Goal: Information Seeking & Learning: Learn about a topic

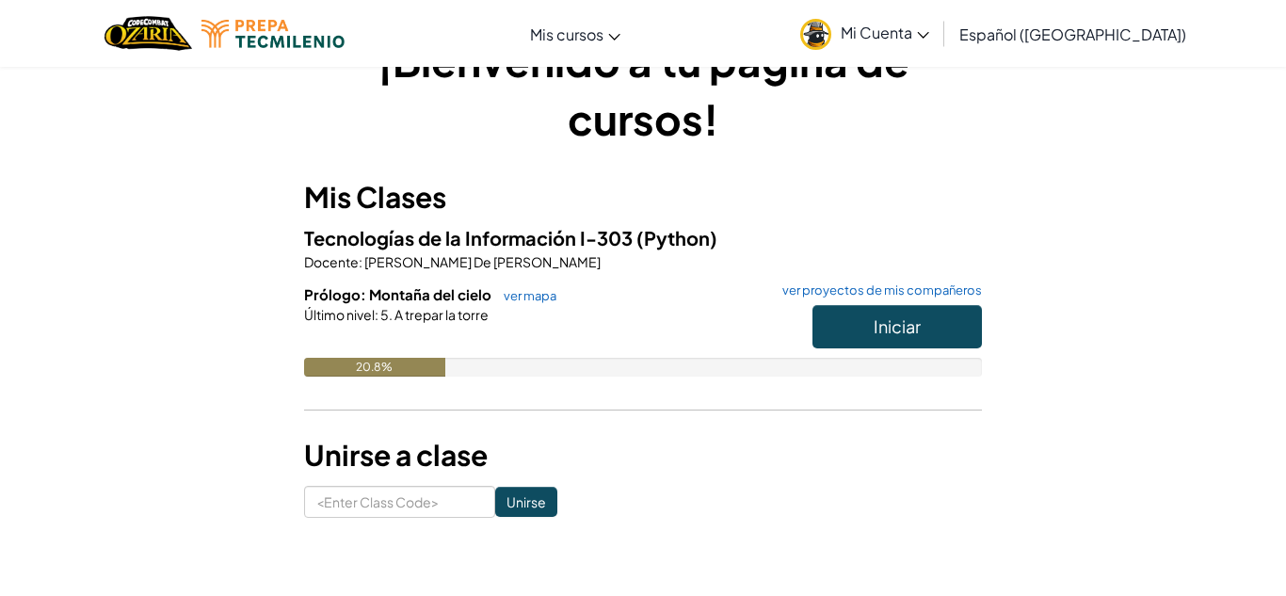
scroll to position [89, 0]
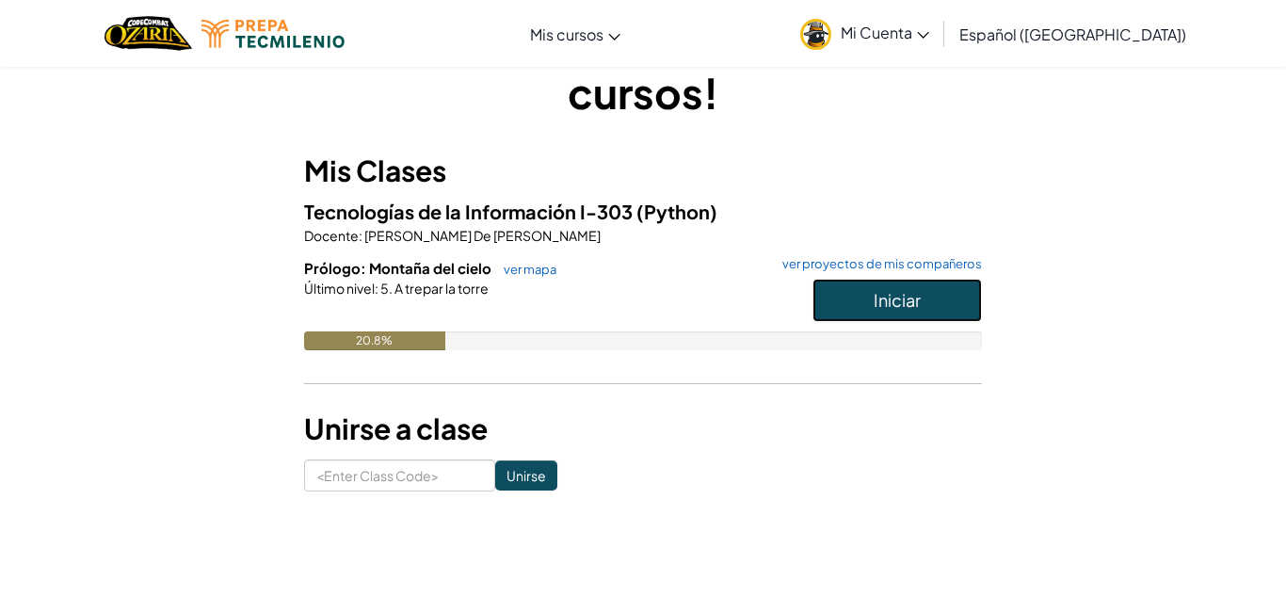
click at [878, 293] on span "Iniciar" at bounding box center [897, 300] width 47 height 22
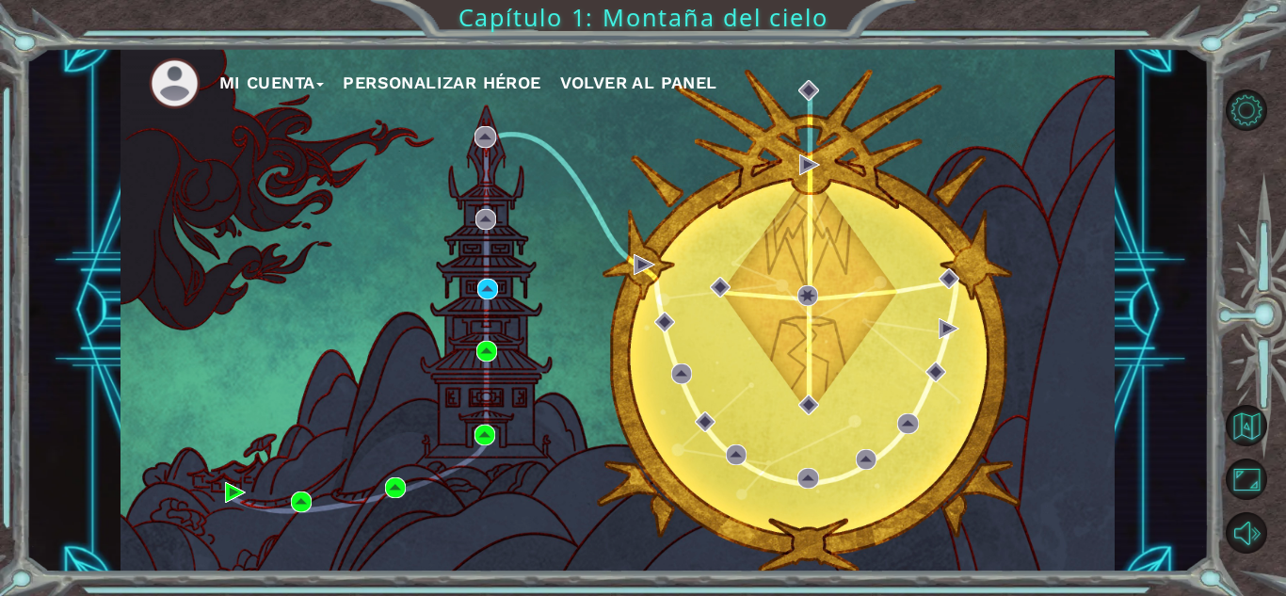
click at [637, 82] on span "Volver al panel" at bounding box center [638, 83] width 157 height 20
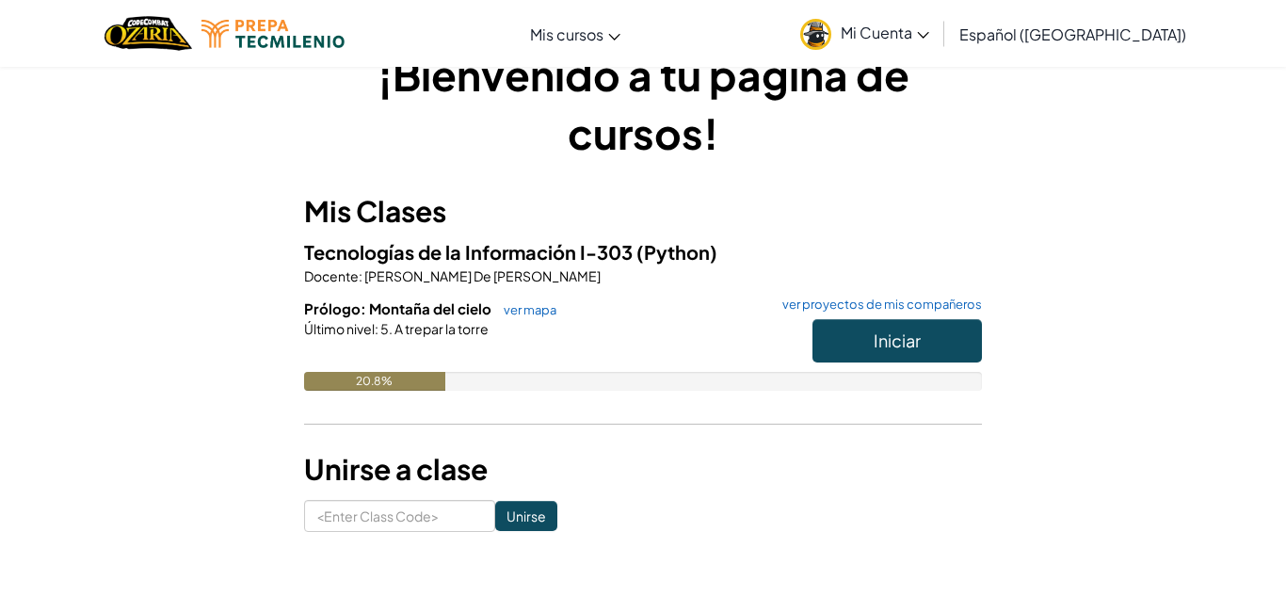
scroll to position [50, 0]
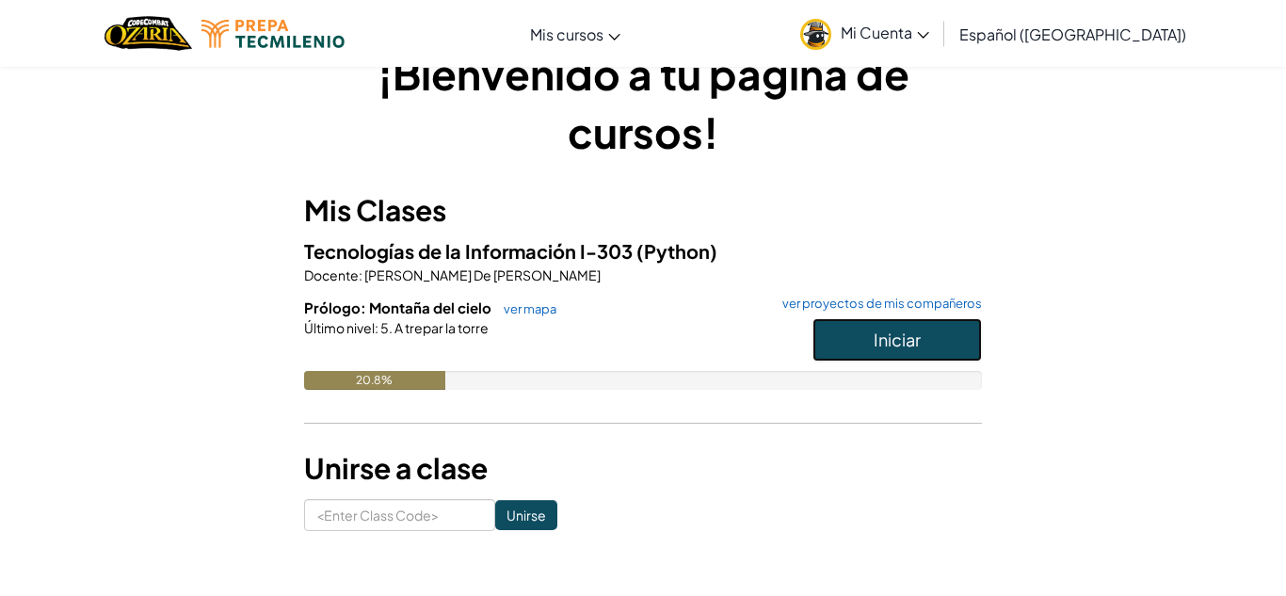
click at [860, 331] on button "Iniciar" at bounding box center [897, 339] width 169 height 43
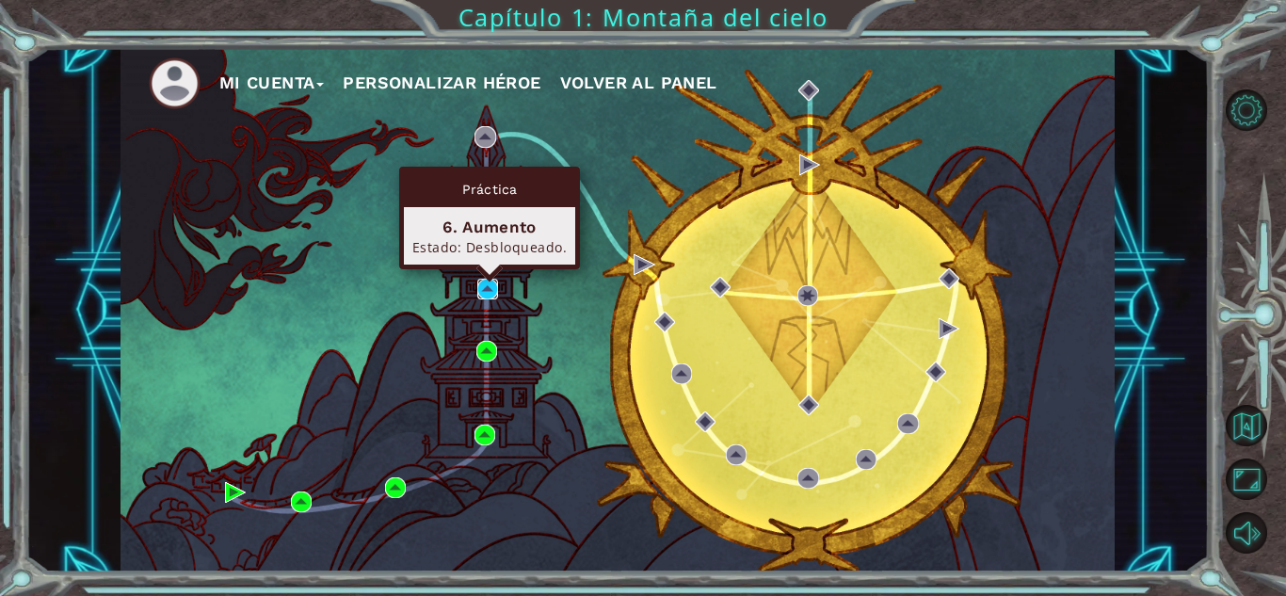
click at [487, 289] on img at bounding box center [487, 289] width 21 height 21
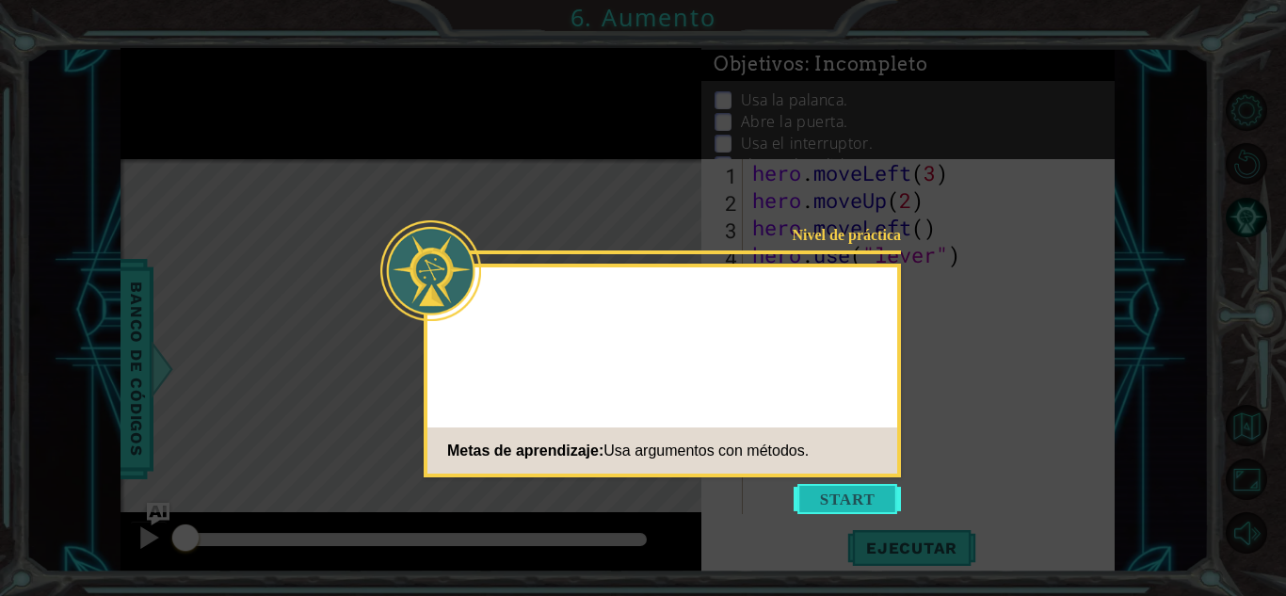
click at [828, 492] on button "Start" at bounding box center [847, 499] width 107 height 30
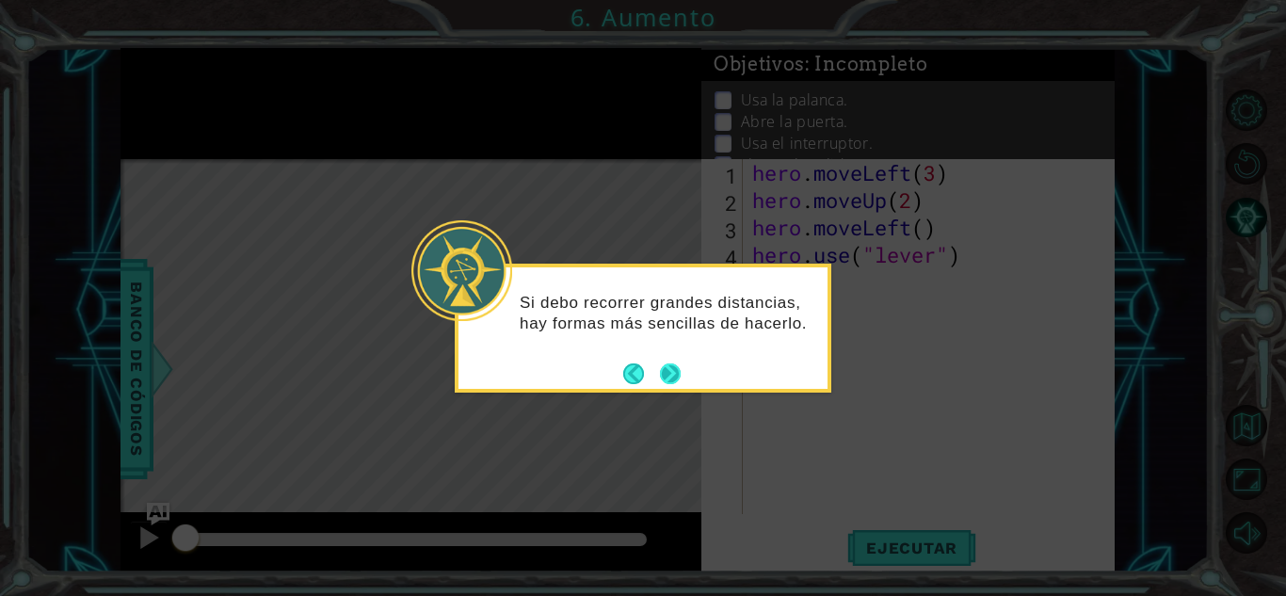
click at [667, 383] on button "Next" at bounding box center [669, 373] width 29 height 29
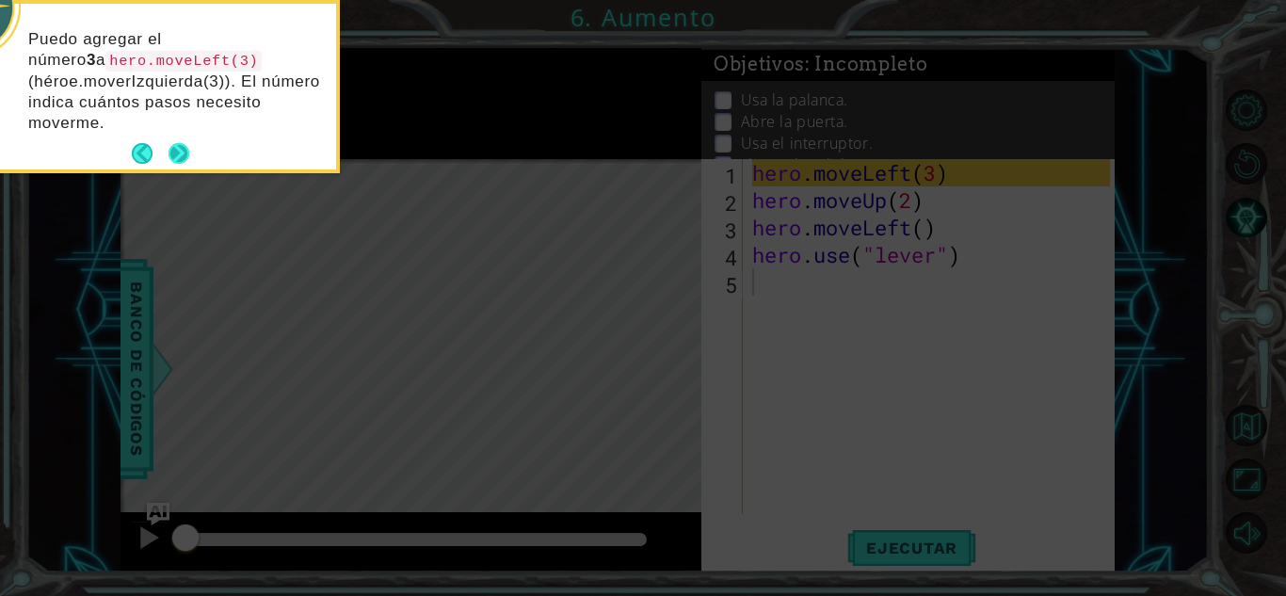
click at [182, 148] on button "Next" at bounding box center [179, 153] width 32 height 32
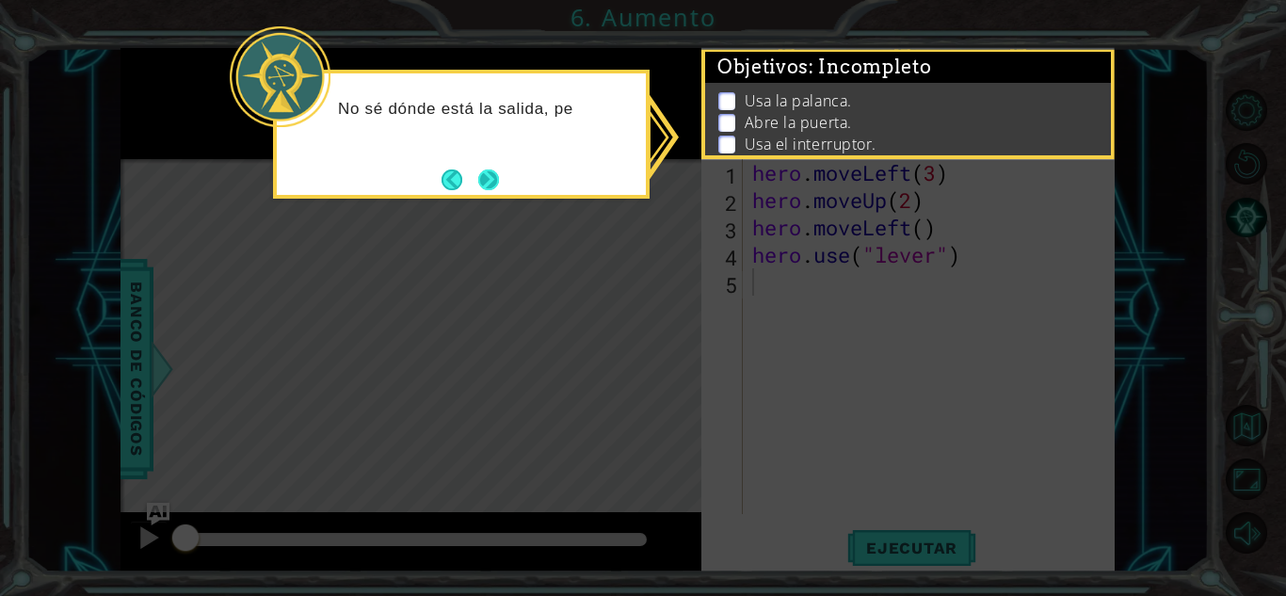
click at [500, 185] on button "Next" at bounding box center [489, 180] width 22 height 22
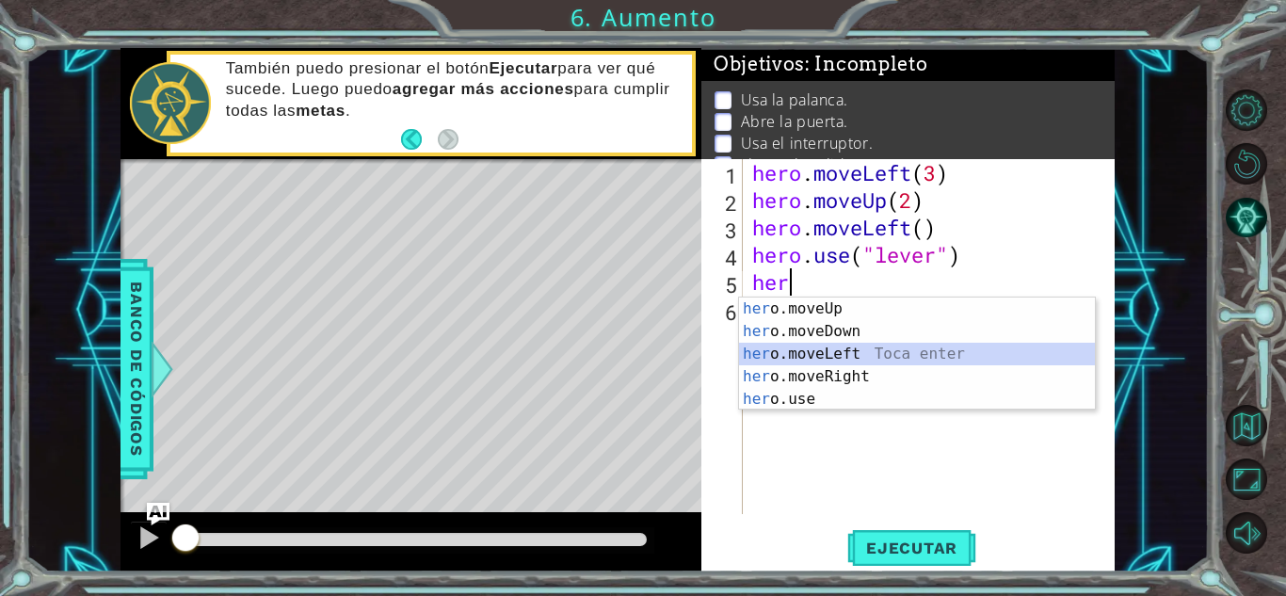
type textarea "hero.moveLeft(1)"
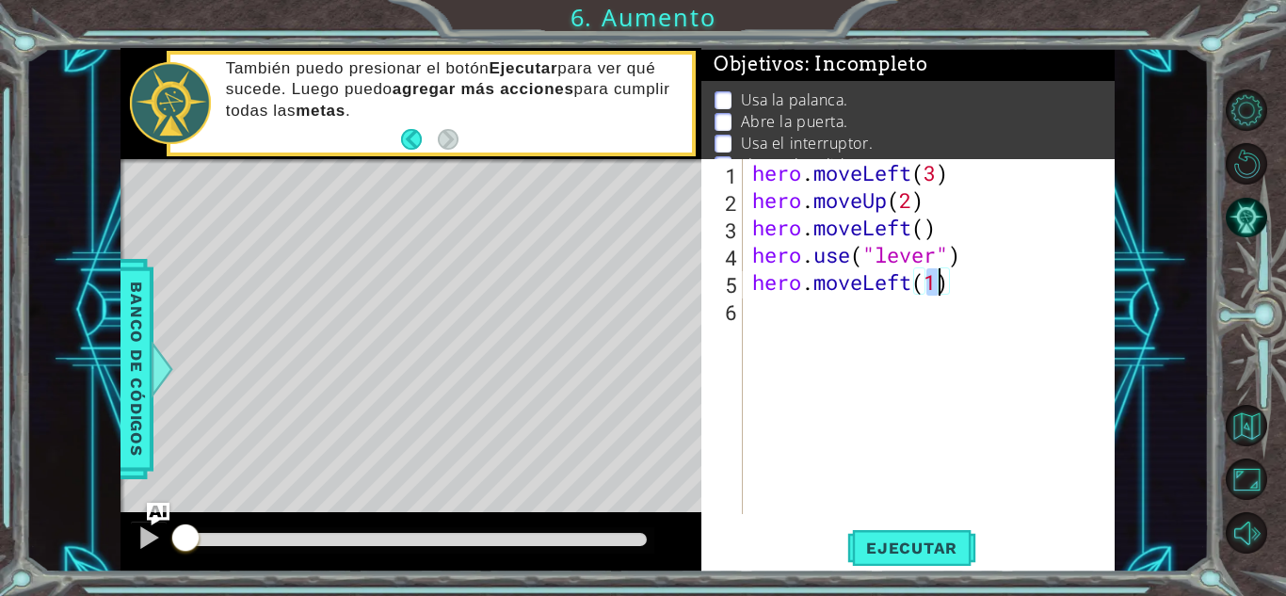
click at [840, 310] on div "hero . moveLeft ( 3 ) hero . moveUp ( 2 ) hero . moveLeft ( ) hero . use ( "lev…" at bounding box center [934, 364] width 371 height 410
type textarea "hero.use("door")"
click at [766, 343] on div "hero . moveLeft ( 3 ) hero . moveUp ( 2 ) hero . moveLeft ( ) hero . use ( "lev…" at bounding box center [934, 364] width 371 height 410
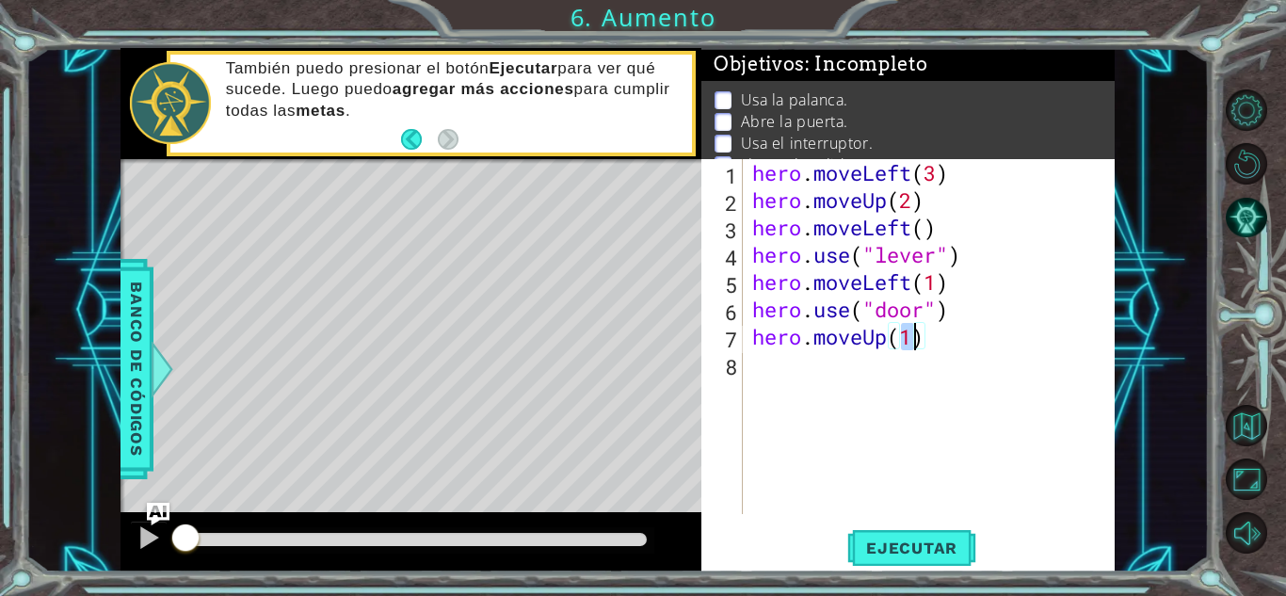
scroll to position [0, 7]
type textarea "hero.moveUp(2)"
click at [427, 282] on div "Level Map" at bounding box center [556, 436] width 870 height 555
click at [761, 373] on div "hero . moveLeft ( 3 ) hero . moveUp ( 2 ) hero . moveLeft ( ) hero . use ( "lev…" at bounding box center [934, 364] width 371 height 410
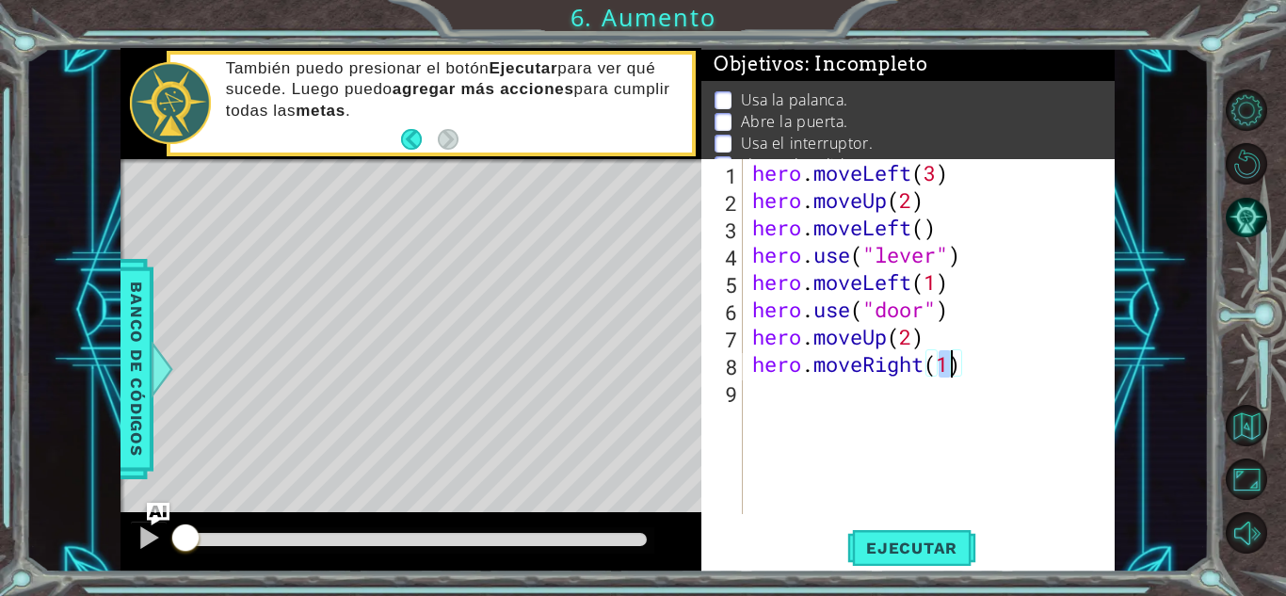
type textarea "hero.moveRight(2)"
click at [785, 411] on div "hero . moveLeft ( 3 ) hero . moveUp ( 2 ) hero . moveLeft ( ) hero . use ( "lev…" at bounding box center [934, 364] width 371 height 410
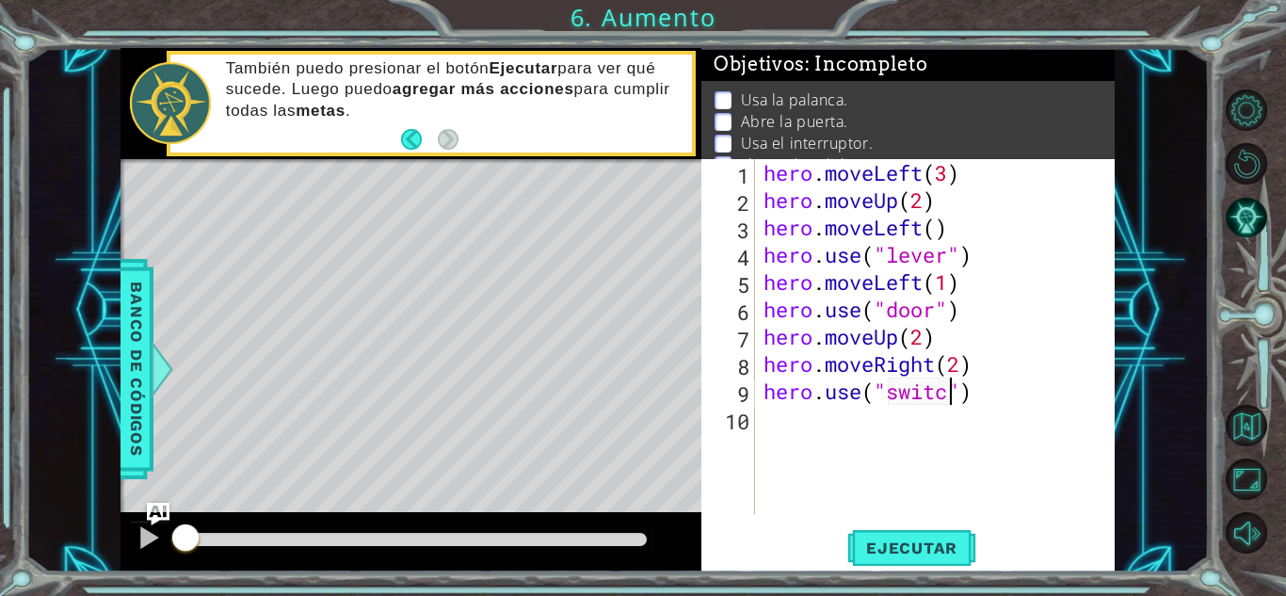
type textarea "hero.use("switch")"
click at [815, 424] on div "hero . moveLeft ( 3 ) hero . moveUp ( 2 ) hero . moveLeft ( ) hero . use ( "lev…" at bounding box center [940, 364] width 360 height 410
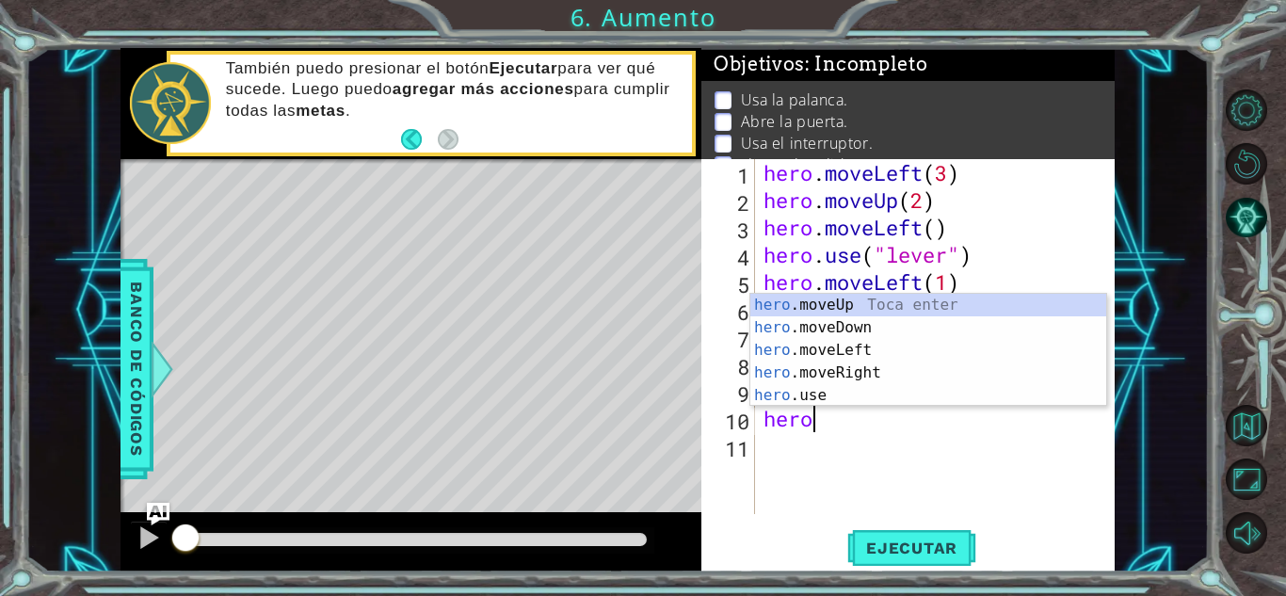
scroll to position [0, 1]
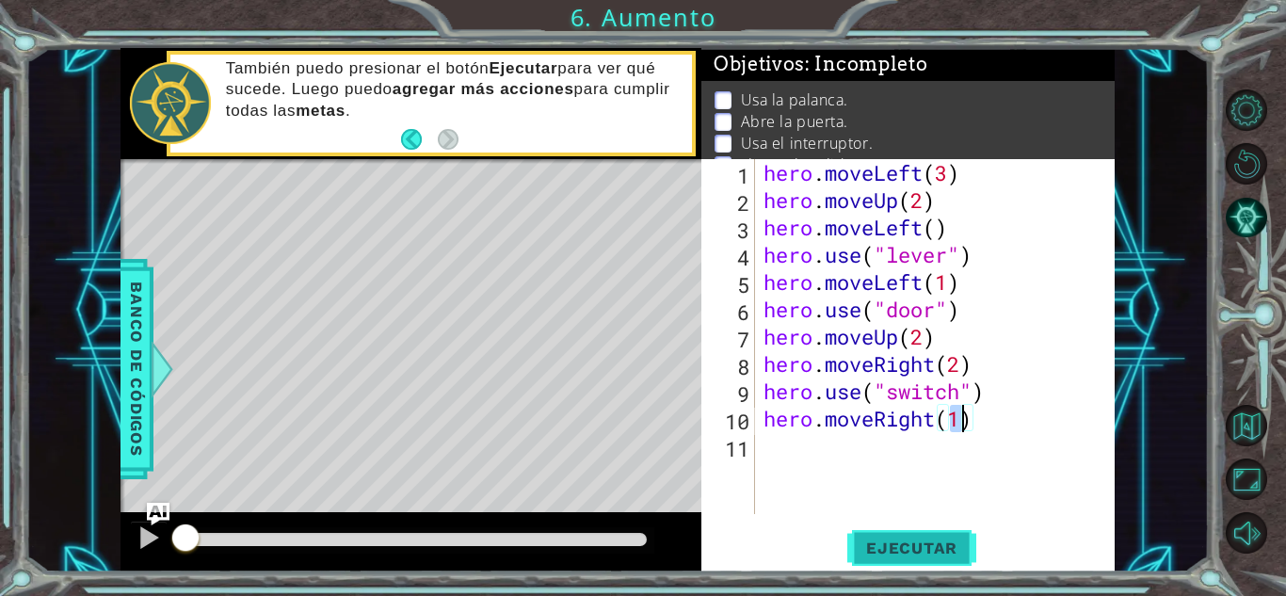
type textarea "hero.moveRight(1)"
click at [889, 545] on span "Ejecutar" at bounding box center [911, 548] width 129 height 19
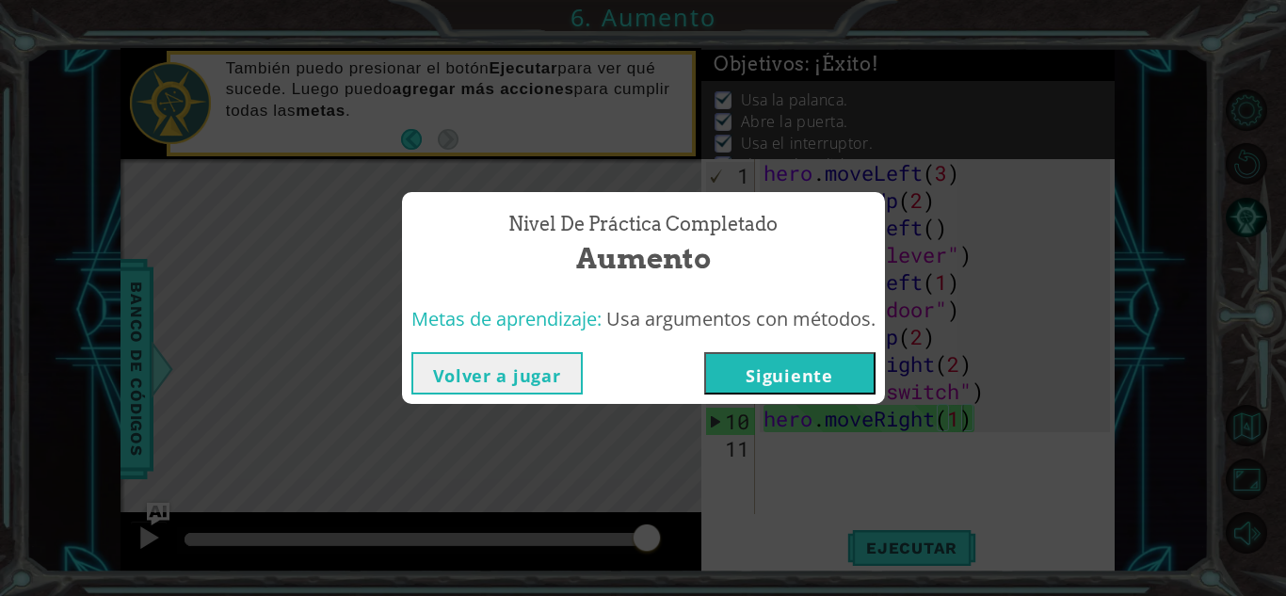
click at [816, 365] on button "Siguiente" at bounding box center [789, 373] width 171 height 42
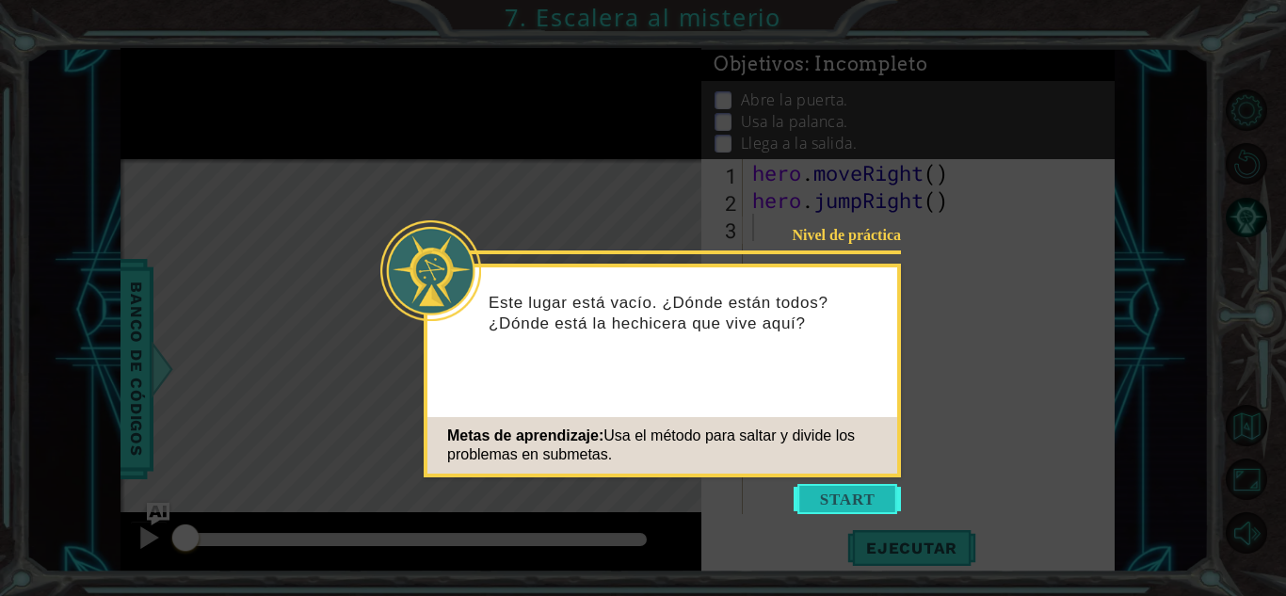
click at [824, 500] on button "Start" at bounding box center [847, 499] width 107 height 30
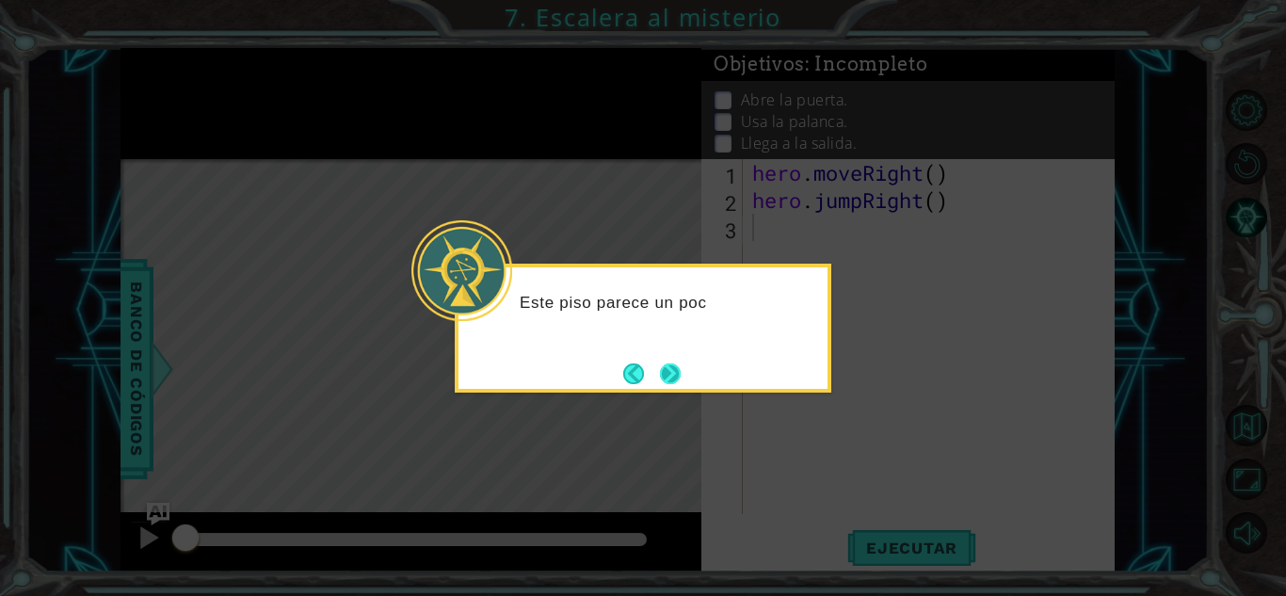
click at [673, 365] on button "Next" at bounding box center [670, 374] width 34 height 34
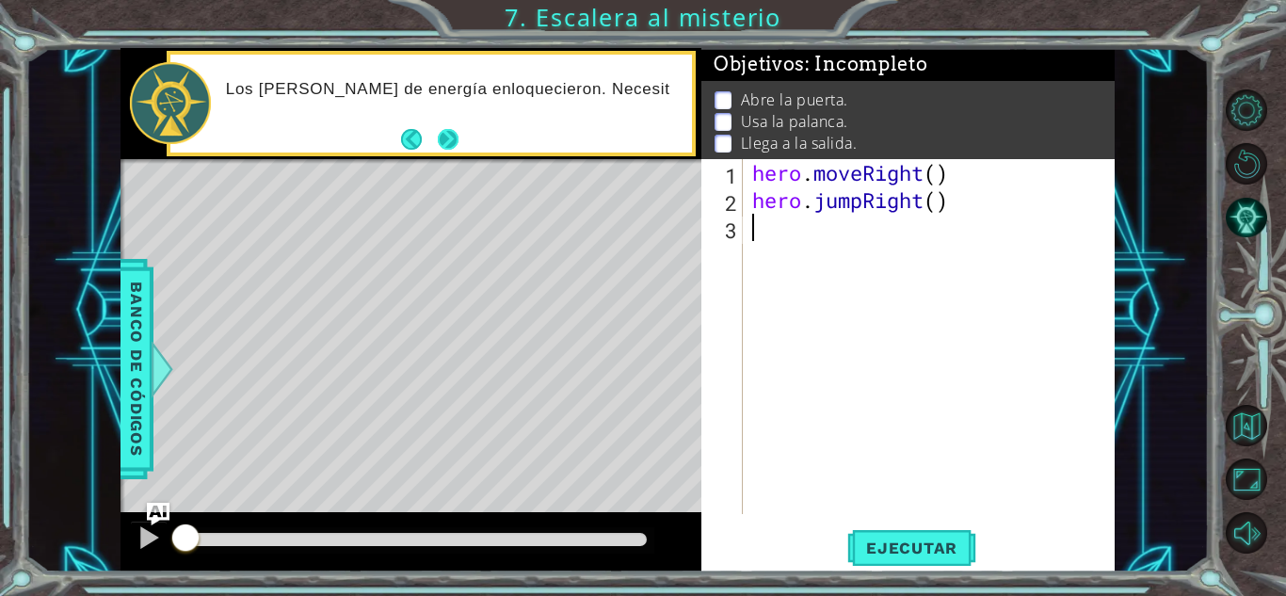
click at [442, 147] on button "Next" at bounding box center [448, 139] width 34 height 34
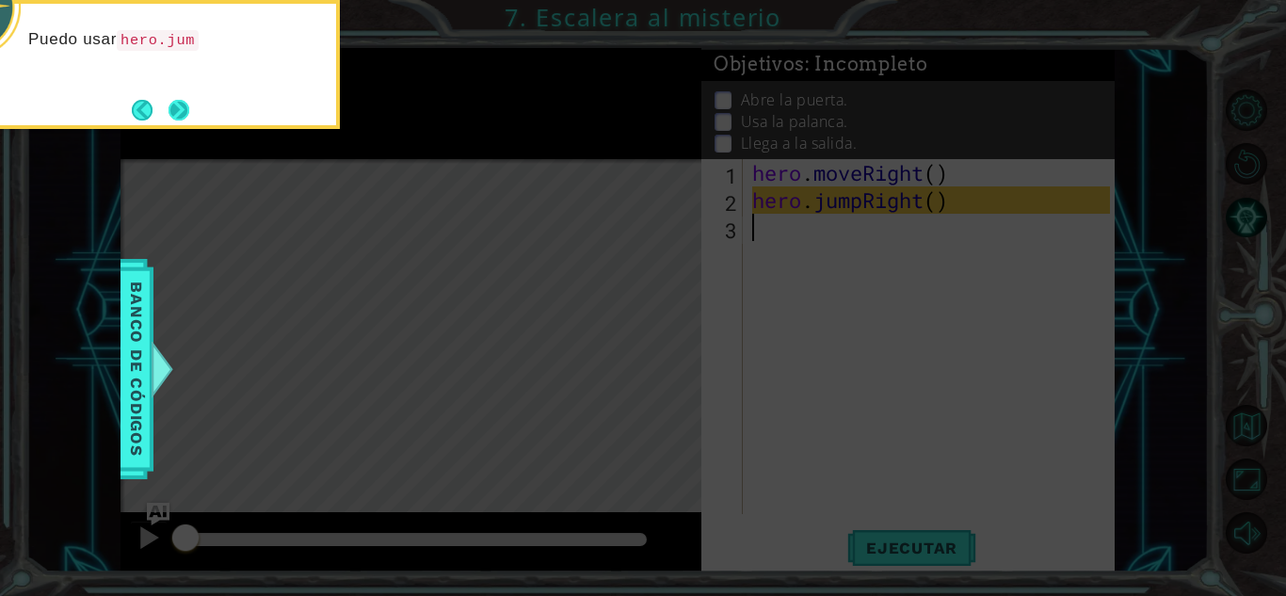
click at [169, 120] on button "Next" at bounding box center [179, 109] width 21 height 21
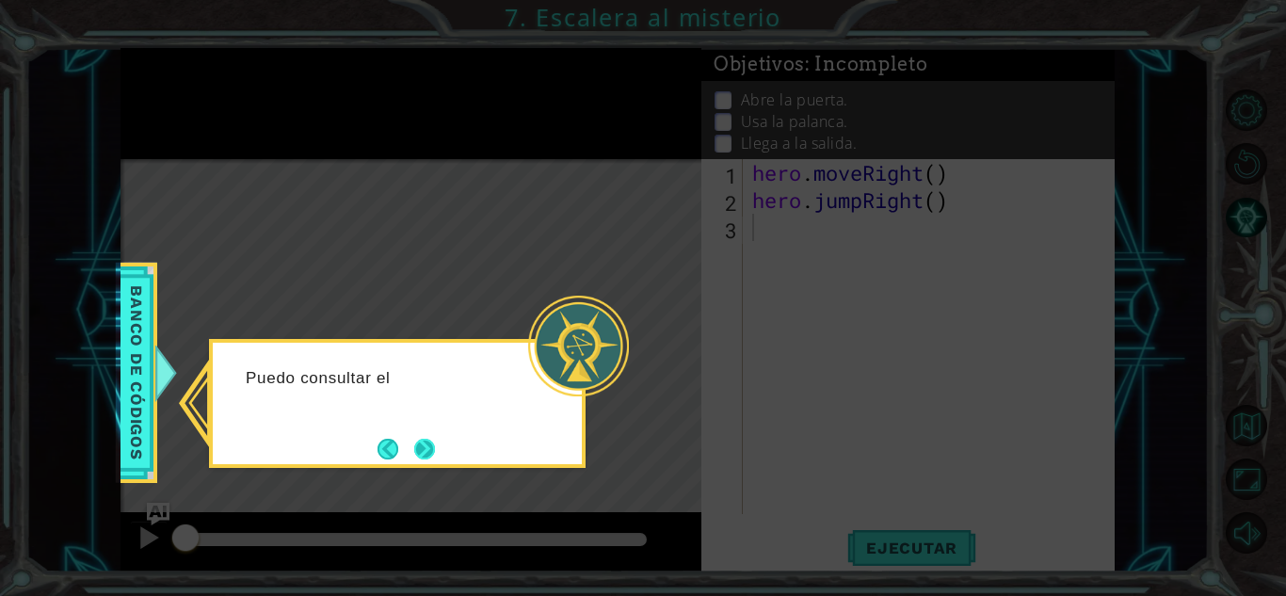
click at [435, 453] on button "Next" at bounding box center [424, 448] width 27 height 27
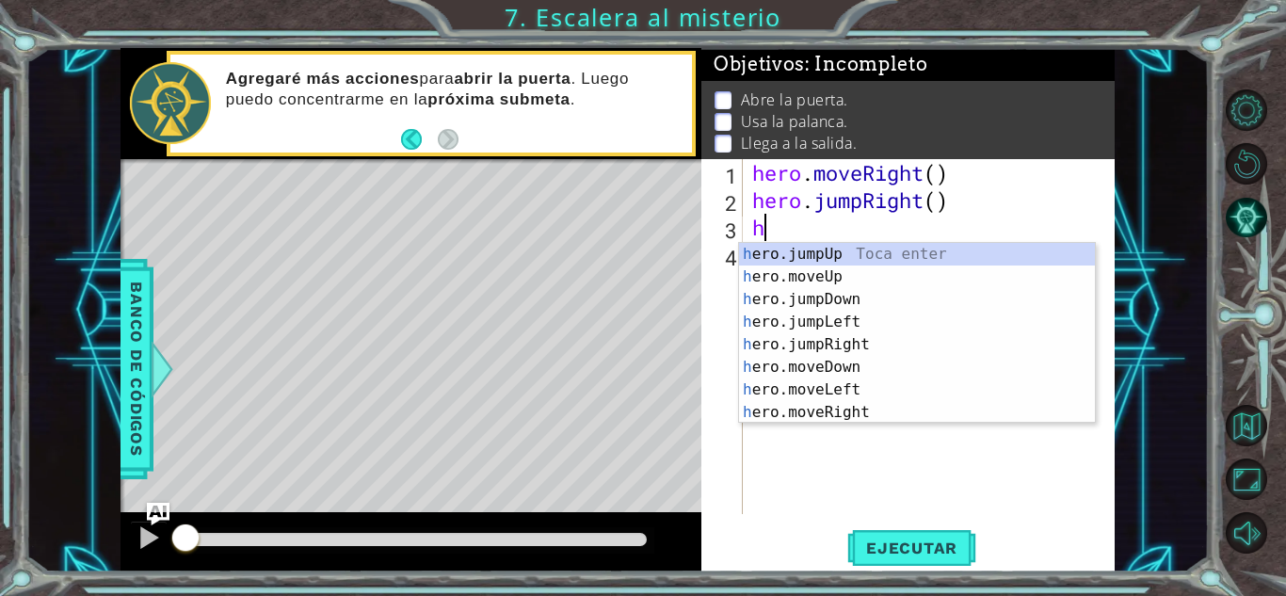
type textarea "he"
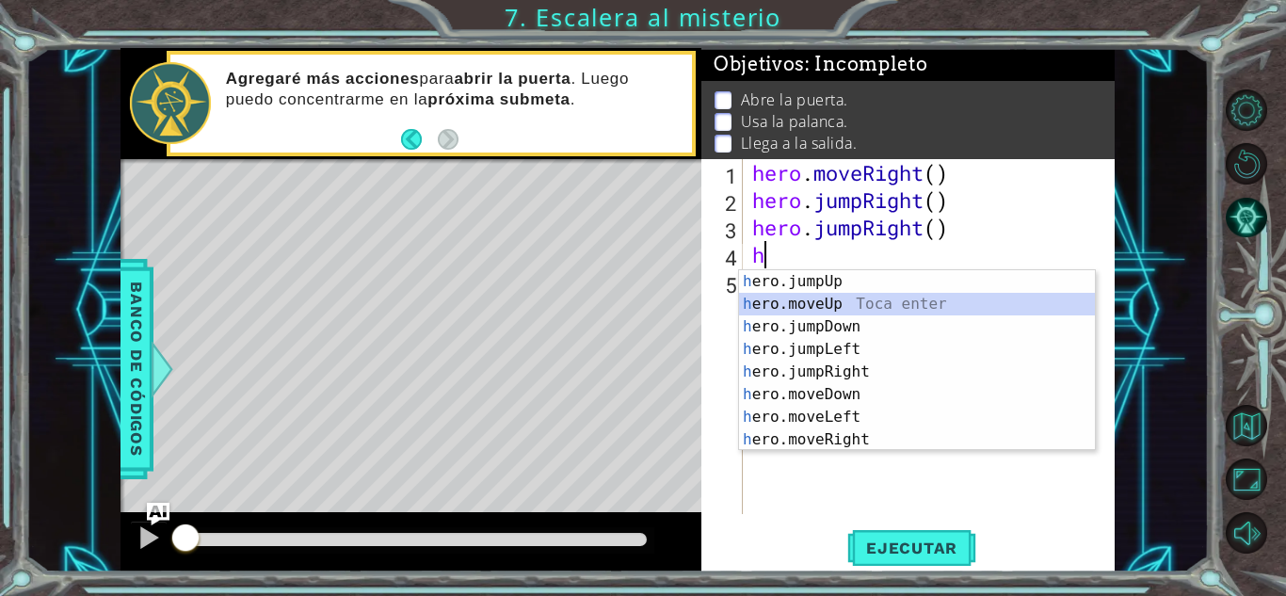
type textarea "hero.moveUp(1)"
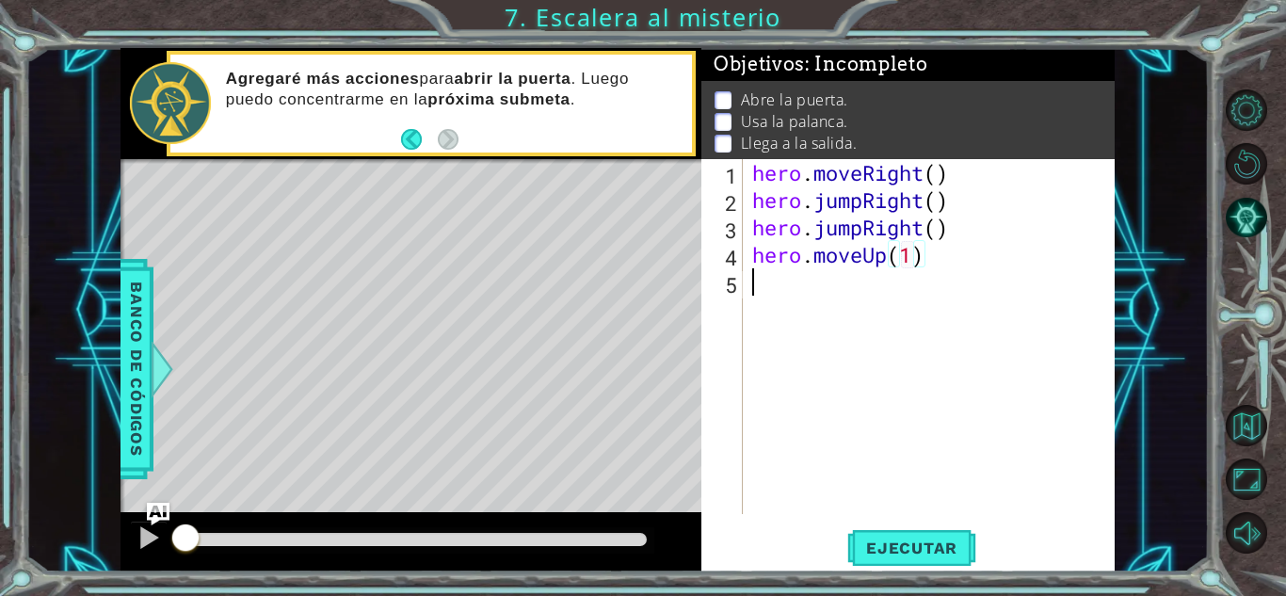
click at [818, 286] on div "hero . moveRight ( ) hero . jumpRight ( ) hero . jumpRight ( ) hero . moveUp ( …" at bounding box center [934, 364] width 371 height 410
type textarea "hero.use(door)"
click at [801, 319] on div "hero . moveRight ( ) hero . jumpRight ( ) hero . jumpRight ( ) hero . moveUp ( …" at bounding box center [934, 364] width 371 height 410
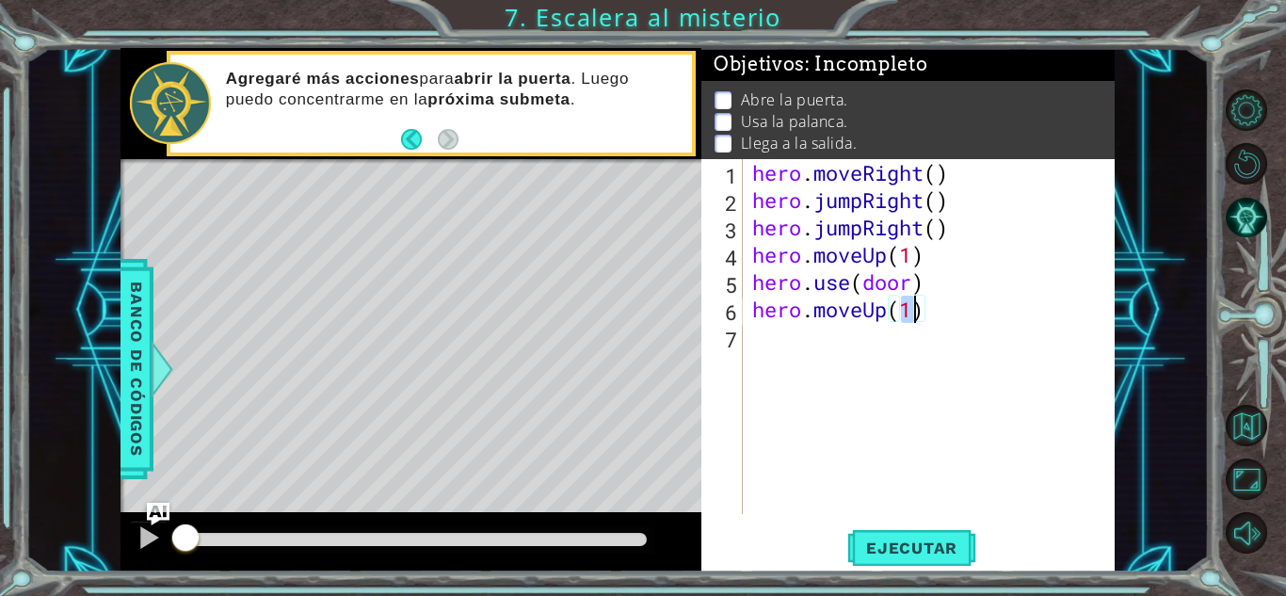
type textarea "hero.moveUp(2)"
click at [788, 338] on div "hero . moveRight ( ) hero . jumpRight ( ) hero . jumpRight ( ) hero . moveUp ( …" at bounding box center [934, 364] width 371 height 410
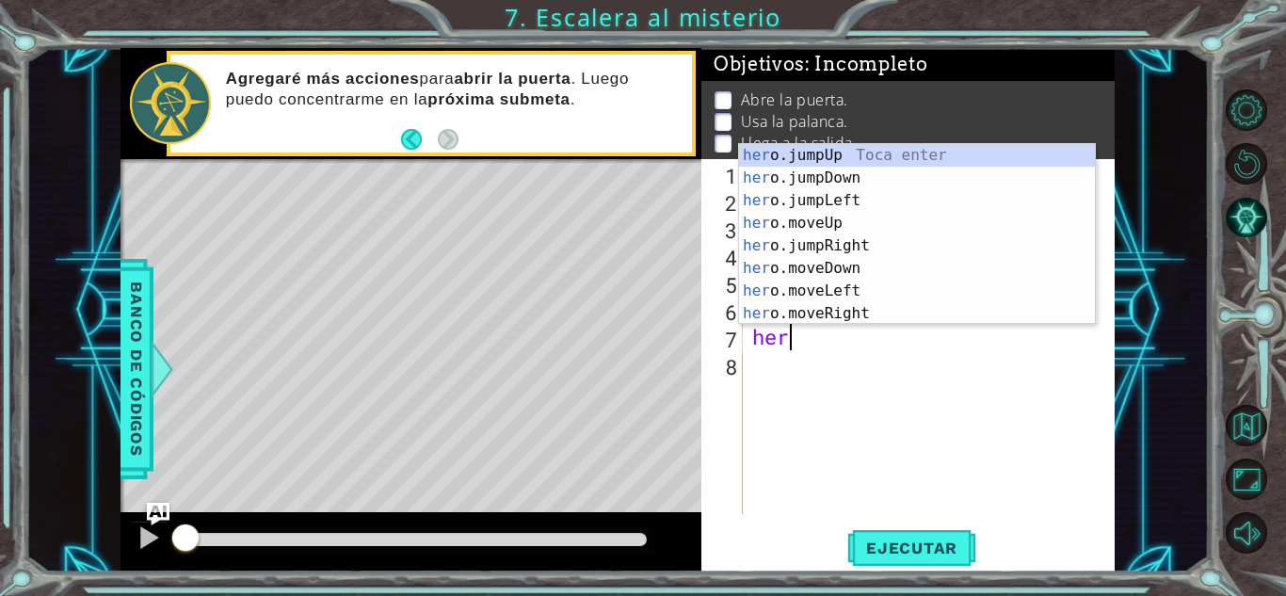
type textarea "hero"
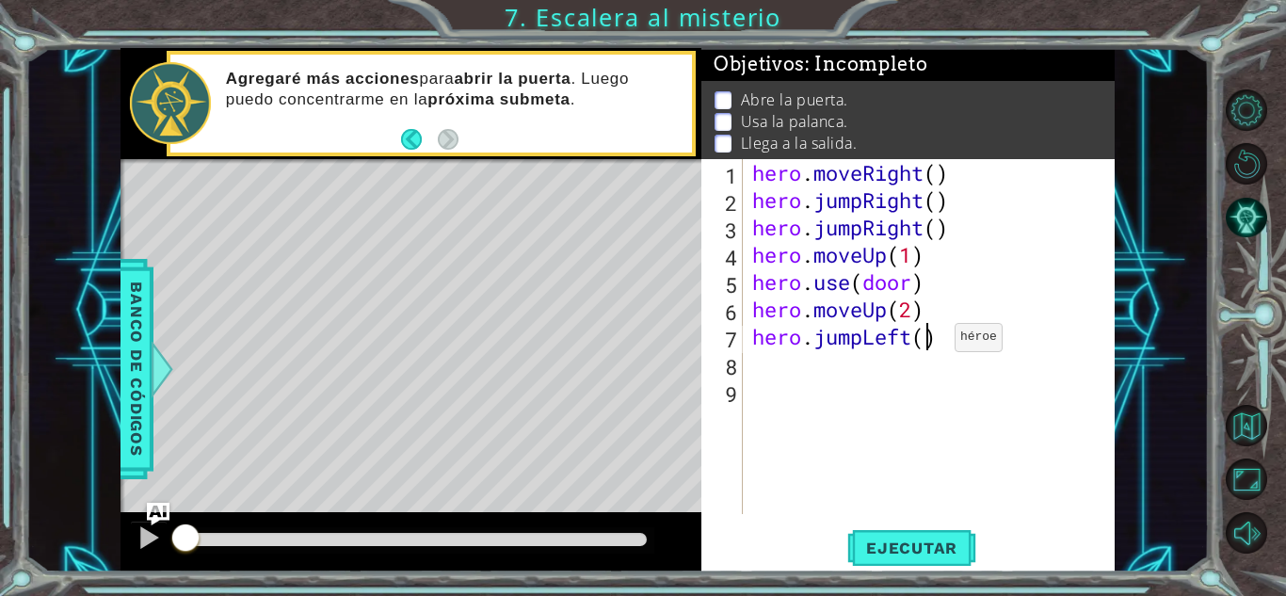
click at [927, 342] on div "hero . moveRight ( ) hero . jumpRight ( ) hero . jumpRight ( ) hero . moveUp ( …" at bounding box center [934, 364] width 371 height 410
type textarea "hero.jumpLeft()"
click at [791, 363] on div "hero . moveRight ( ) hero . jumpRight ( ) hero . jumpRight ( ) hero . moveUp ( …" at bounding box center [934, 364] width 371 height 410
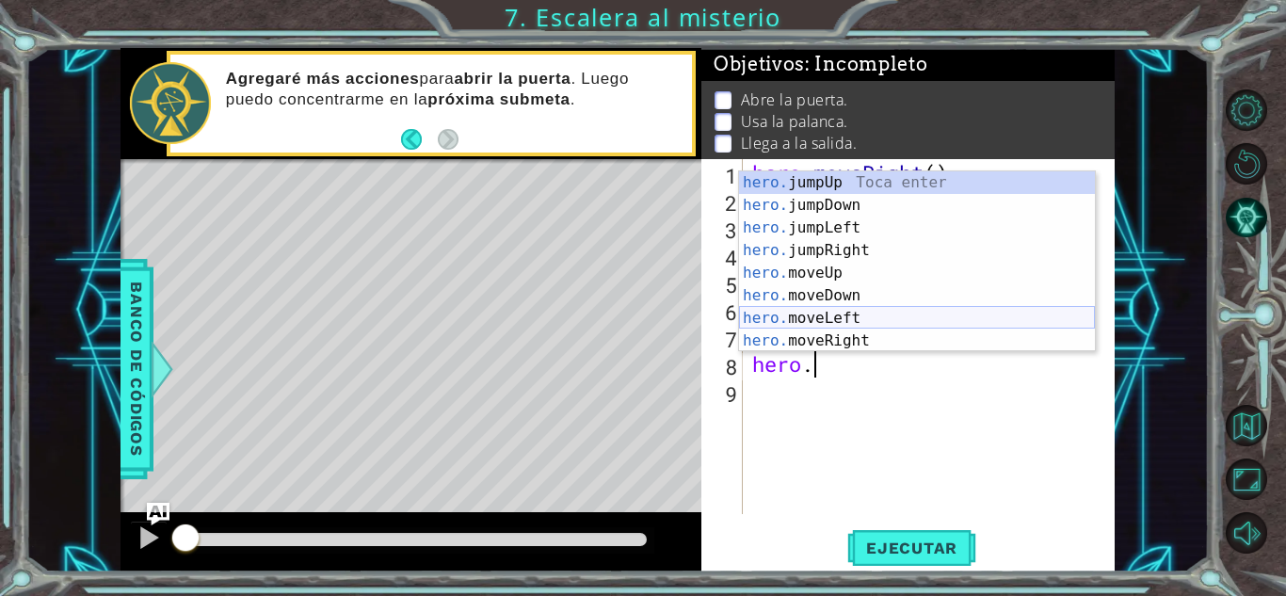
scroll to position [23, 0]
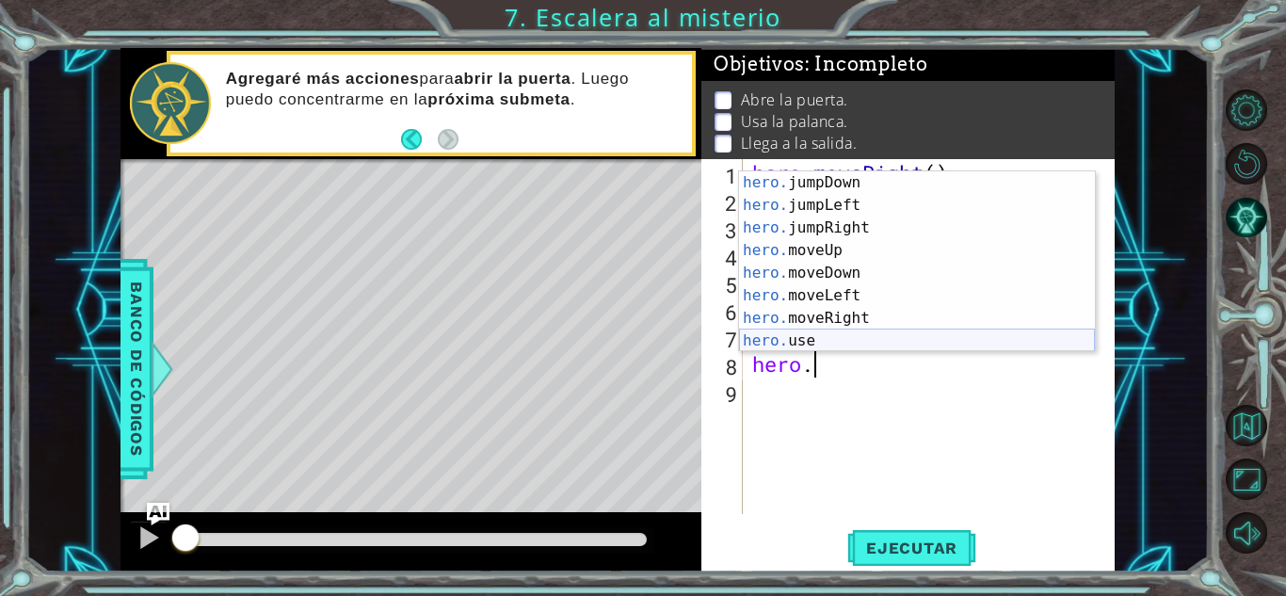
click at [805, 331] on div "hero. jumpDown Toca enter hero. jumpLeft Toca enter hero. jumpRight Toca enter …" at bounding box center [917, 284] width 356 height 226
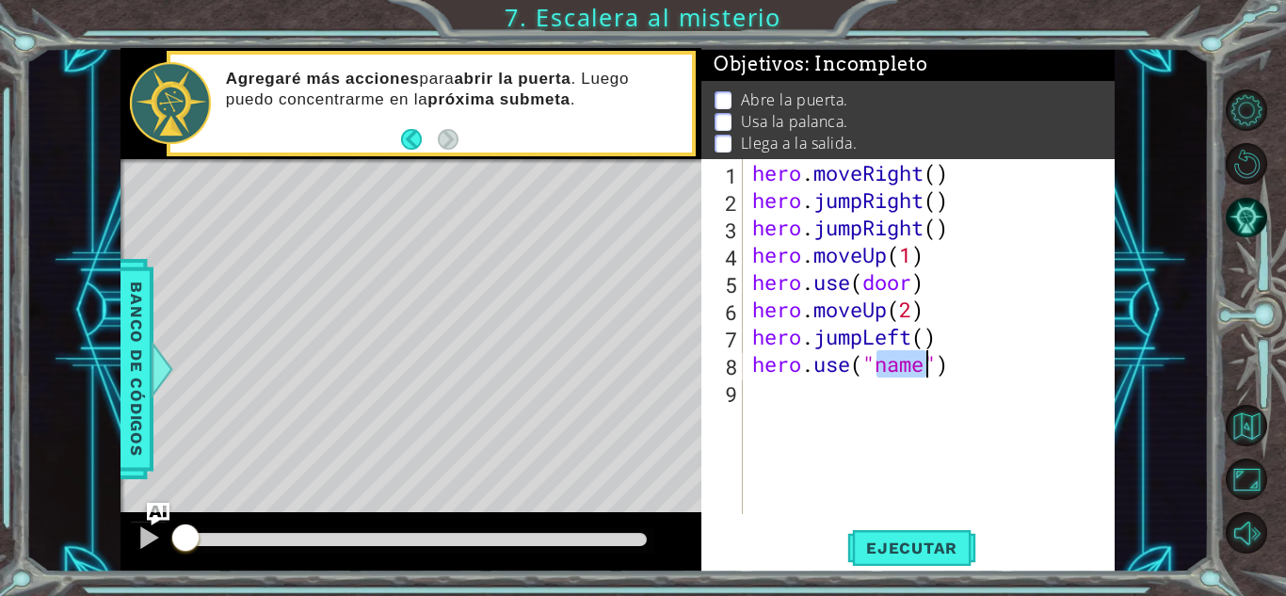
click at [917, 286] on div "hero . moveRight ( ) hero . jumpRight ( ) hero . jumpRight ( ) hero . moveUp ( …" at bounding box center [934, 364] width 371 height 410
drag, startPoint x: 931, startPoint y: 292, endPoint x: 852, endPoint y: 293, distance: 79.1
click at [852, 293] on div "hero . moveRight ( ) hero . jumpRight ( ) hero . jumpRight ( ) hero . moveUp ( …" at bounding box center [934, 364] width 371 height 410
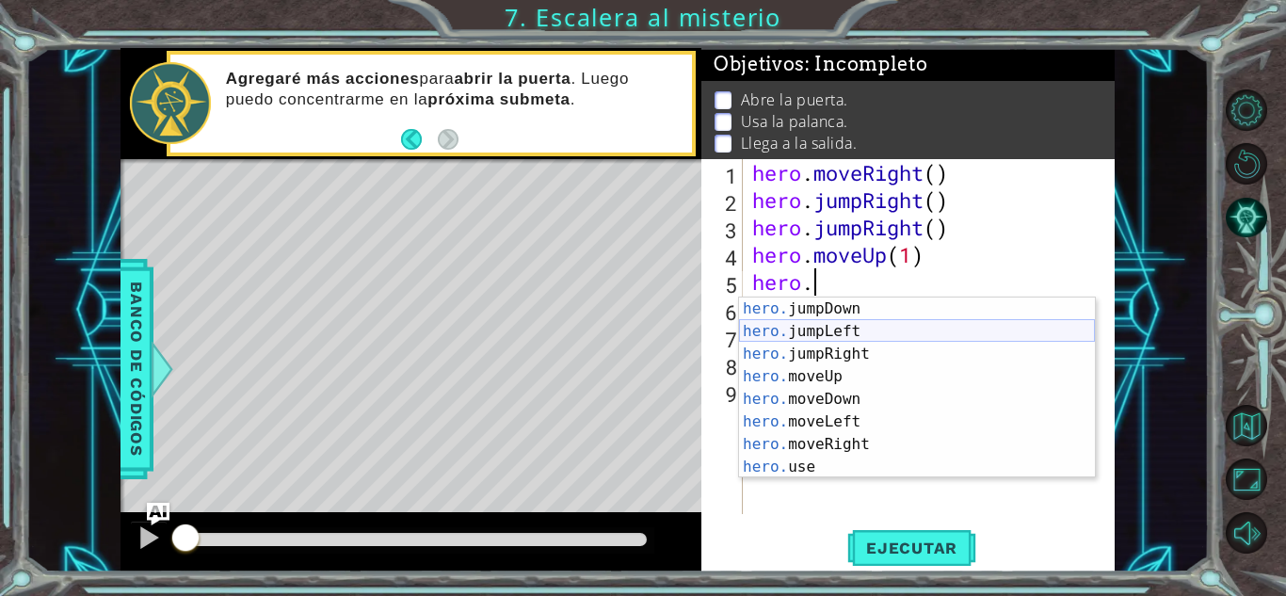
scroll to position [23, 0]
click at [859, 460] on div "hero. jumpDown Toca enter hero. jumpLeft Toca enter hero. jumpRight Toca enter …" at bounding box center [917, 411] width 356 height 226
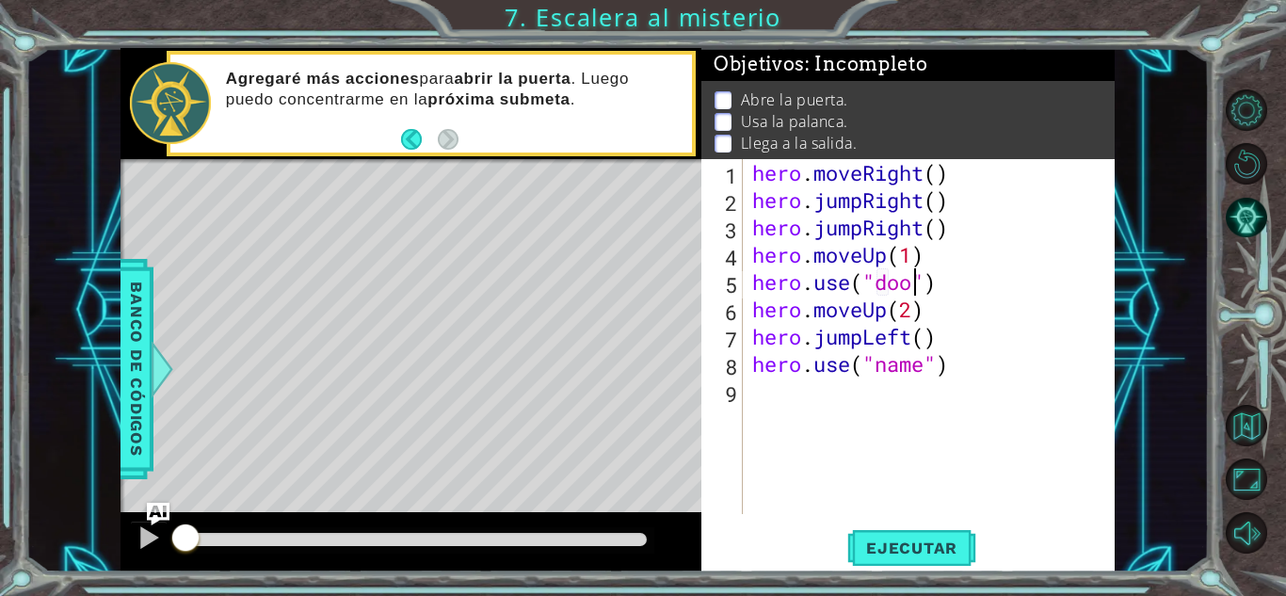
scroll to position [0, 8]
click at [925, 370] on div "hero . moveRight ( ) hero . jumpRight ( ) hero . jumpRight ( ) hero . moveUp ( …" at bounding box center [934, 364] width 371 height 410
drag, startPoint x: 917, startPoint y: 365, endPoint x: 819, endPoint y: 367, distance: 97.9
click at [819, 367] on div "hero . moveRight ( ) hero . jumpRight ( ) hero . jumpRight ( ) hero . moveUp ( …" at bounding box center [934, 364] width 371 height 410
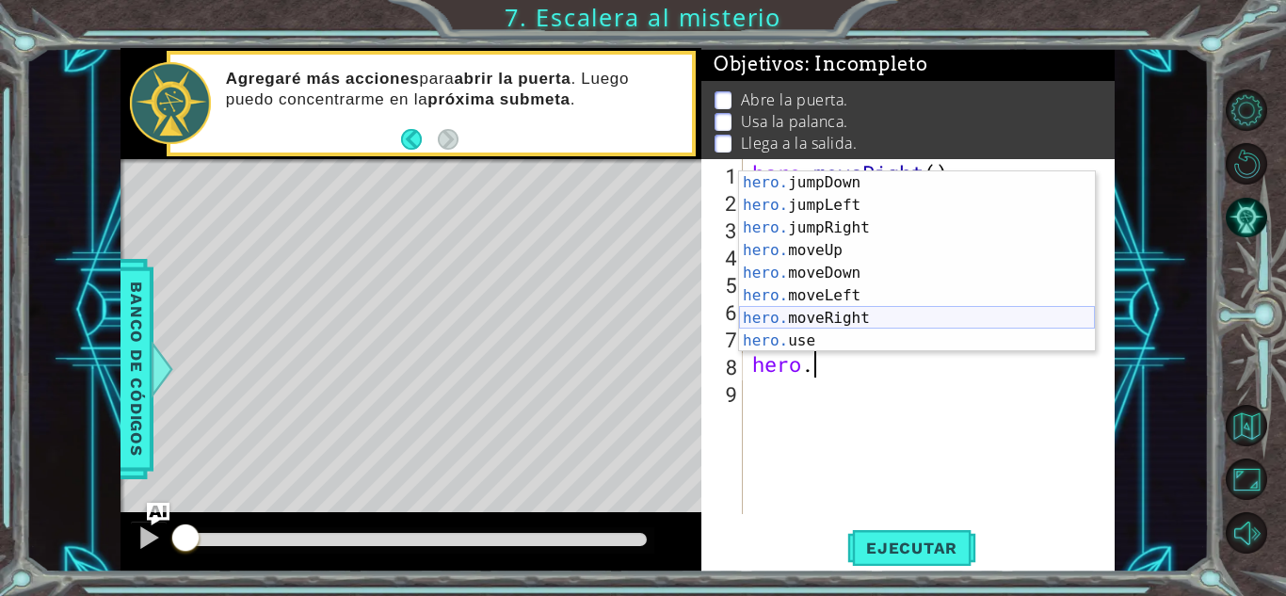
scroll to position [23, 0]
click at [855, 332] on div "hero. jumpDown Toca enter hero. jumpLeft Toca enter hero. jumpRight Toca enter …" at bounding box center [917, 284] width 356 height 226
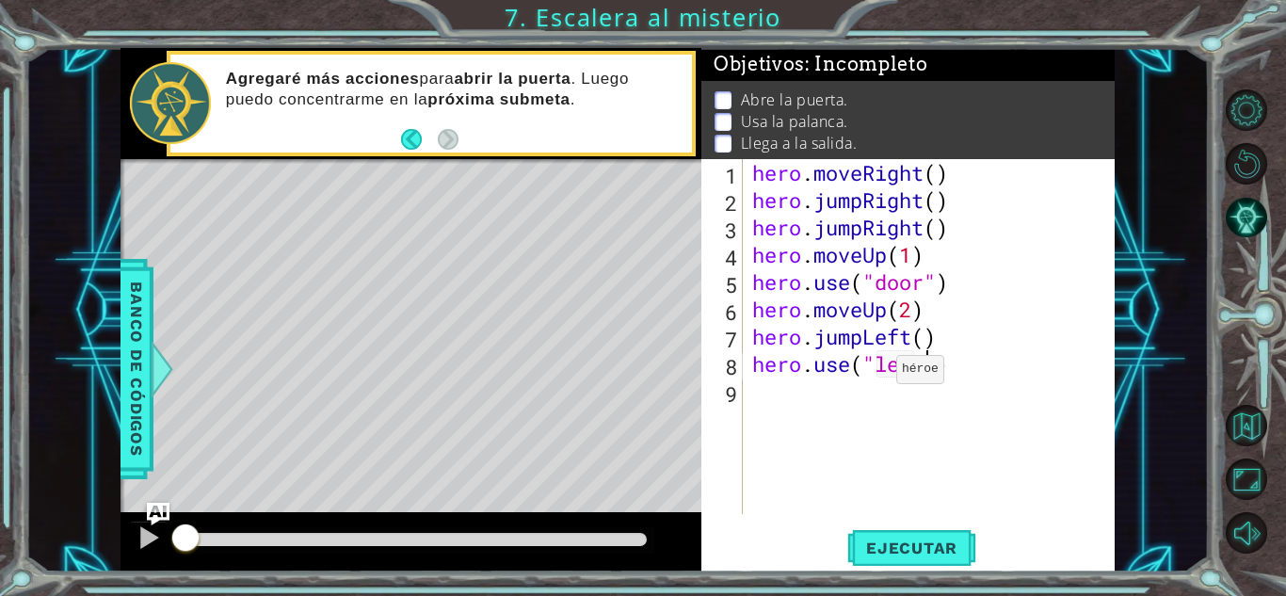
type textarea "hero.use("lever")"
click at [825, 392] on div "hero . moveRight ( ) hero . jumpRight ( ) hero . jumpRight ( ) hero . moveUp ( …" at bounding box center [934, 364] width 371 height 410
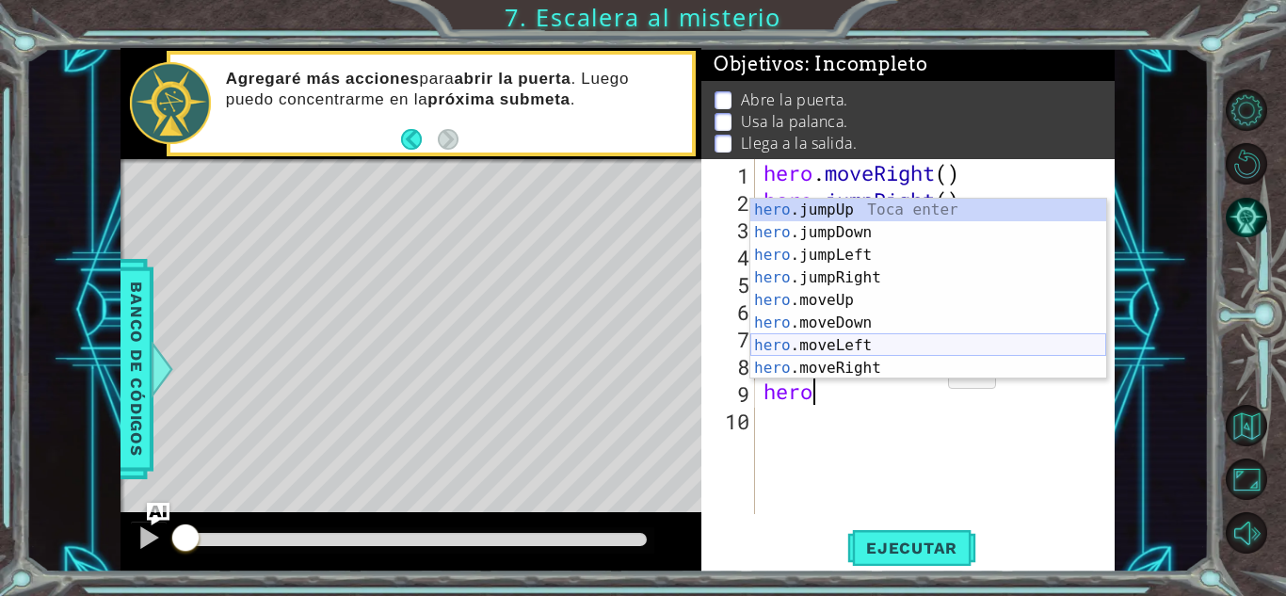
scroll to position [10, 0]
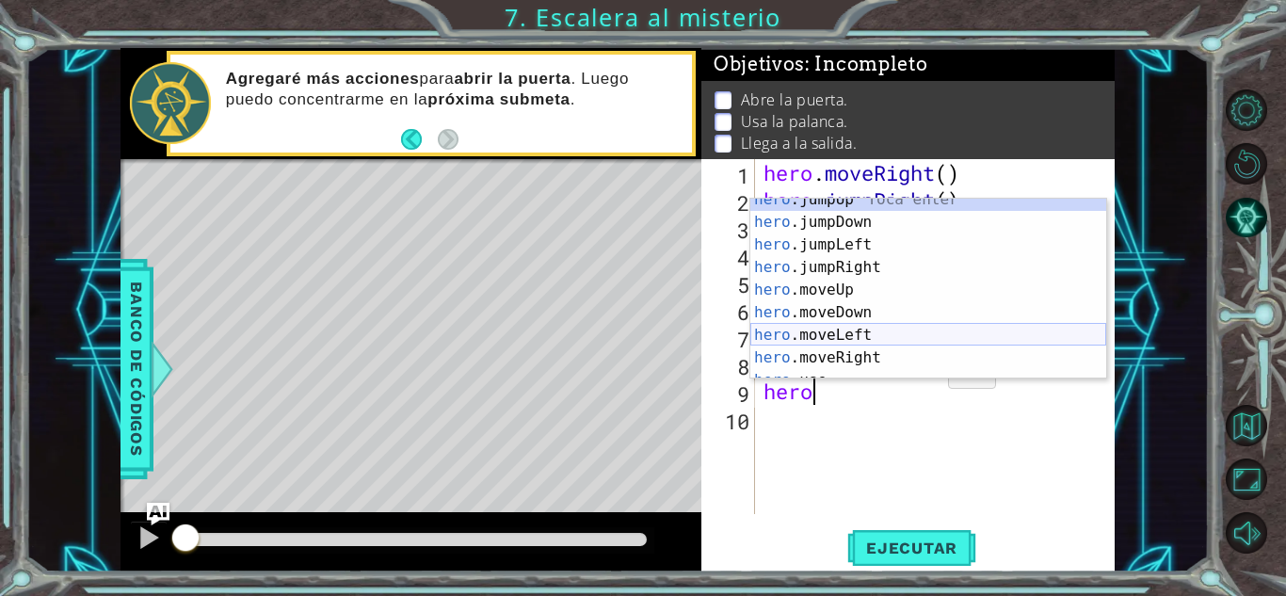
click at [868, 331] on div "hero .jumpUp Toca enter hero .jumpDown Toca enter hero .jumpLeft Toca enter her…" at bounding box center [928, 301] width 356 height 226
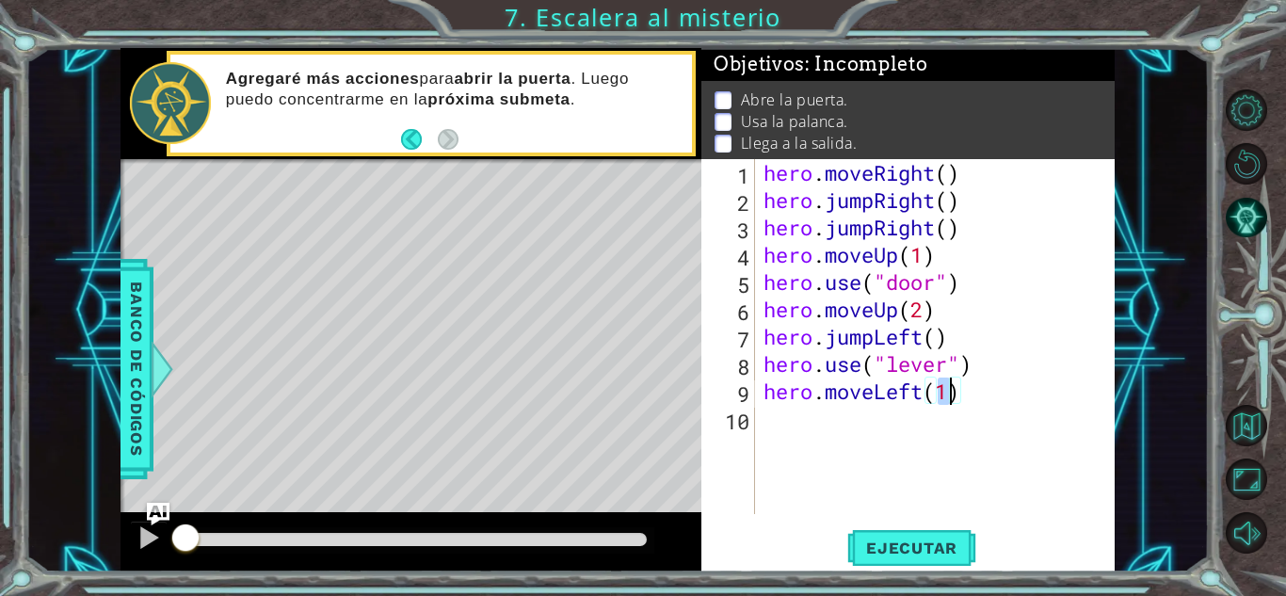
type textarea "hero.moveLeft(2)"
click at [816, 429] on div "hero . moveRight ( ) hero . jumpRight ( ) hero . jumpRight ( ) hero . moveUp ( …" at bounding box center [940, 364] width 360 height 410
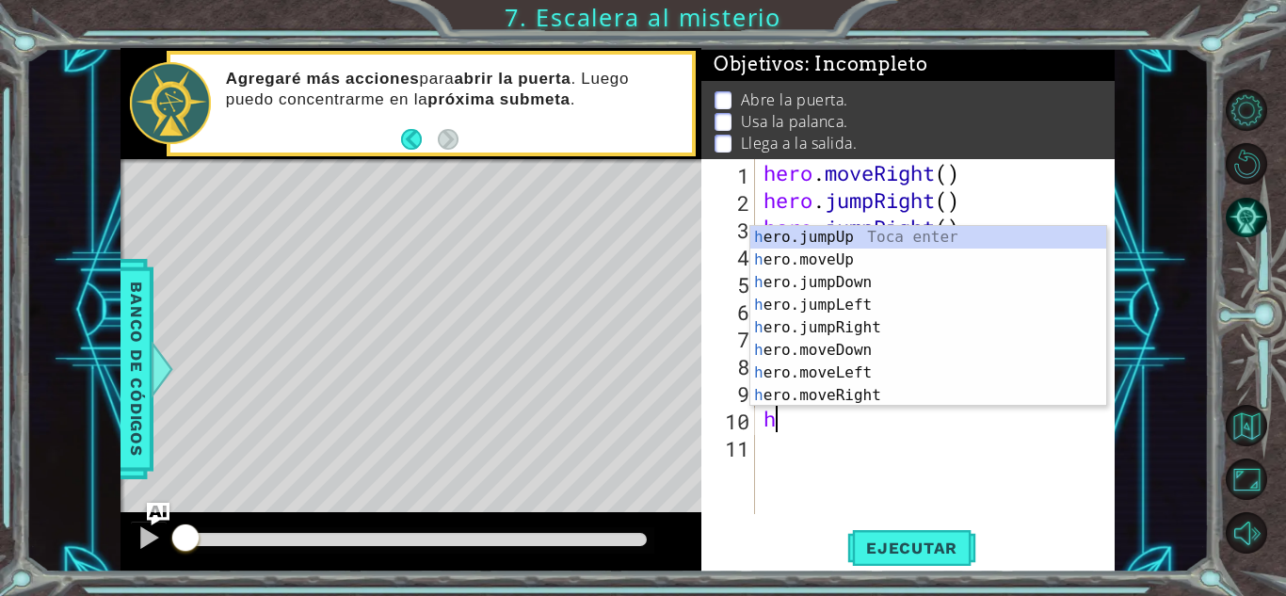
scroll to position [0, 0]
type textarea "her"
click at [858, 232] on div "her o.jumpUp Toca enter her o.jumpDown Toca enter her o.jumpLeft Toca enter her…" at bounding box center [928, 339] width 356 height 226
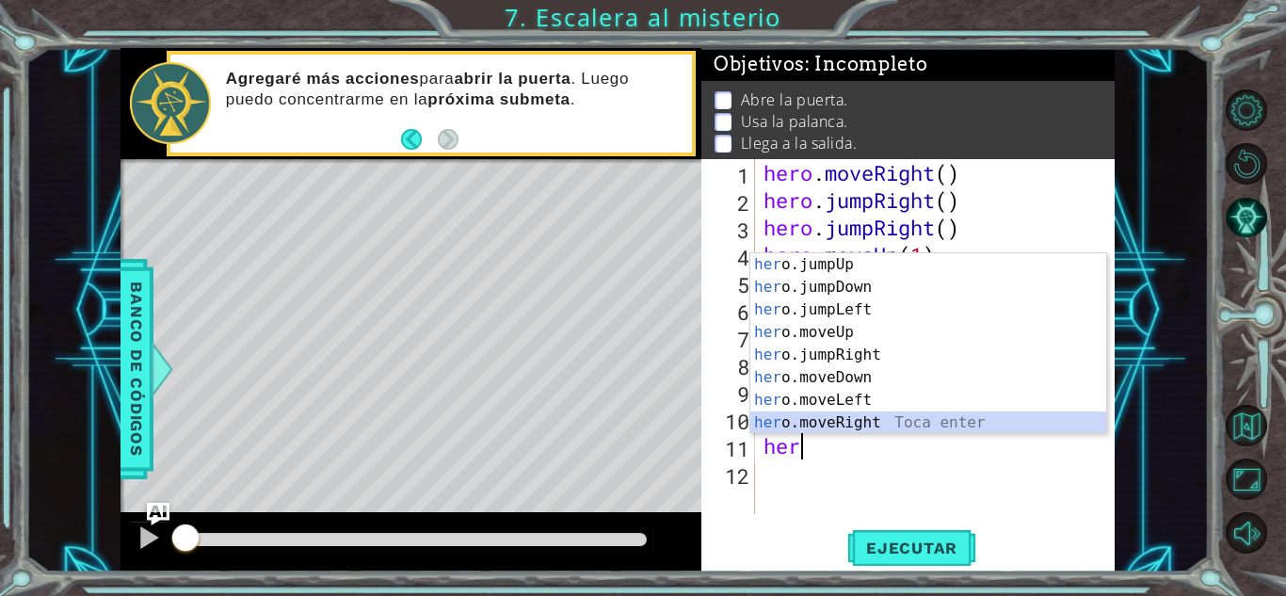
click at [875, 424] on div "her o.jumpUp Toca enter her o.jumpDown Toca enter her o.jumpLeft Toca enter her…" at bounding box center [928, 366] width 356 height 226
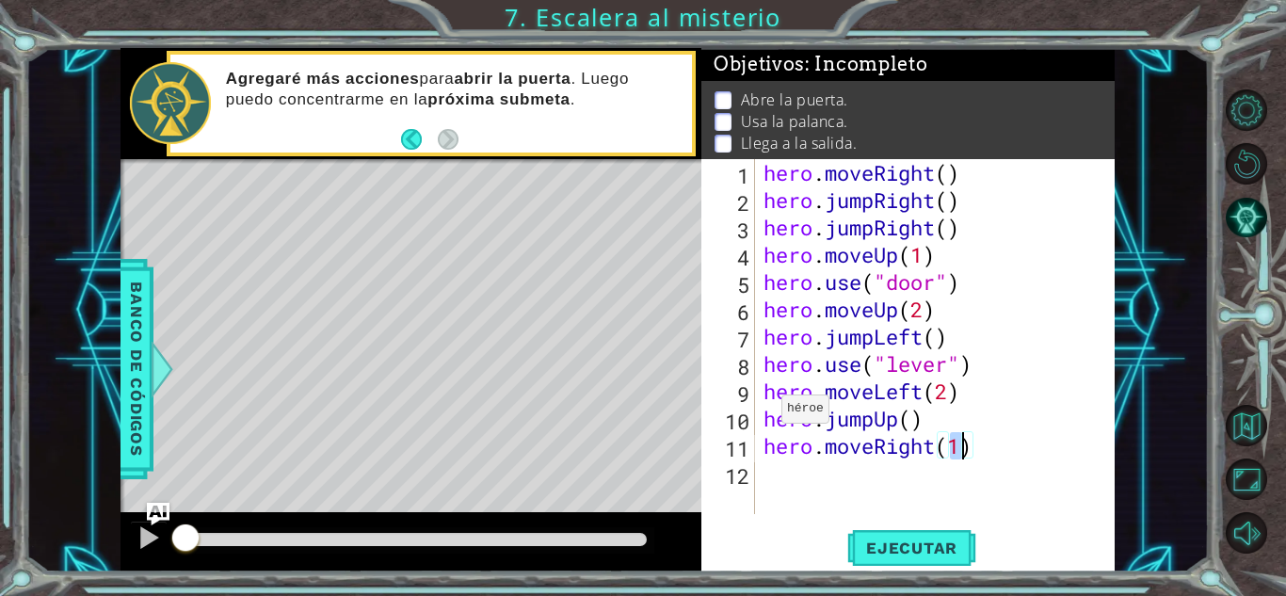
scroll to position [0, 8]
click at [866, 547] on span "Ejecutar" at bounding box center [911, 548] width 129 height 19
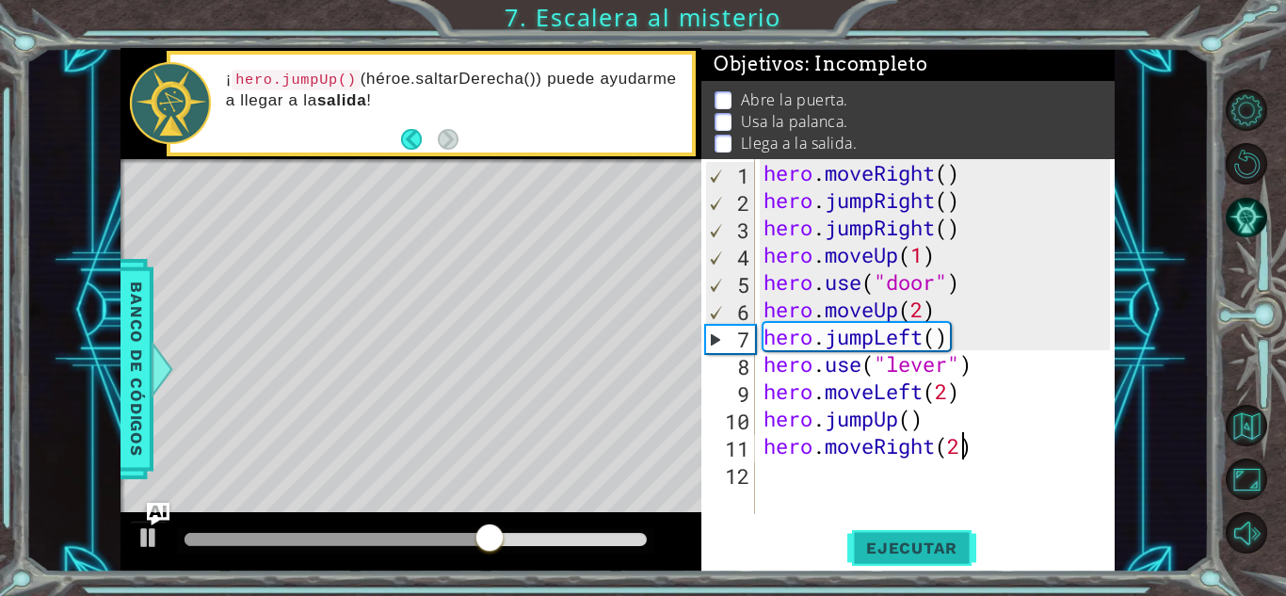
click at [907, 529] on button "Ejecutar" at bounding box center [911, 547] width 129 height 41
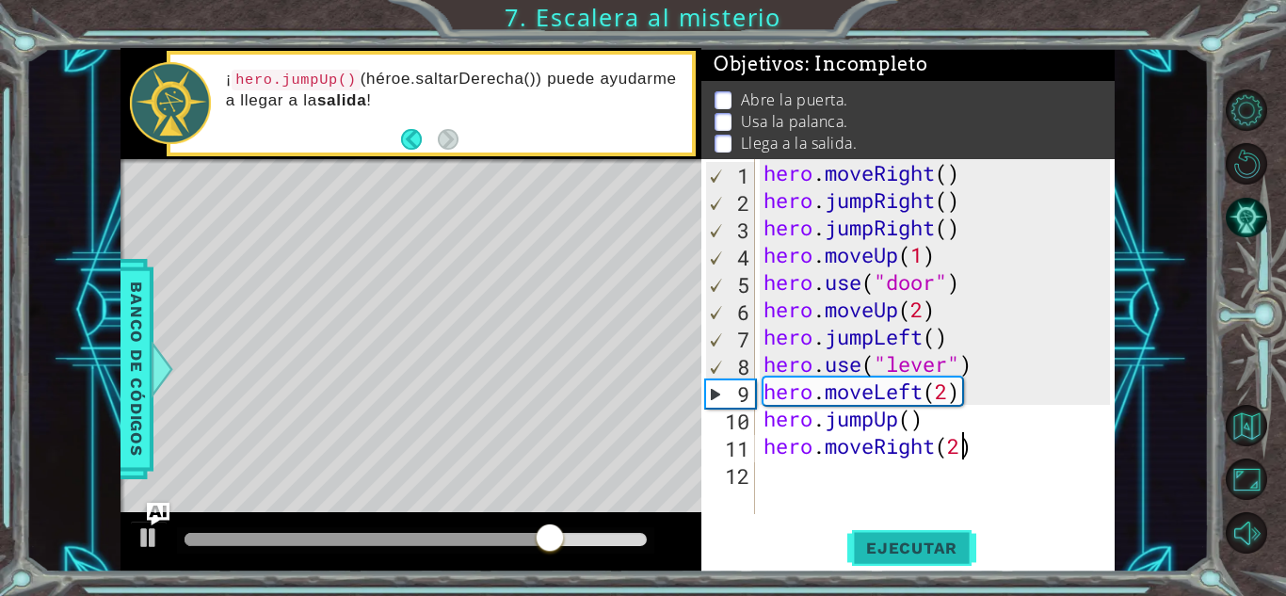
click at [910, 531] on button "Ejecutar" at bounding box center [911, 547] width 129 height 41
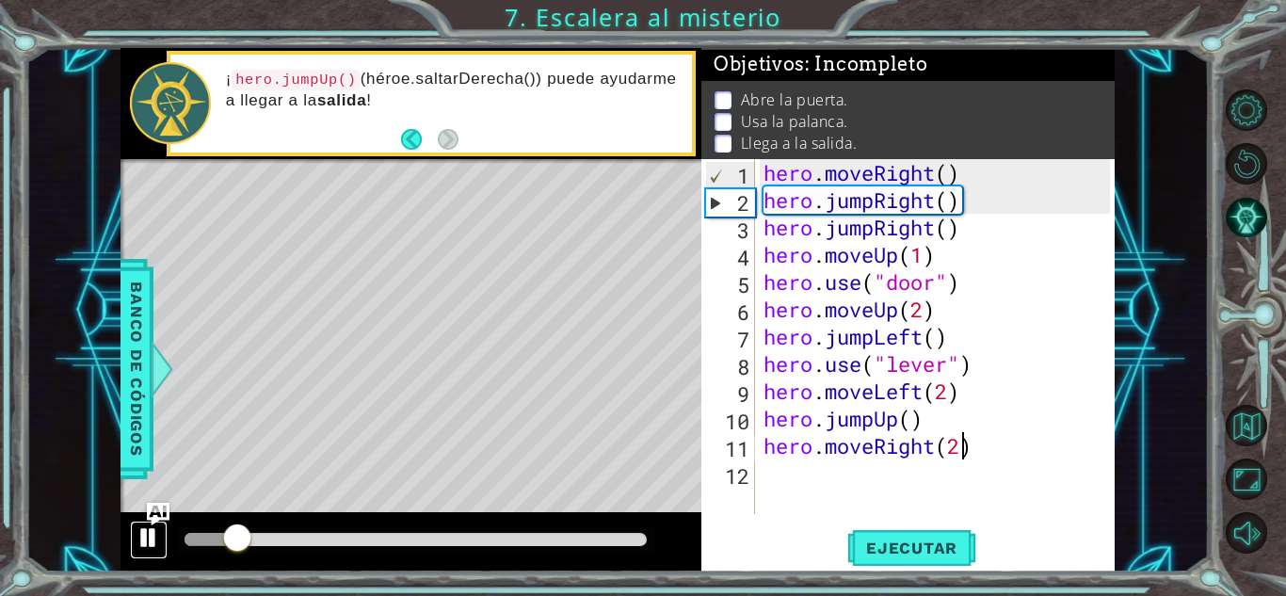
click at [142, 534] on div at bounding box center [149, 537] width 24 height 24
click at [969, 231] on div "hero . moveRight ( ) hero . jumpRight ( ) hero . jumpRight ( ) hero . moveUp ( …" at bounding box center [940, 364] width 360 height 410
type textarea "hero.jumpRight()"
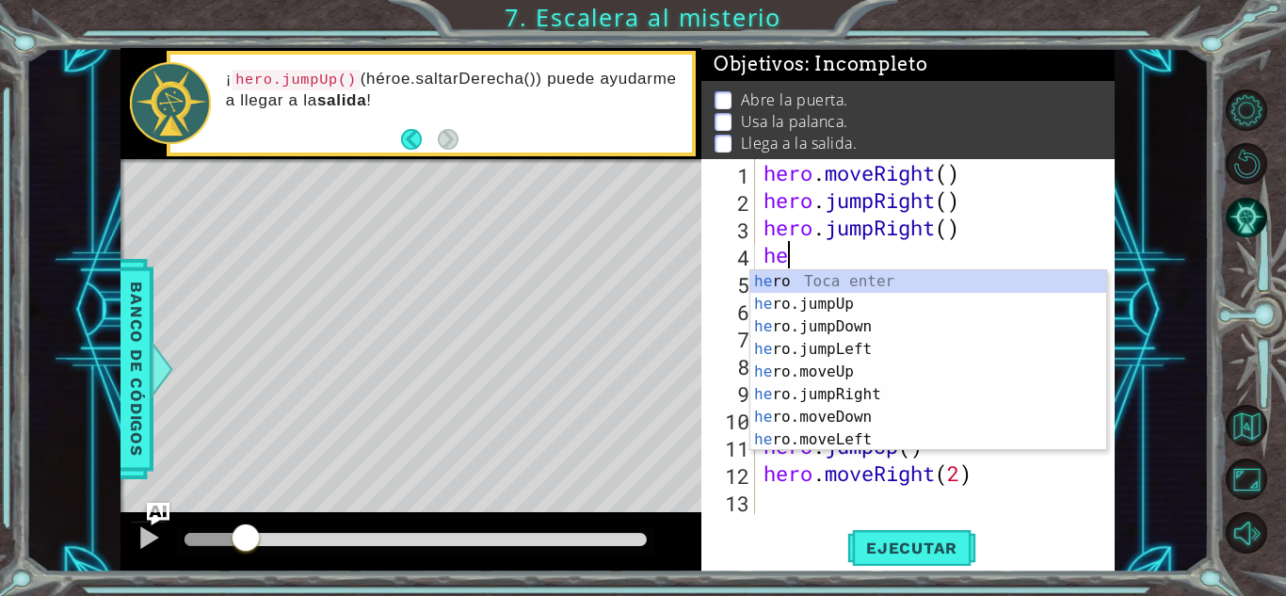
type textarea "her"
click at [894, 345] on div "her o Toca enter her o.jumpUp Toca enter her o.jumpDown Toca enter her o.jumpLe…" at bounding box center [928, 383] width 356 height 226
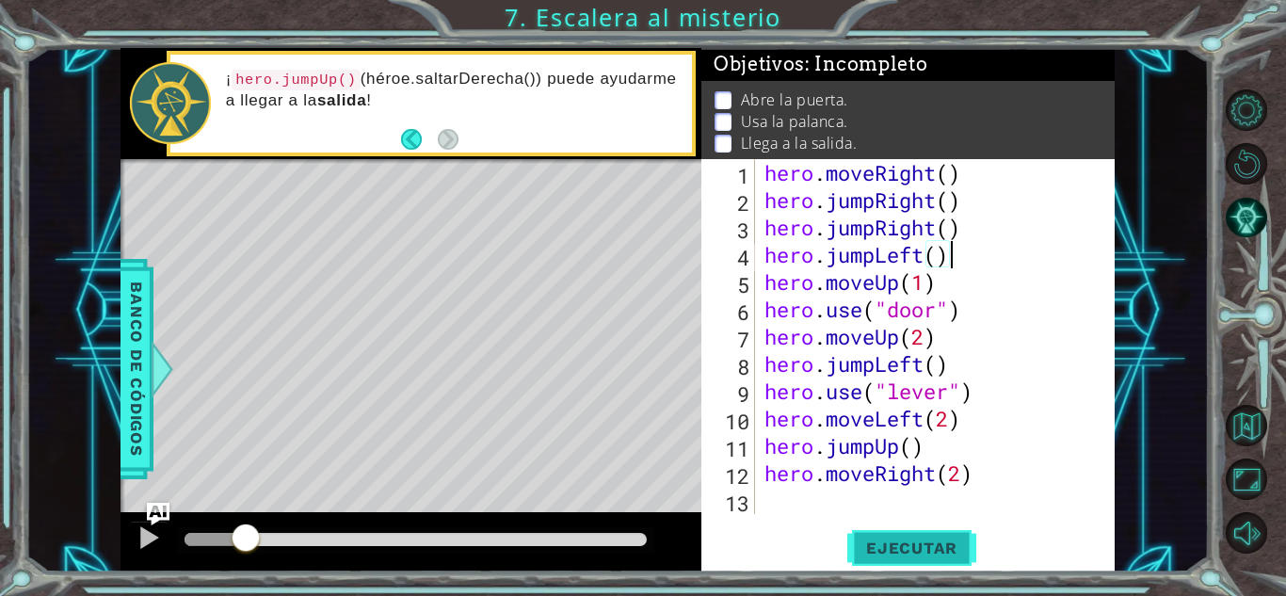
click at [902, 547] on span "Ejecutar" at bounding box center [911, 548] width 129 height 19
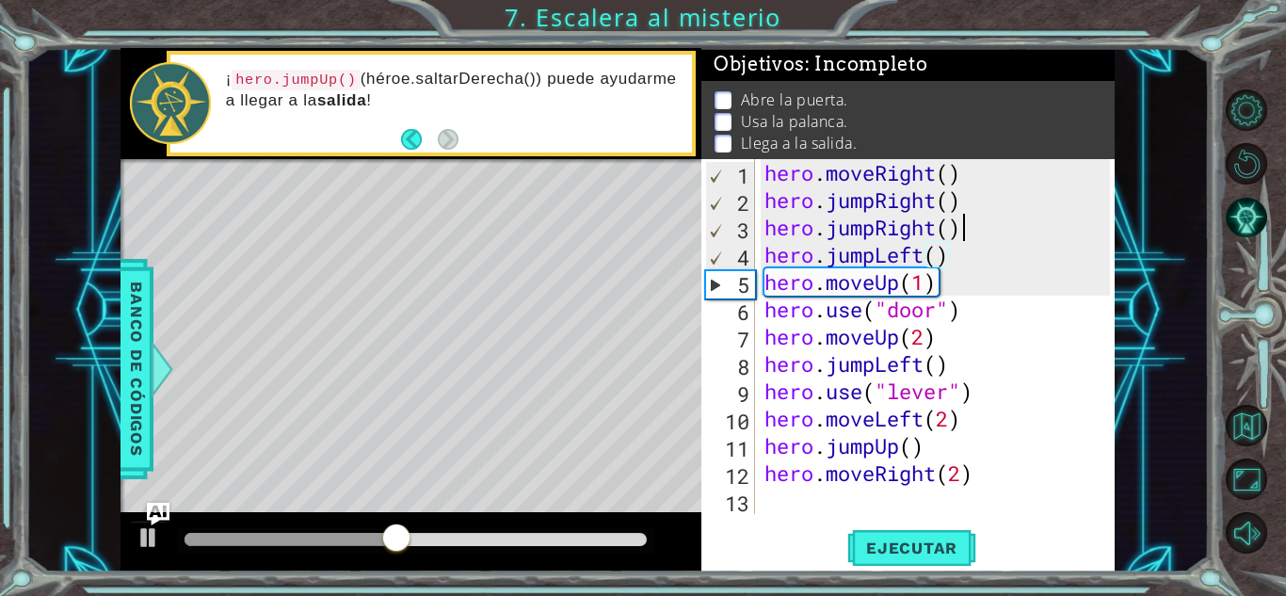
click at [965, 226] on div "hero . moveRight ( ) hero . jumpRight ( ) hero . jumpRight ( ) hero . jumpLeft …" at bounding box center [940, 364] width 359 height 410
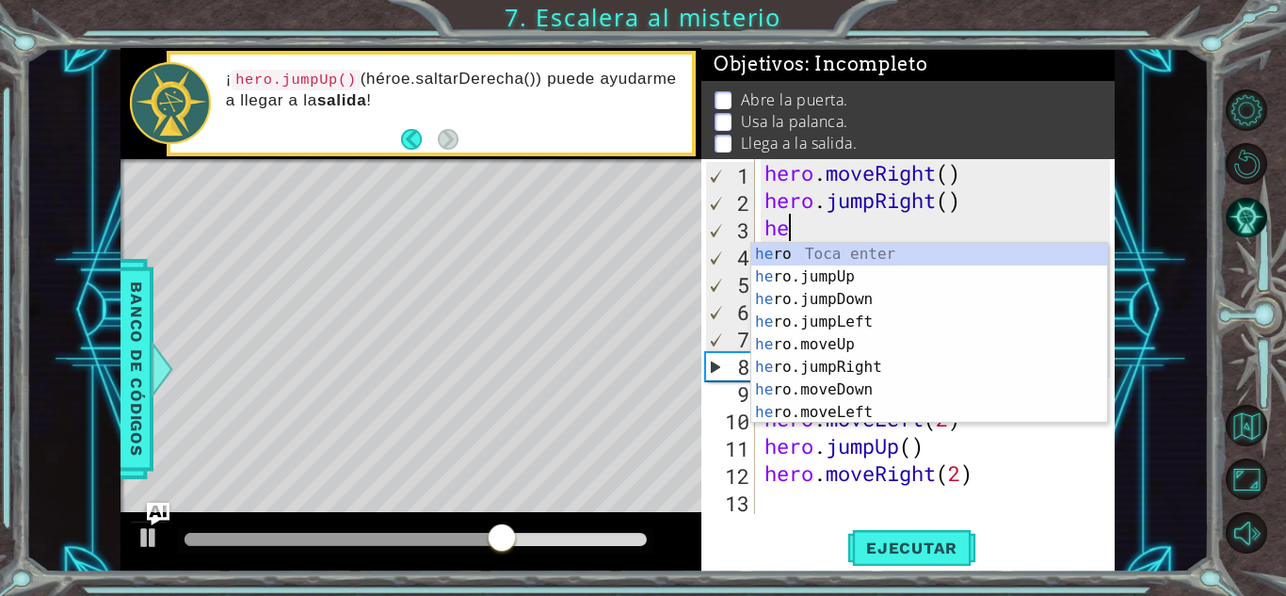
type textarea "h"
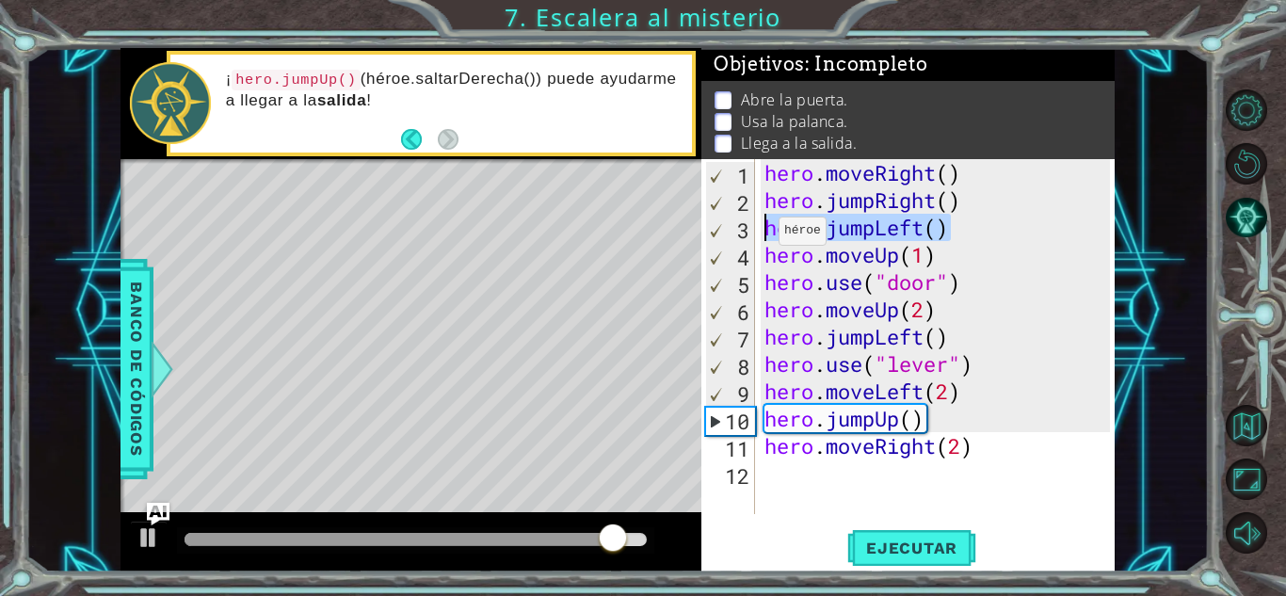
drag, startPoint x: 958, startPoint y: 233, endPoint x: 762, endPoint y: 235, distance: 195.9
click at [762, 235] on div "hero . moveRight ( ) hero . jumpRight ( ) hero . jumpLeft ( ) hero . moveUp ( 1…" at bounding box center [940, 364] width 359 height 410
type textarea "hero.jumpLeft()"
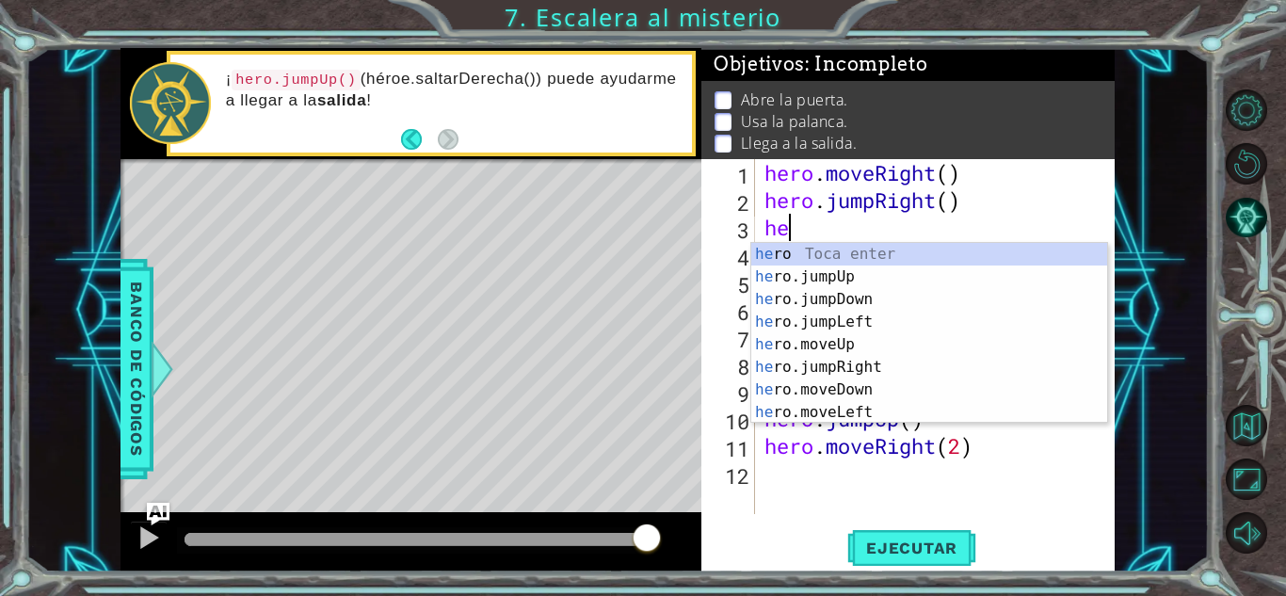
type textarea "her"
click at [817, 320] on div "her o Toca enter her o.jumpUp Toca enter her o.jumpDown Toca enter her o.jumpLe…" at bounding box center [929, 356] width 356 height 226
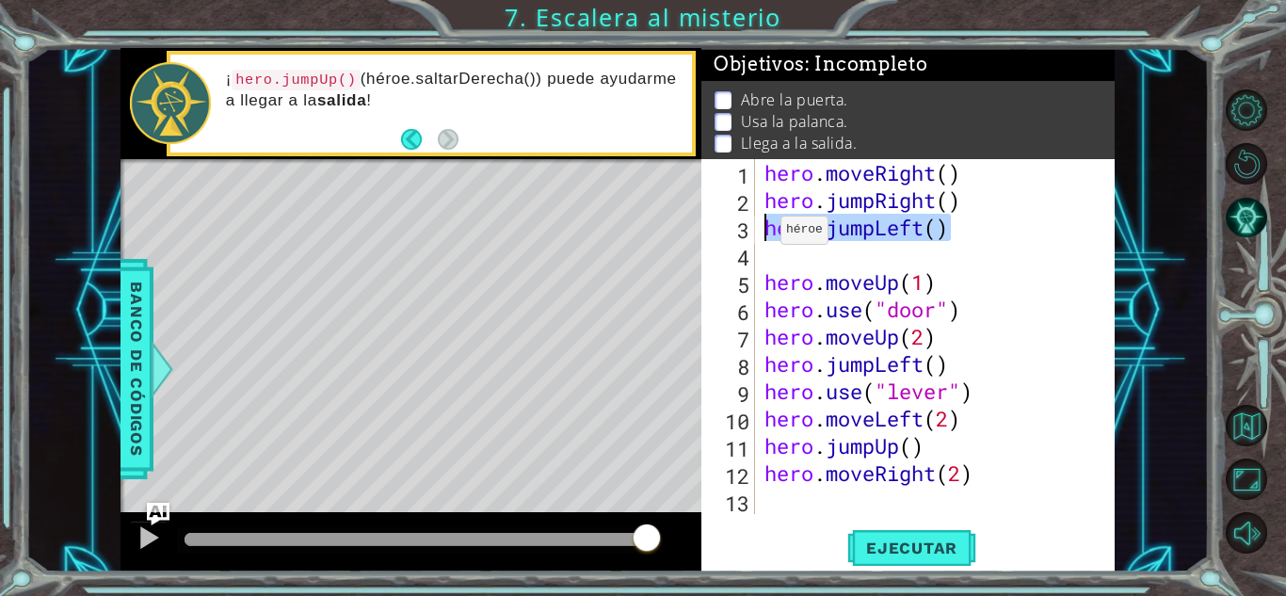
drag, startPoint x: 976, startPoint y: 237, endPoint x: 764, endPoint y: 234, distance: 211.9
click at [764, 234] on div "hero . moveRight ( ) hero . jumpRight ( ) hero . jumpLeft ( ) hero . moveUp ( 1…" at bounding box center [940, 364] width 359 height 410
type textarea "hero.jumpLeft()"
type textarea "hero.jumpRight()"
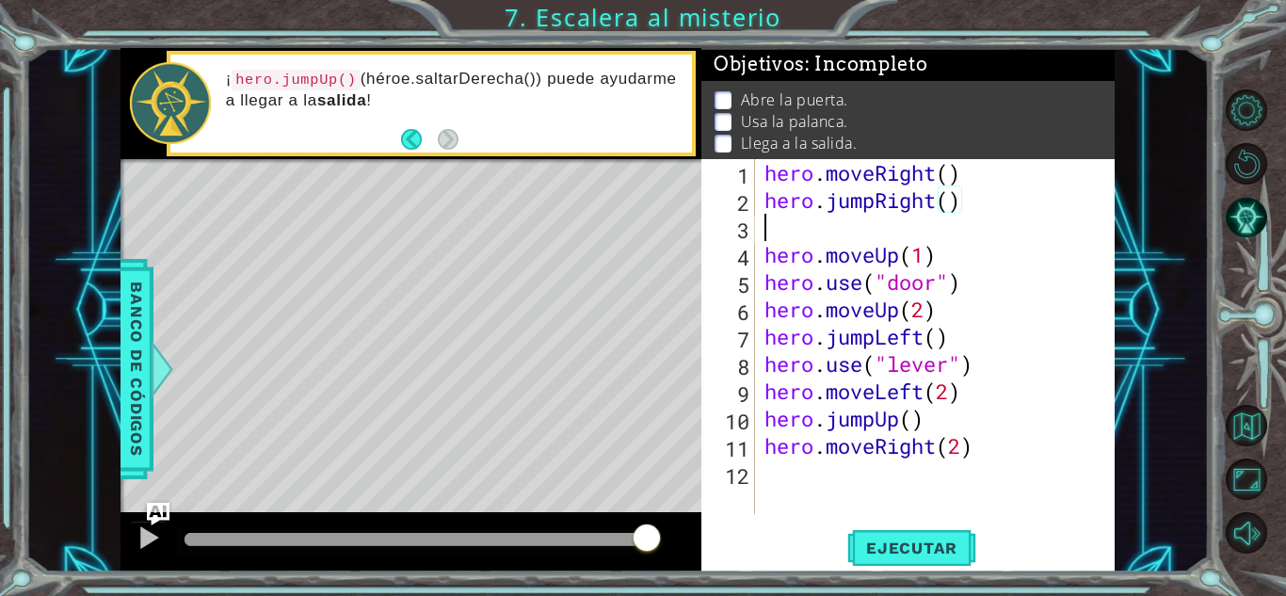
click at [779, 239] on div "hero . moveRight ( ) hero . jumpRight ( ) hero . moveUp ( 1 ) hero . use ( "doo…" at bounding box center [940, 364] width 359 height 410
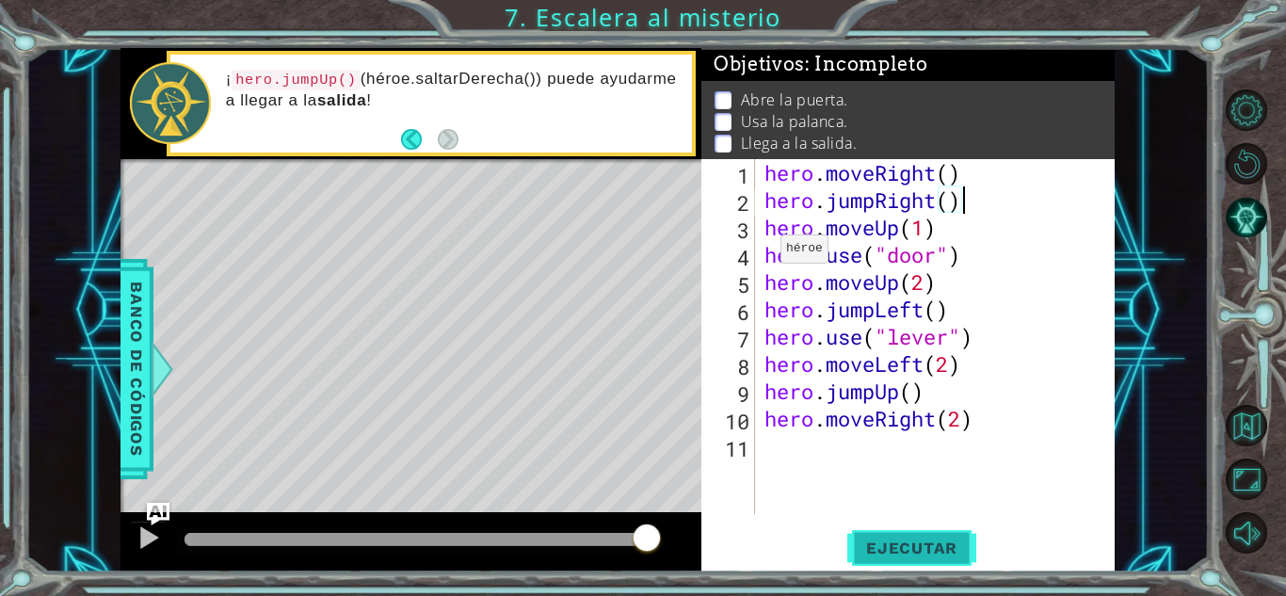
click at [935, 552] on span "Ejecutar" at bounding box center [911, 548] width 129 height 19
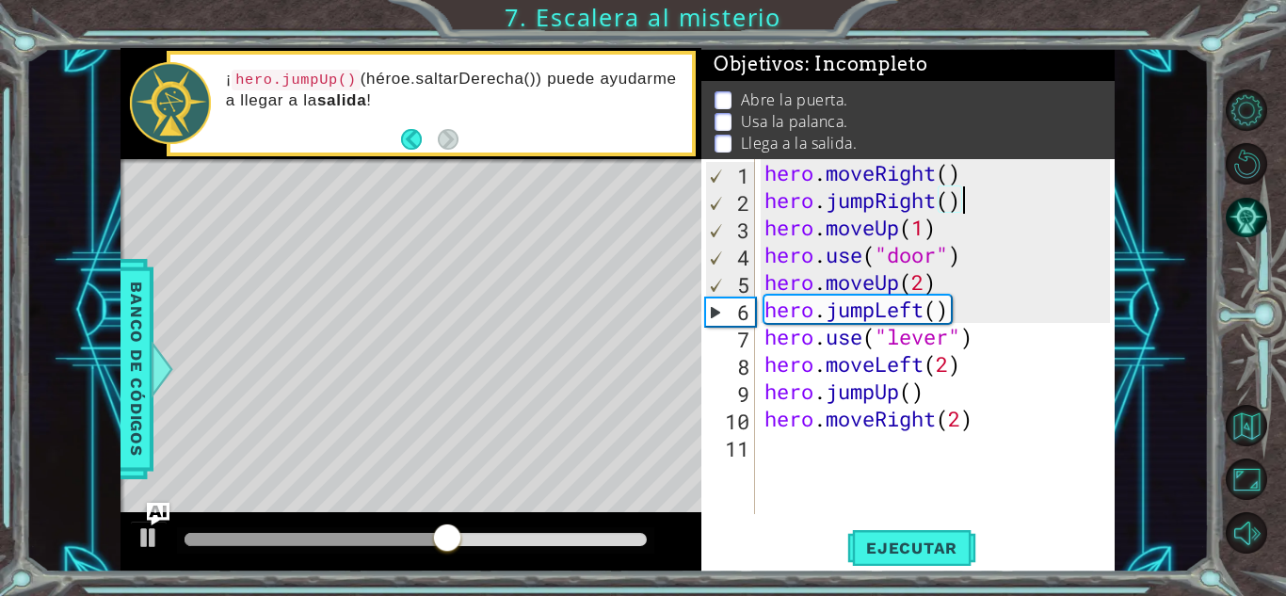
click at [963, 280] on div "hero . moveRight ( ) hero . jumpRight ( ) hero . moveUp ( 1 ) hero . use ( "doo…" at bounding box center [940, 364] width 359 height 410
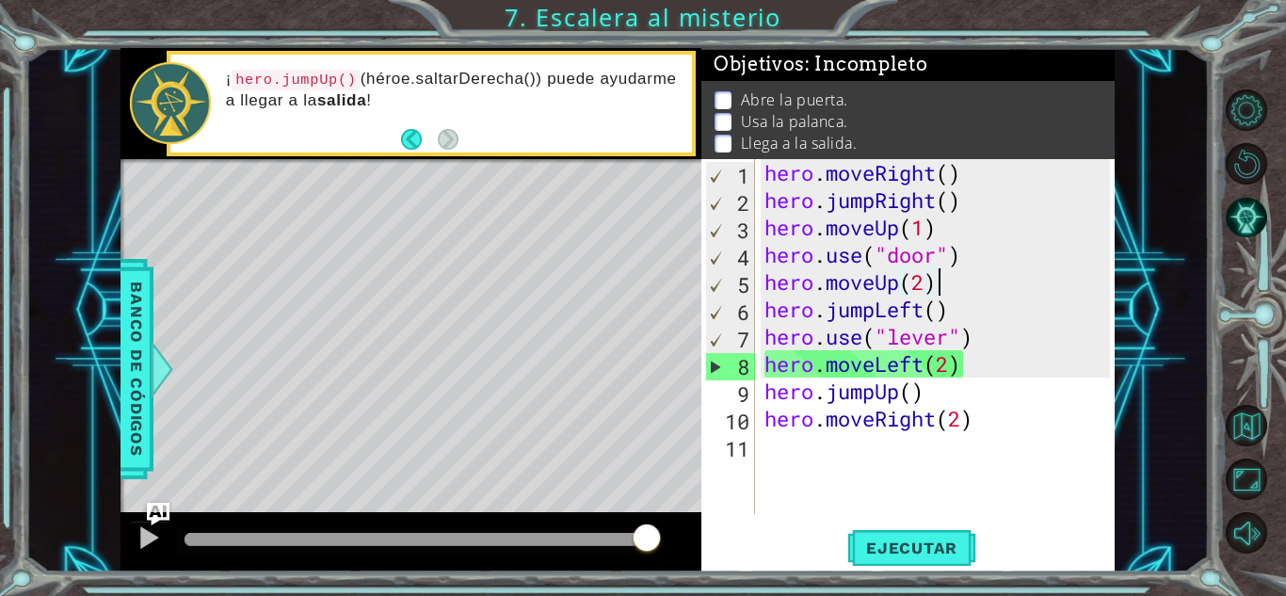
click at [974, 200] on div "hero . moveRight ( ) hero . jumpRight ( ) hero . moveUp ( 1 ) hero . use ( "doo…" at bounding box center [940, 364] width 359 height 410
type textarea "hero.jumpRight()"
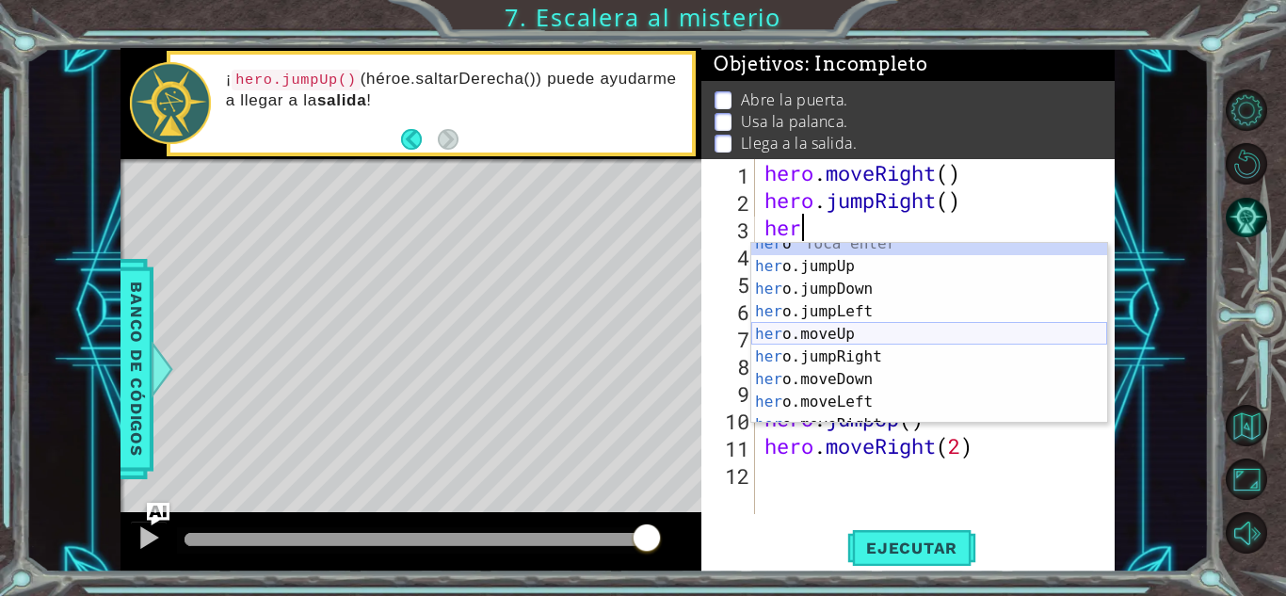
scroll to position [32, 0]
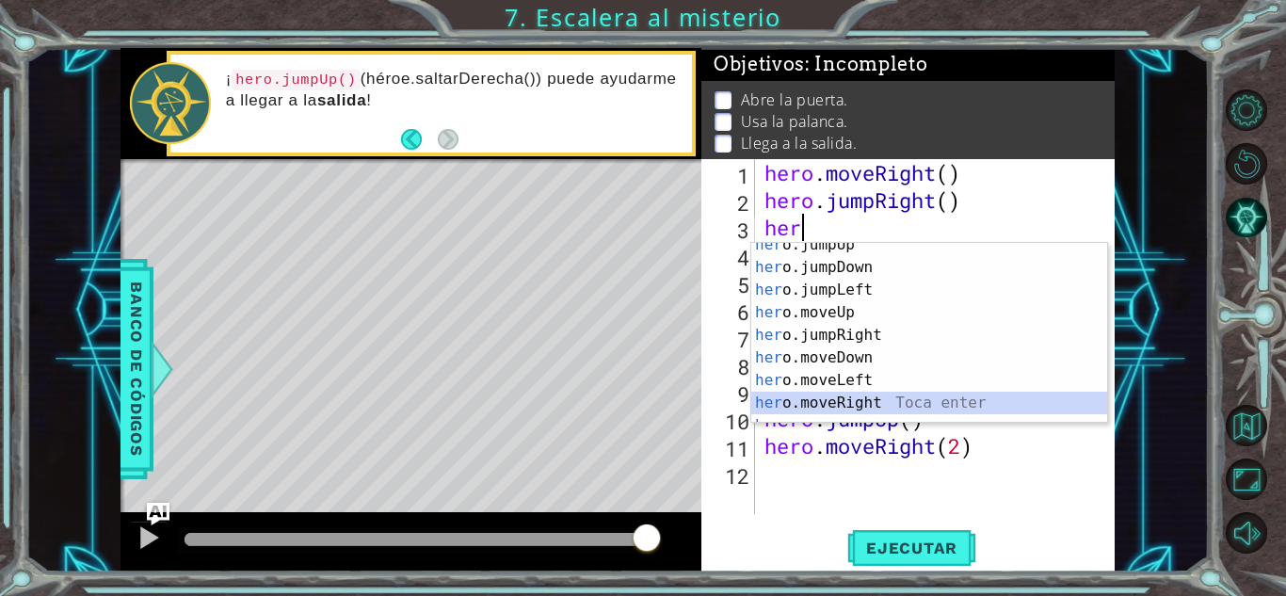
click at [901, 400] on div "her o.jumpUp Toca enter her o.jumpDown Toca enter her o.jumpLeft Toca enter her…" at bounding box center [929, 347] width 356 height 226
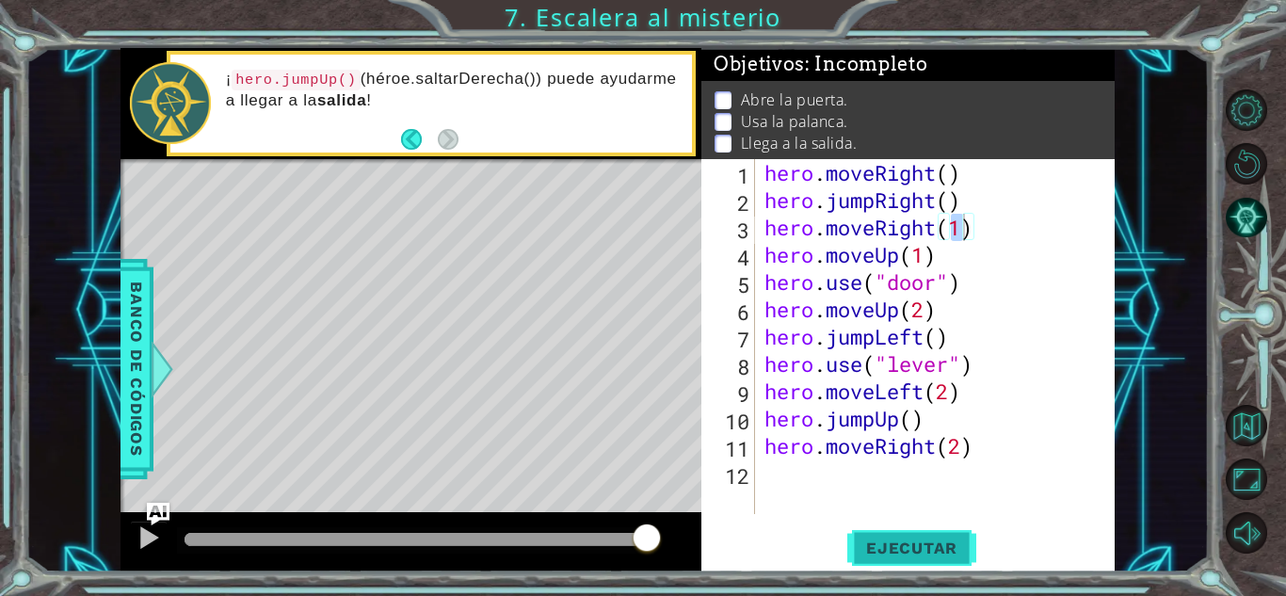
click at [872, 546] on span "Ejecutar" at bounding box center [911, 548] width 129 height 19
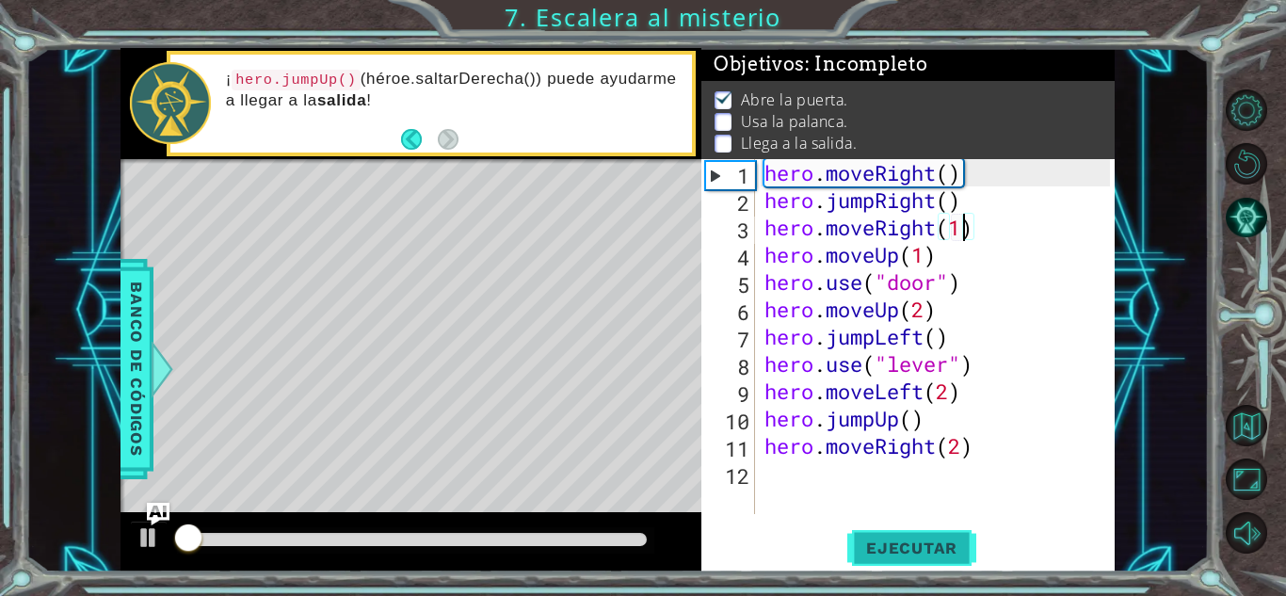
scroll to position [2, 0]
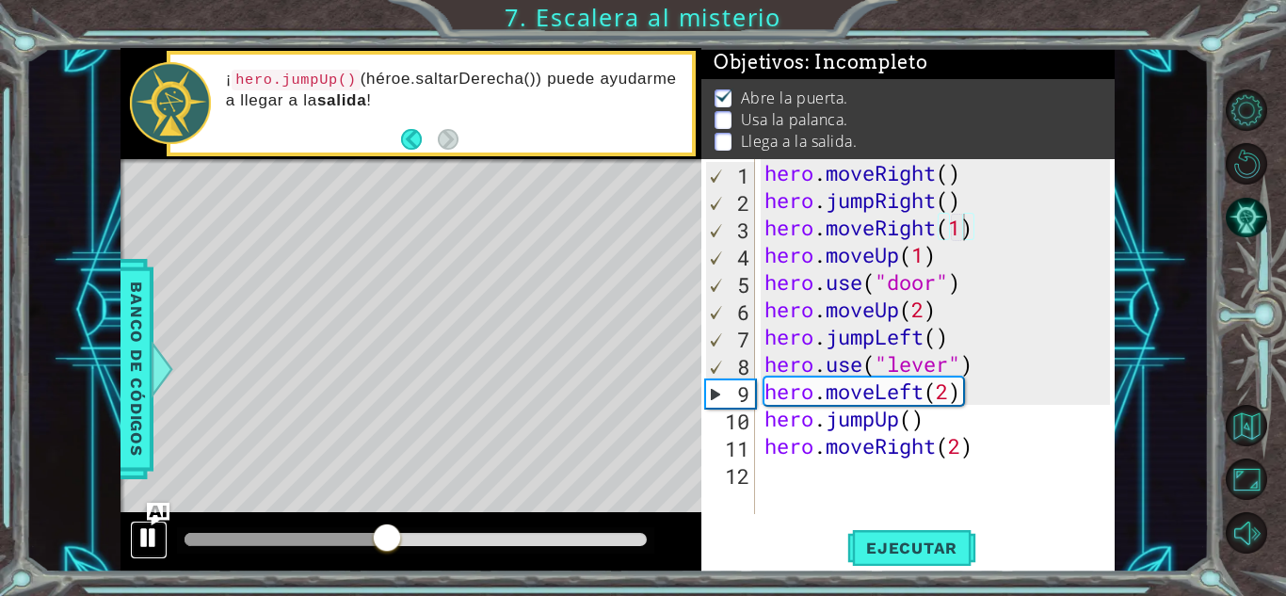
click at [146, 538] on div at bounding box center [149, 537] width 24 height 24
drag, startPoint x: 966, startPoint y: 333, endPoint x: 827, endPoint y: 343, distance: 139.7
click at [827, 343] on div "hero . moveRight ( ) hero . jumpRight ( ) hero . moveRight ( 1 ) hero . moveUp …" at bounding box center [940, 364] width 359 height 410
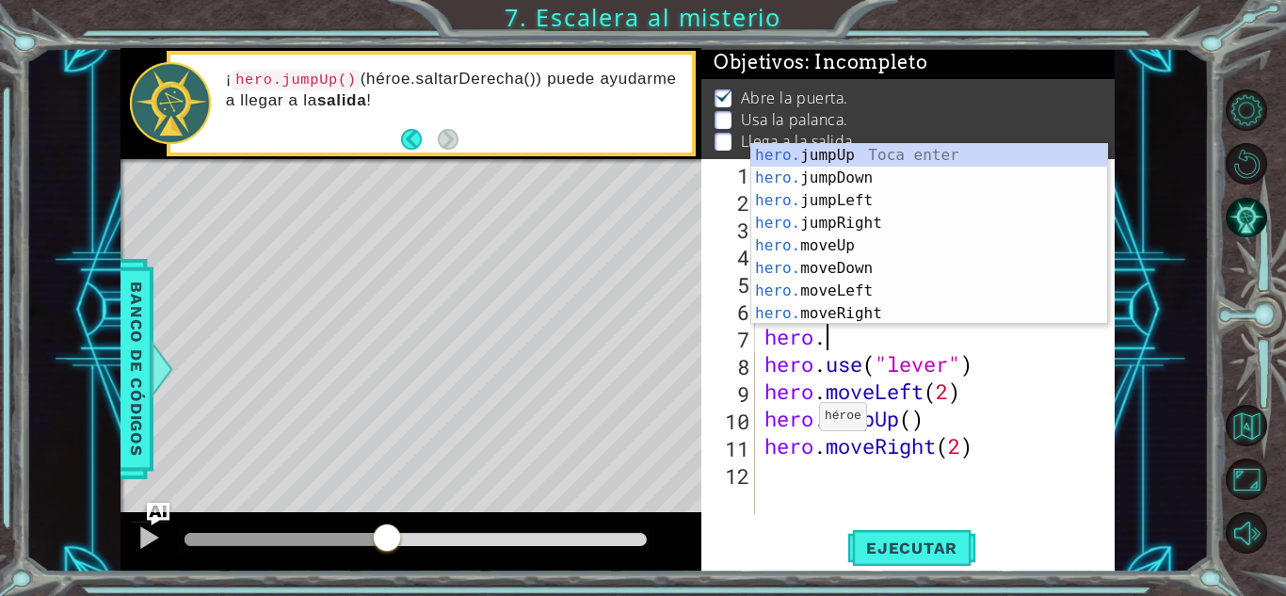
scroll to position [0, 0]
click at [830, 292] on div "hero. jumpUp Toca enter hero. jumpDown Toca enter hero. jumpLeft Toca enter her…" at bounding box center [929, 257] width 356 height 226
type textarea "hero.moveLeft(1)"
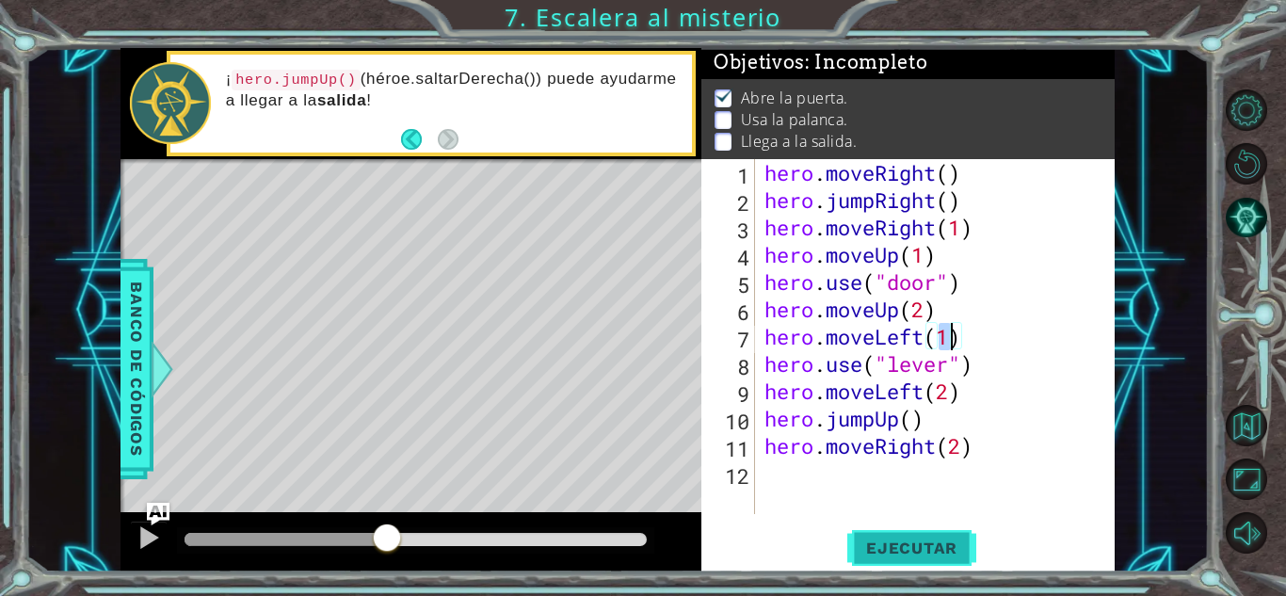
click at [897, 558] on button "Ejecutar" at bounding box center [911, 547] width 129 height 41
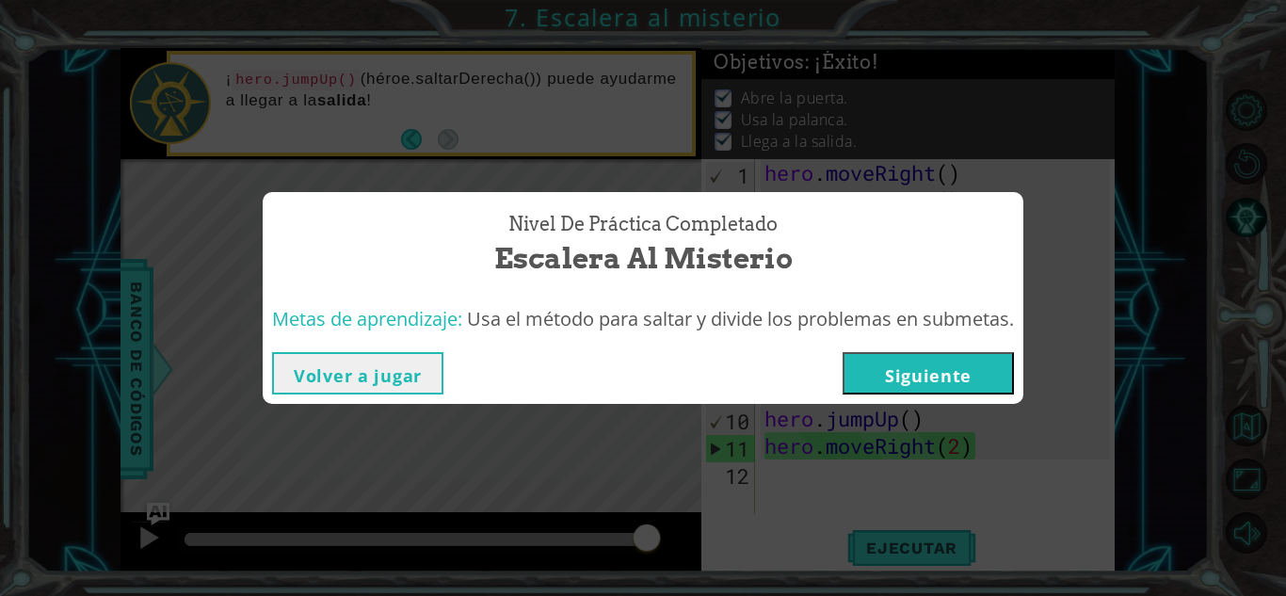
click at [950, 363] on button "Siguiente" at bounding box center [928, 373] width 171 height 42
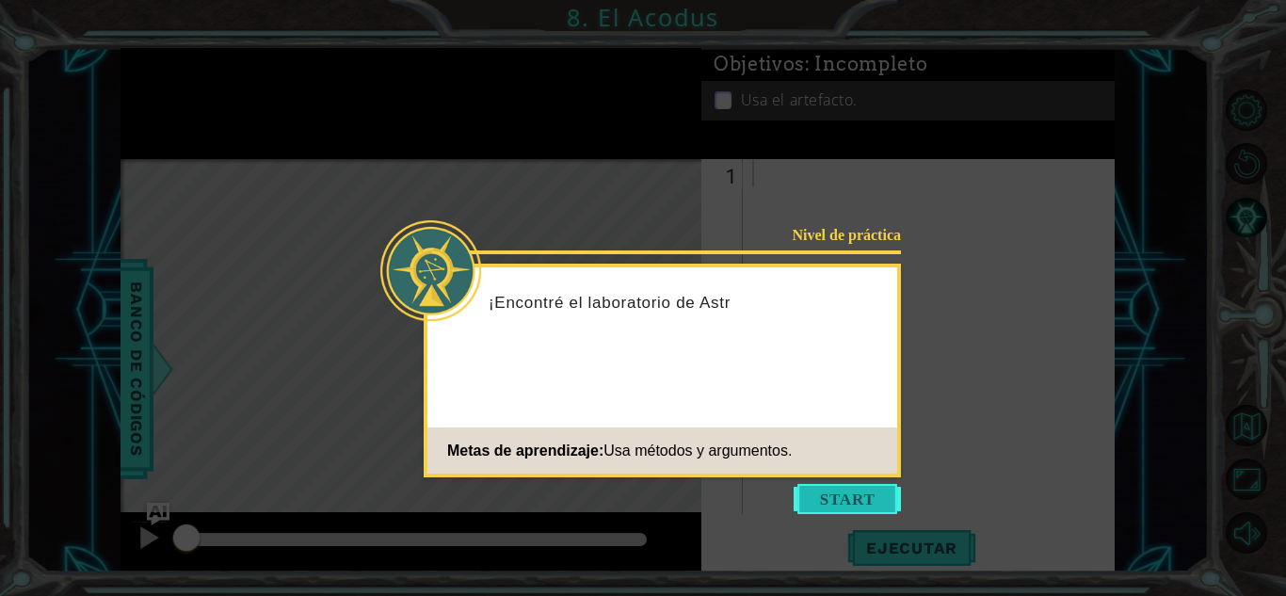
click at [845, 497] on button "Start" at bounding box center [847, 499] width 107 height 30
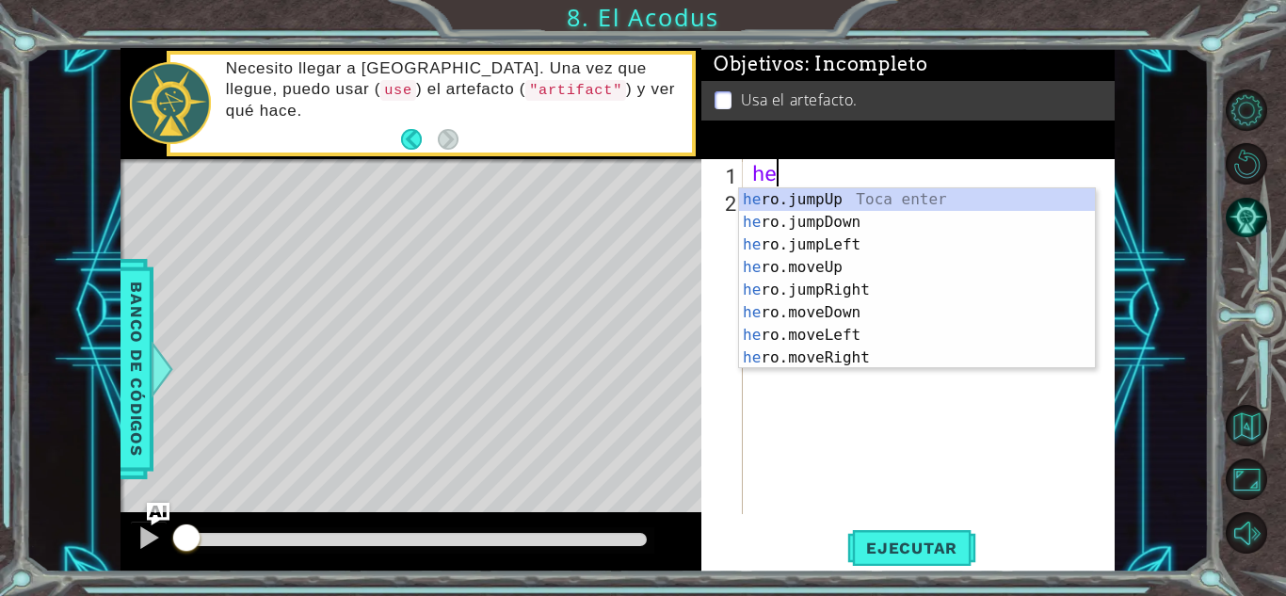
type textarea "her"
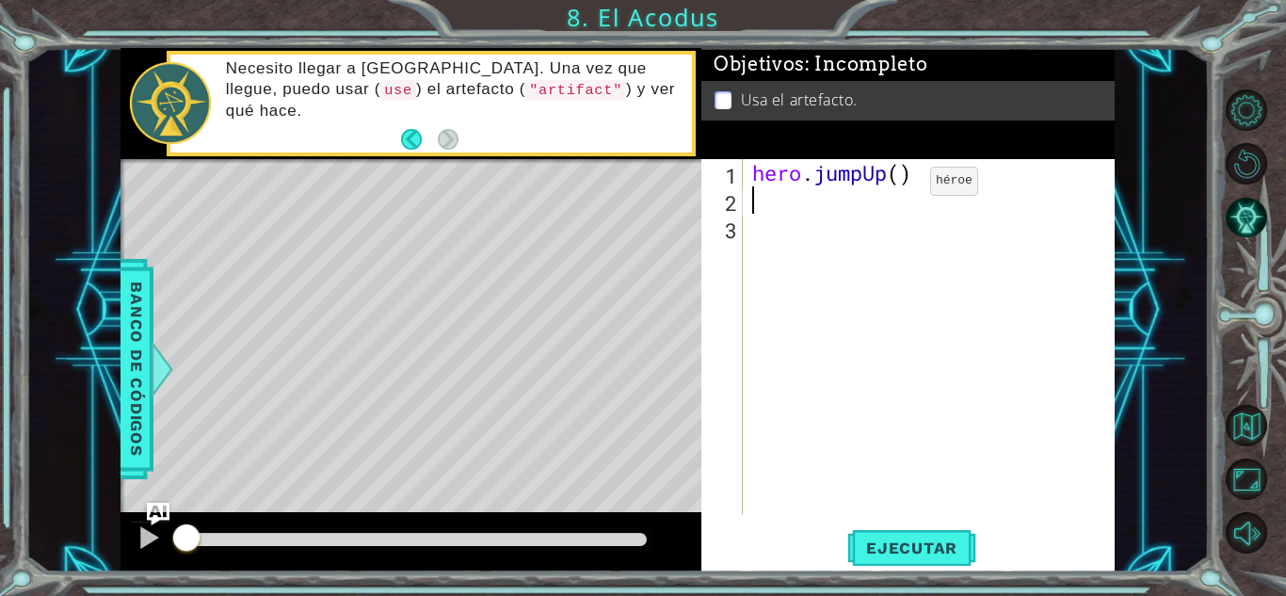
click at [901, 185] on div "hero . jumpUp ( )" at bounding box center [934, 364] width 371 height 410
type textarea "hero.jumpUp(2)"
click at [849, 202] on div "hero . jumpUp ( 2 )" at bounding box center [934, 364] width 371 height 410
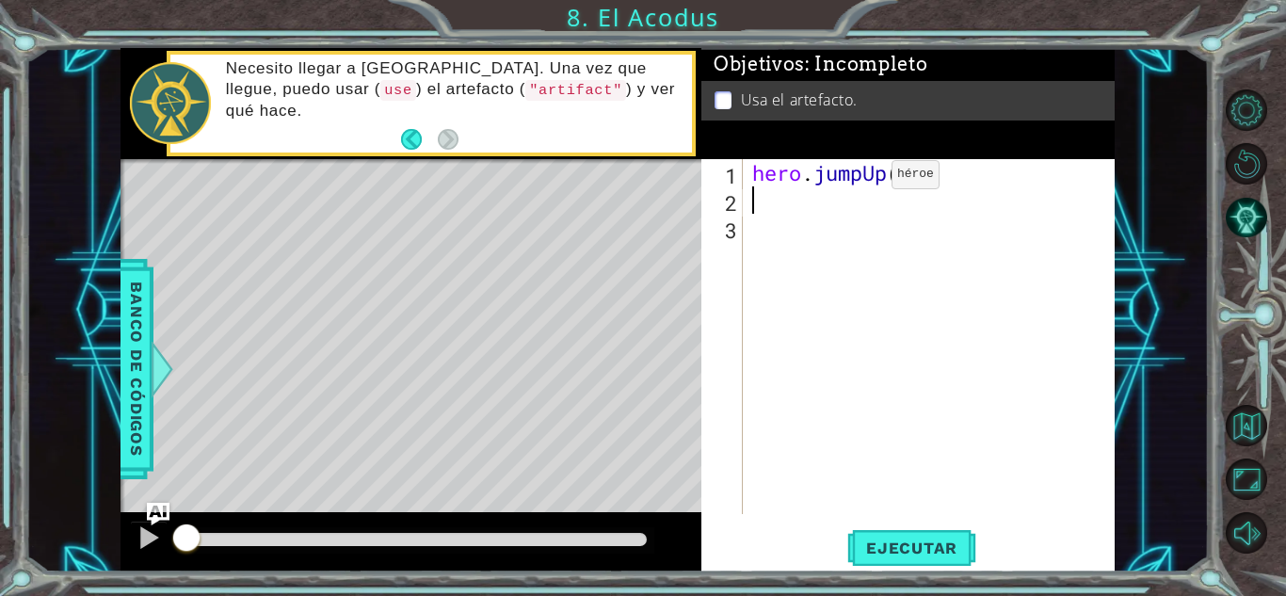
click at [863, 179] on div "hero . jumpUp ( 2 )" at bounding box center [934, 364] width 371 height 410
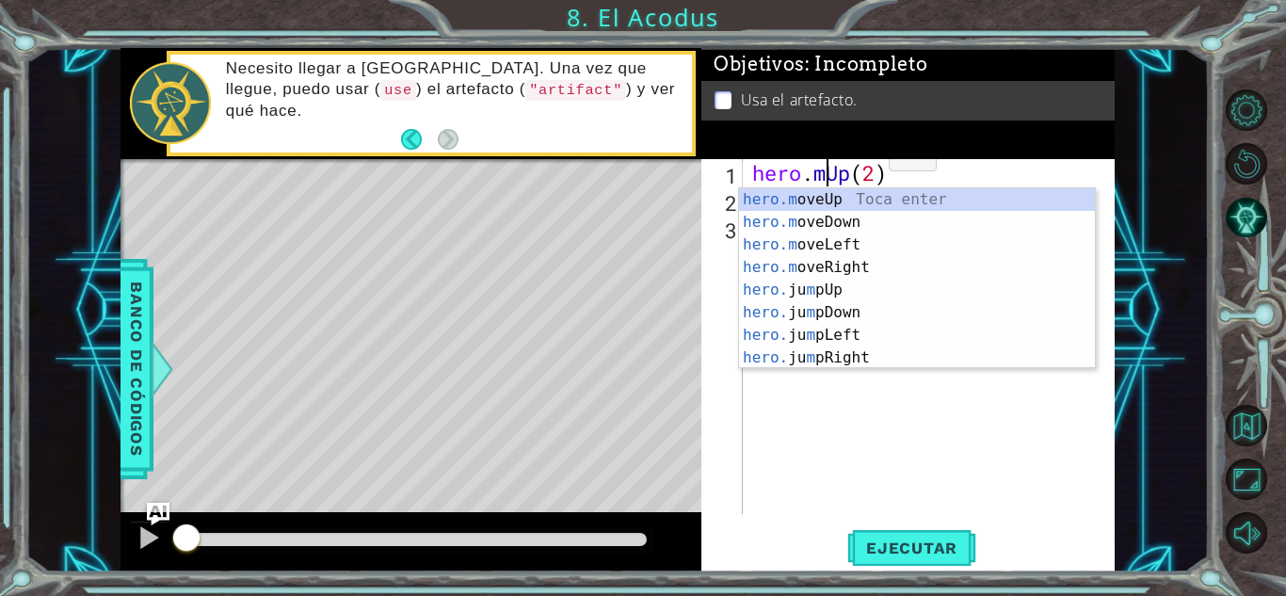
scroll to position [0, 4]
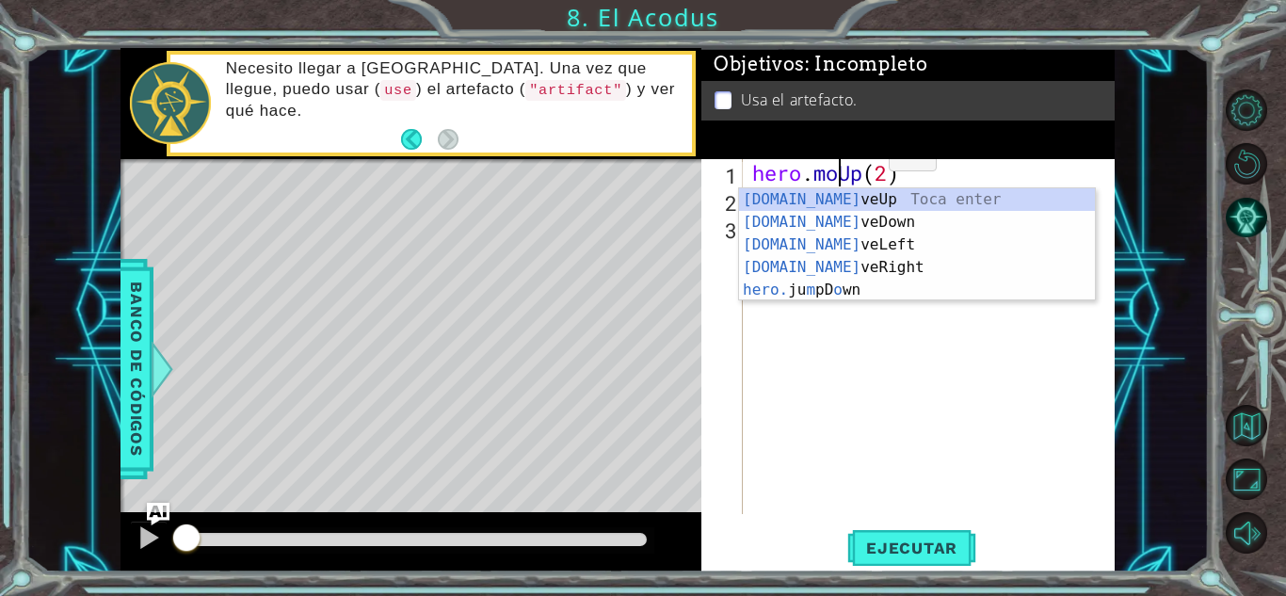
type textarea "hero.moveUp(1)(2)"
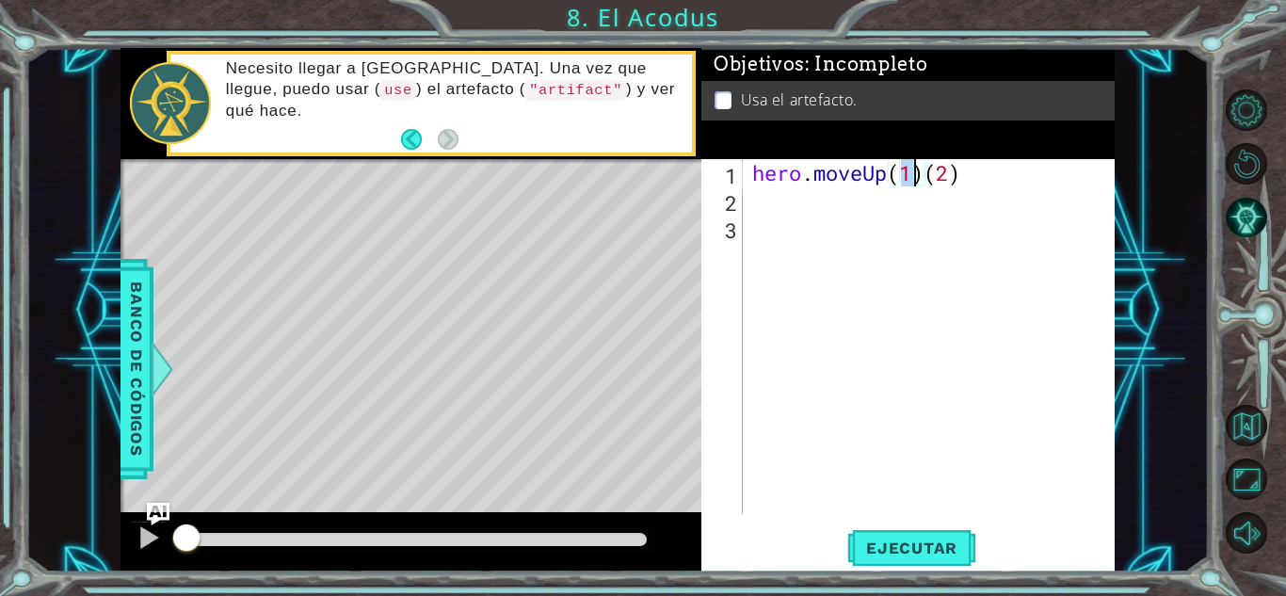
click at [820, 196] on div "hero . moveUp ( 1 ) ( 2 )" at bounding box center [934, 364] width 371 height 410
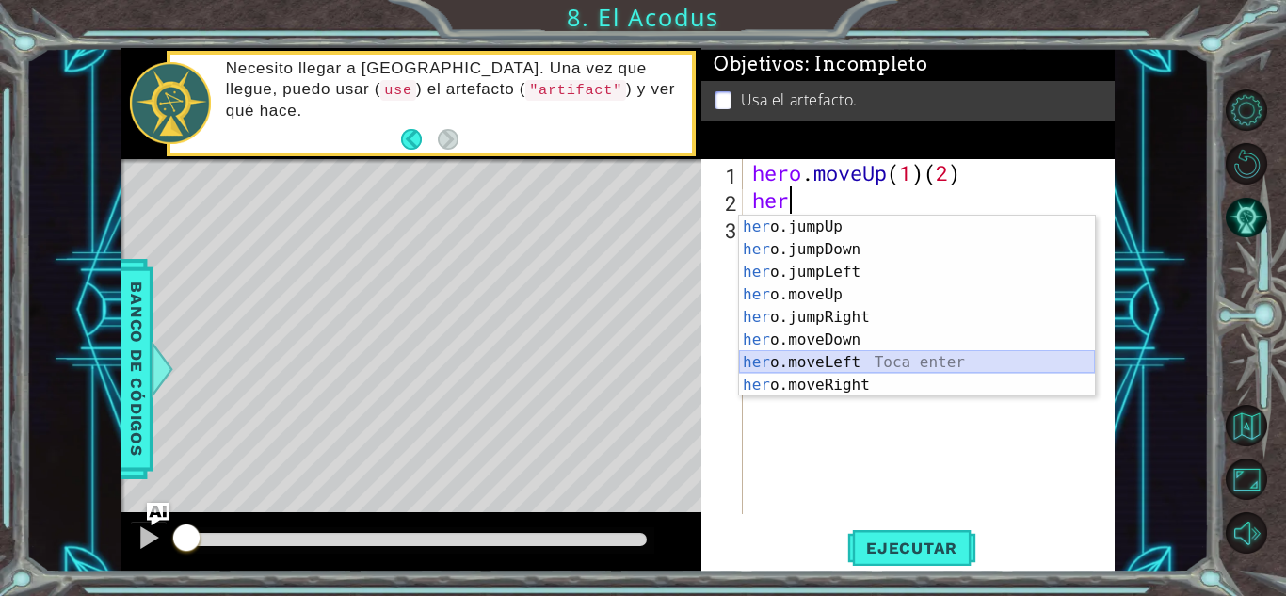
click at [850, 362] on div "her o.jumpUp Toca enter her o.jumpDown Toca enter her o.jumpLeft Toca enter her…" at bounding box center [917, 329] width 356 height 226
type textarea "hero.moveLeft(1)"
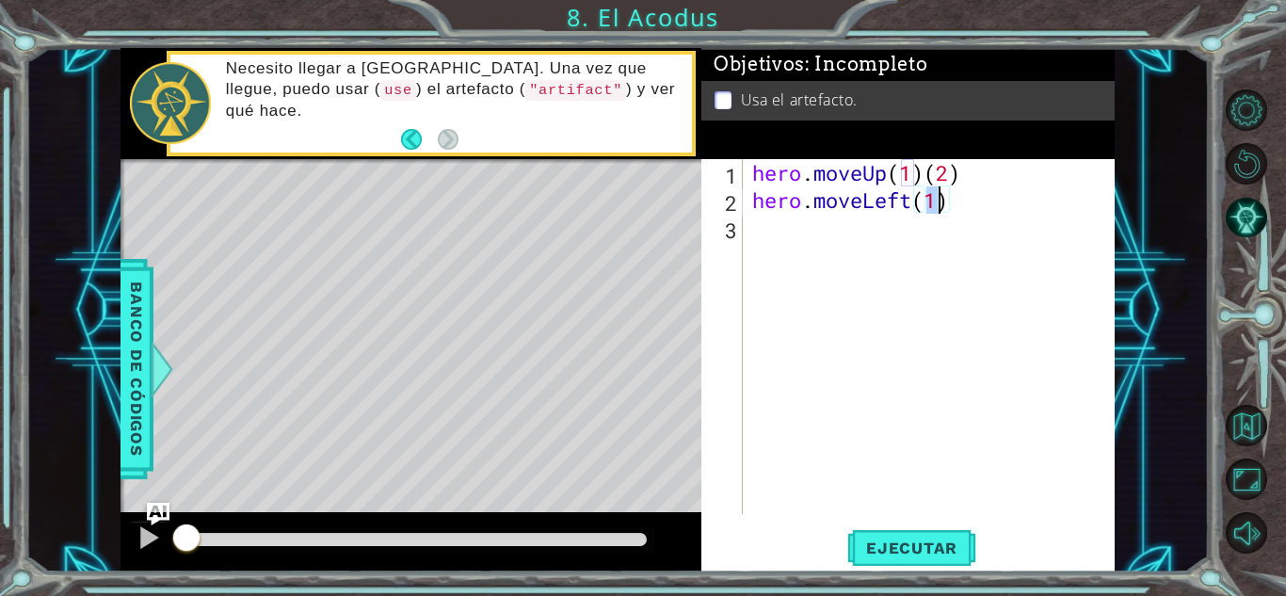
click at [841, 234] on div "hero . moveUp ( 1 ) ( 2 ) hero . moveLeft ( 1 )" at bounding box center [934, 364] width 371 height 410
drag, startPoint x: 923, startPoint y: 174, endPoint x: 892, endPoint y: 174, distance: 31.1
click at [892, 174] on div "hero . moveUp ( 1 ) ( 2 ) hero . moveLeft ( 1 ) hero . moveDown ( 2 )" at bounding box center [934, 364] width 371 height 410
type textarea "hero.moveUp(2)"
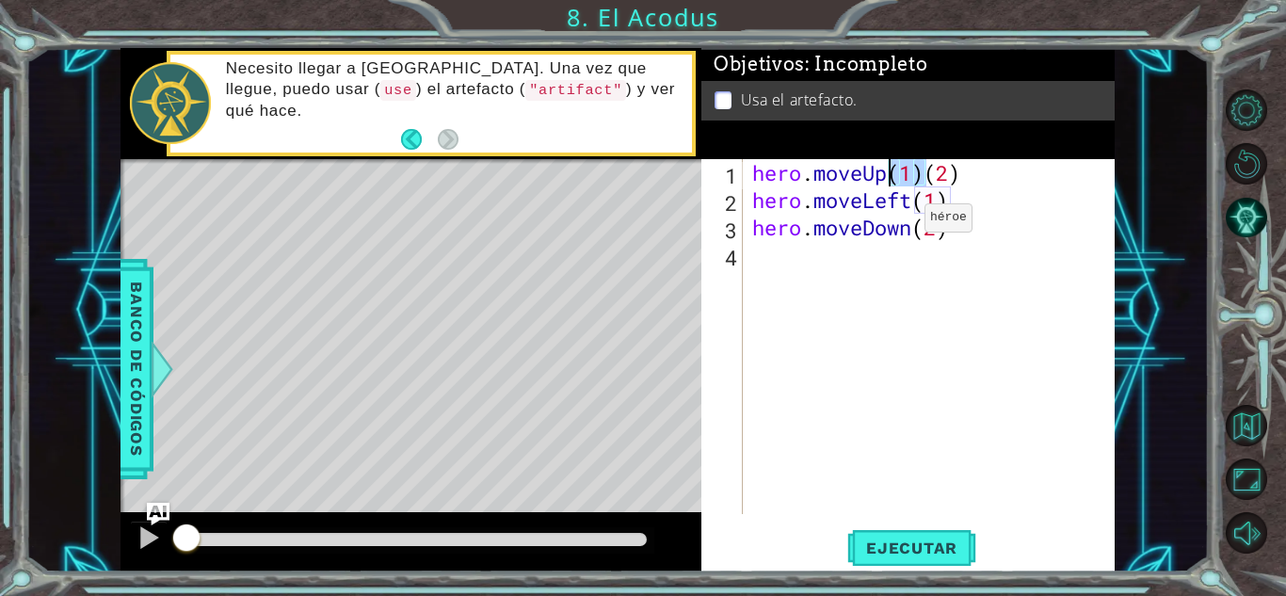
scroll to position [0, 7]
click at [870, 264] on div "hero . moveUp ( 2 ) hero . moveLeft ( 1 ) hero . moveDown ( 2 )" at bounding box center [934, 364] width 371 height 410
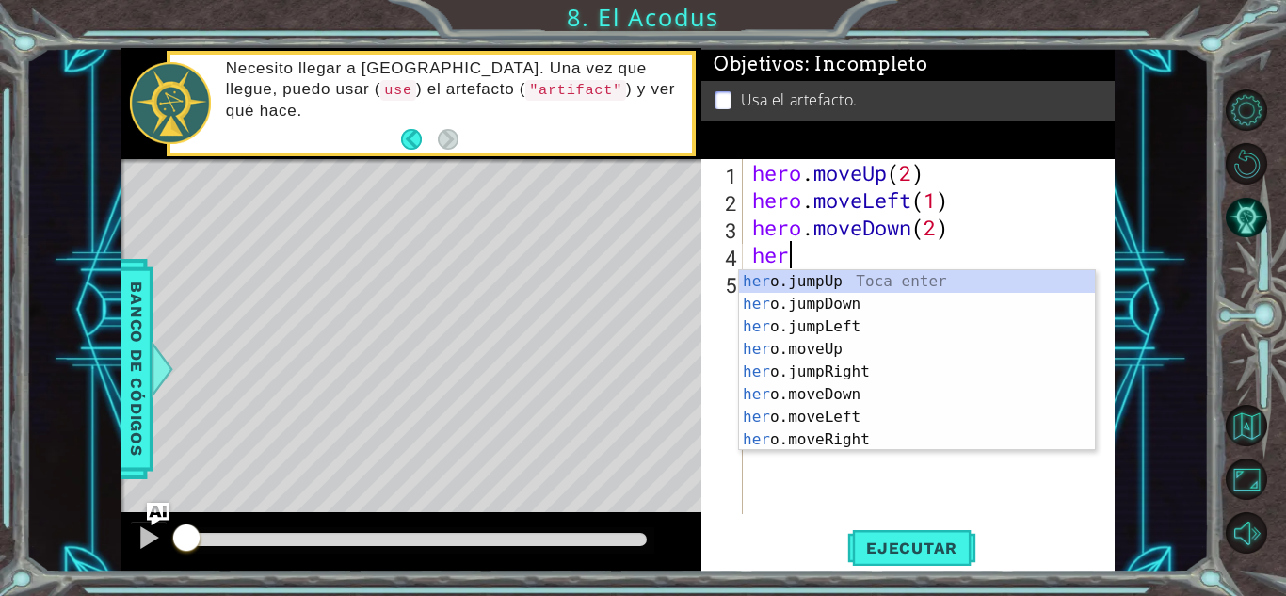
type textarea "hero"
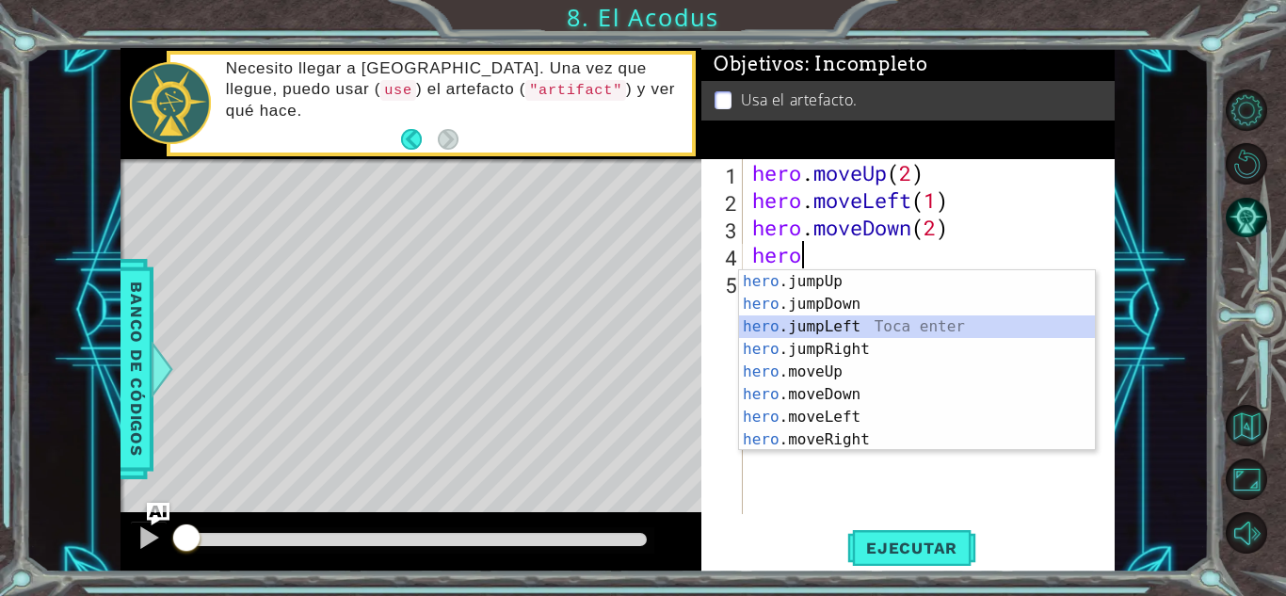
click at [865, 322] on div "hero .jumpUp Toca enter hero .jumpDown Toca enter hero .jumpLeft Toca enter her…" at bounding box center [917, 383] width 356 height 226
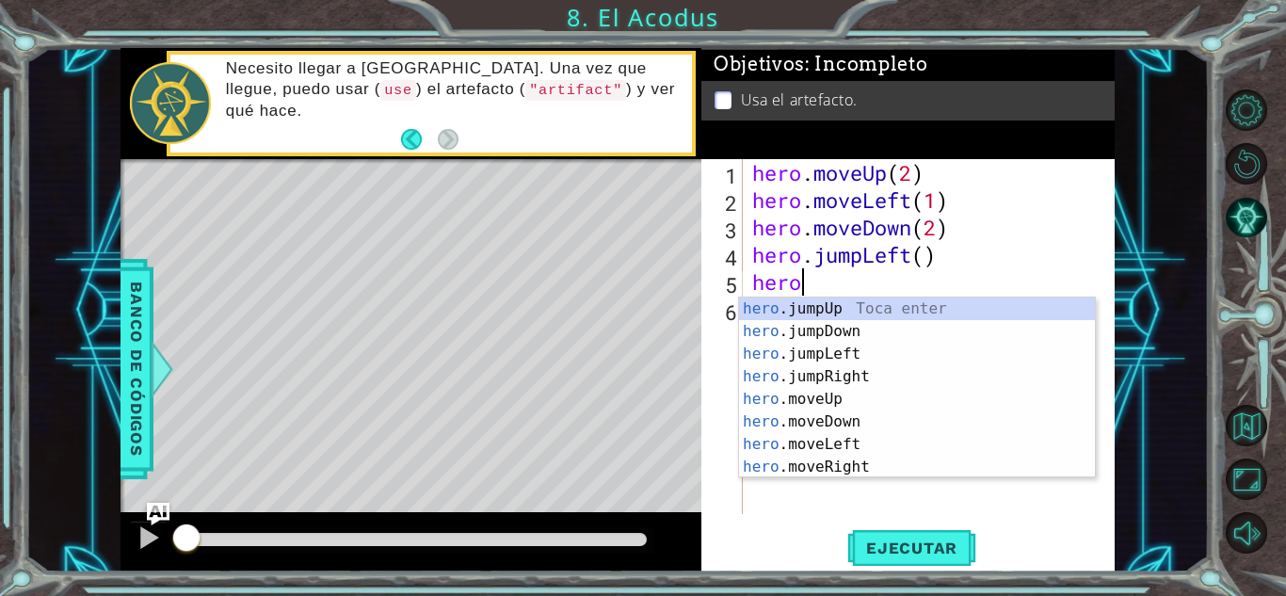
scroll to position [0, 2]
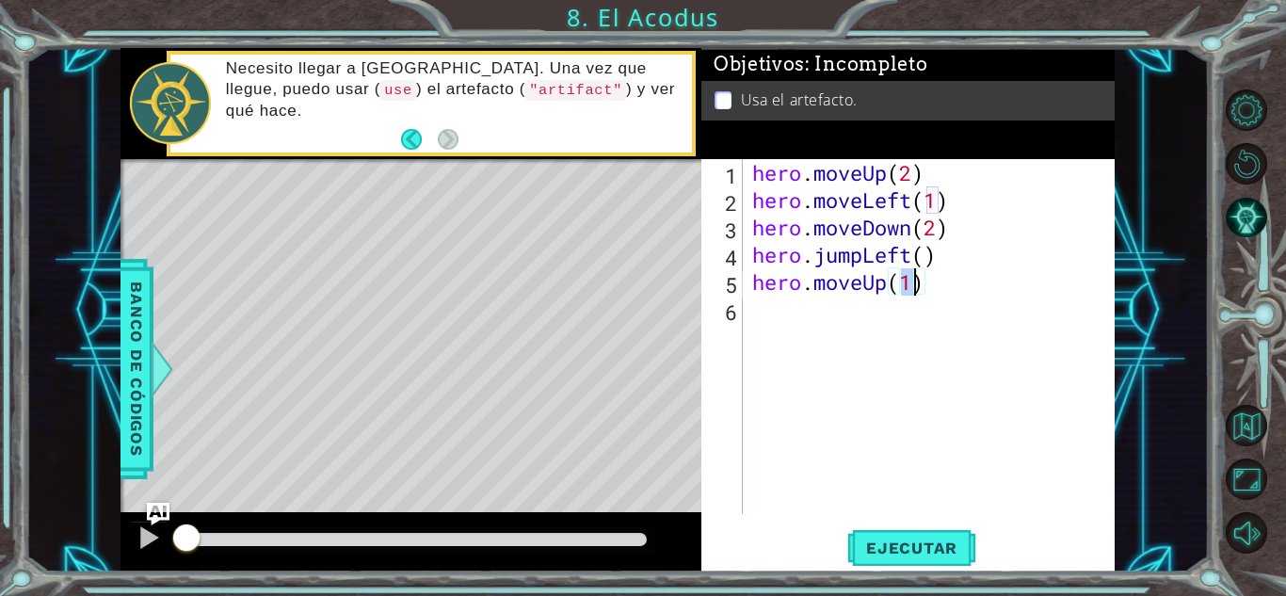
type textarea "hero.moveUp(2)"
click at [834, 321] on div "hero . moveUp ( 2 ) hero . moveLeft ( 1 ) hero . moveDown ( 2 ) hero . jumpLeft…" at bounding box center [934, 364] width 371 height 410
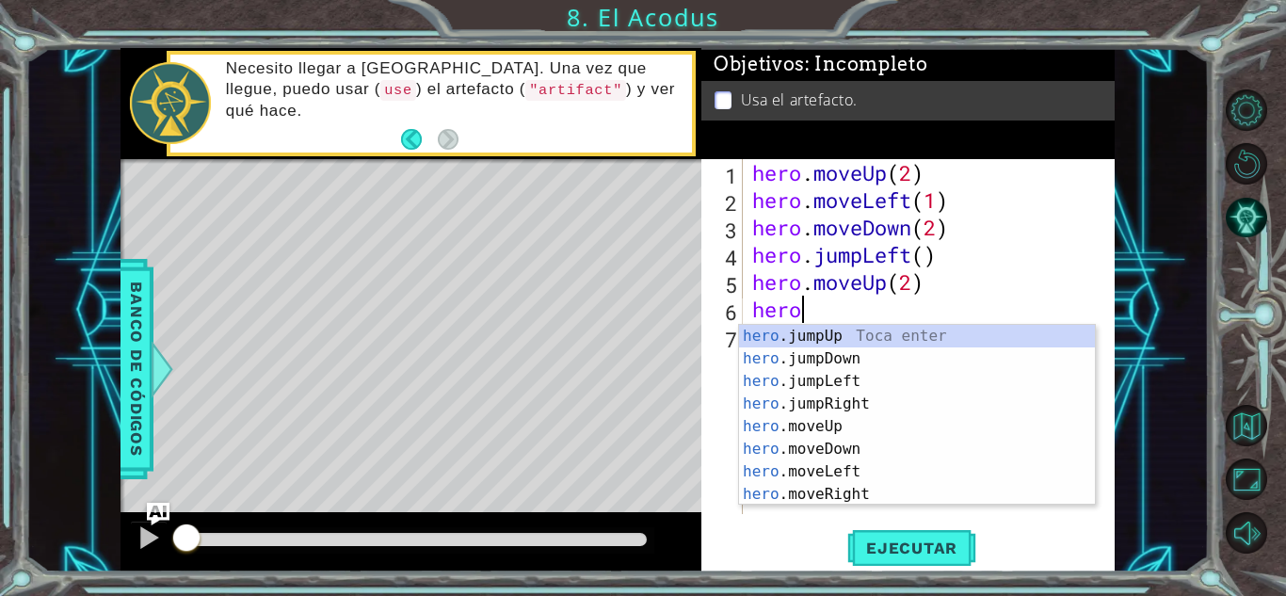
scroll to position [0, 2]
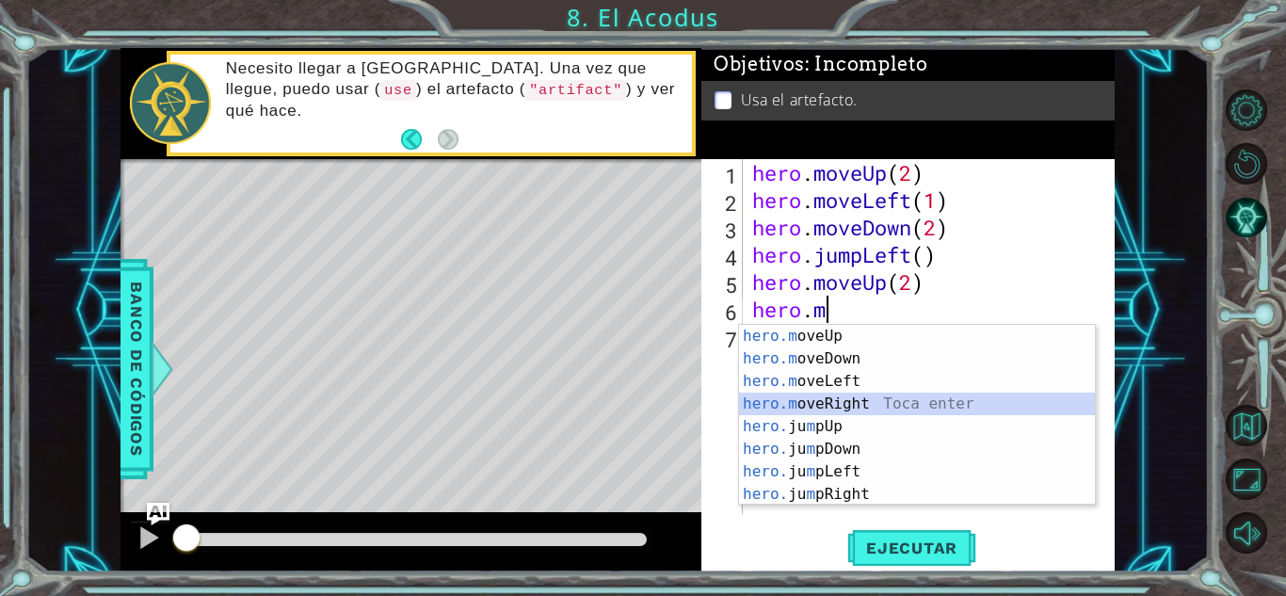
type textarea "hero.moveRight(1)"
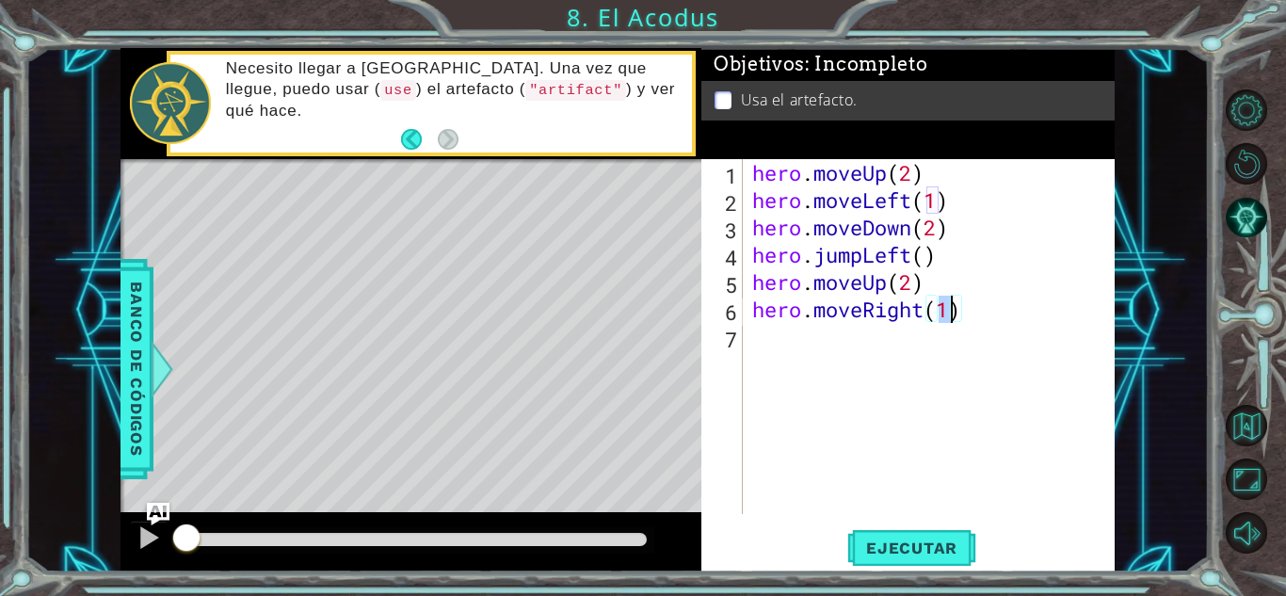
click at [809, 340] on div "hero . moveUp ( 2 ) hero . moveLeft ( 1 ) hero . moveDown ( 2 ) hero . jumpLeft…" at bounding box center [934, 364] width 371 height 410
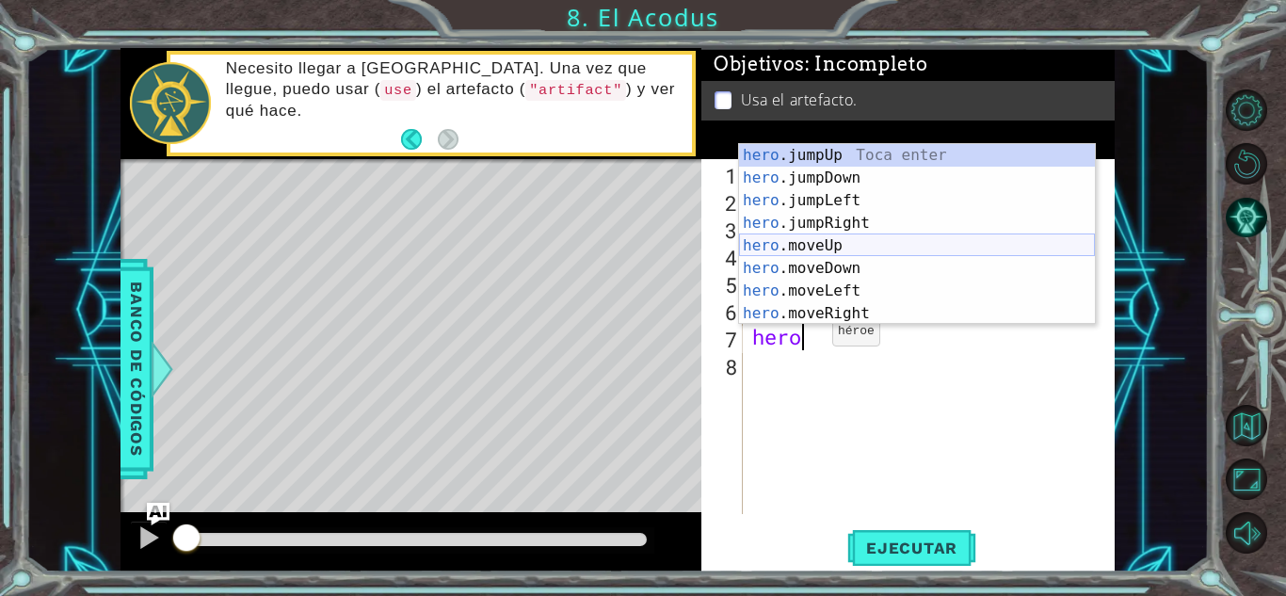
scroll to position [23, 0]
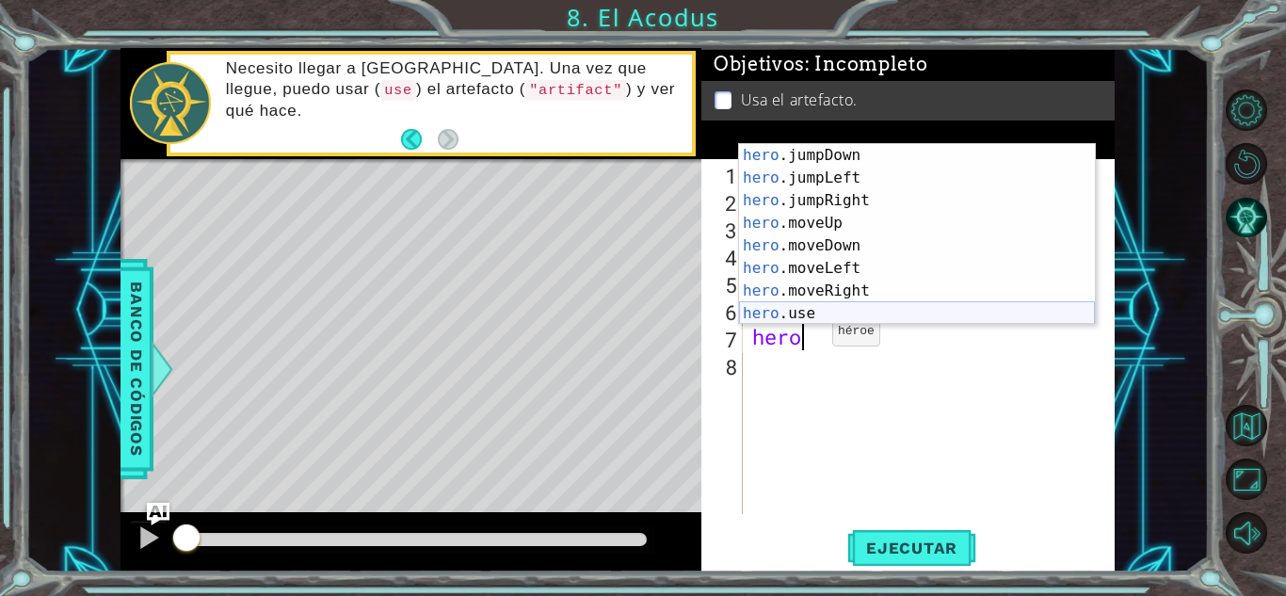
click at [833, 314] on div "hero .jumpDown Toca enter hero .jumpLeft Toca enter hero .jumpRight Toca enter …" at bounding box center [917, 257] width 356 height 226
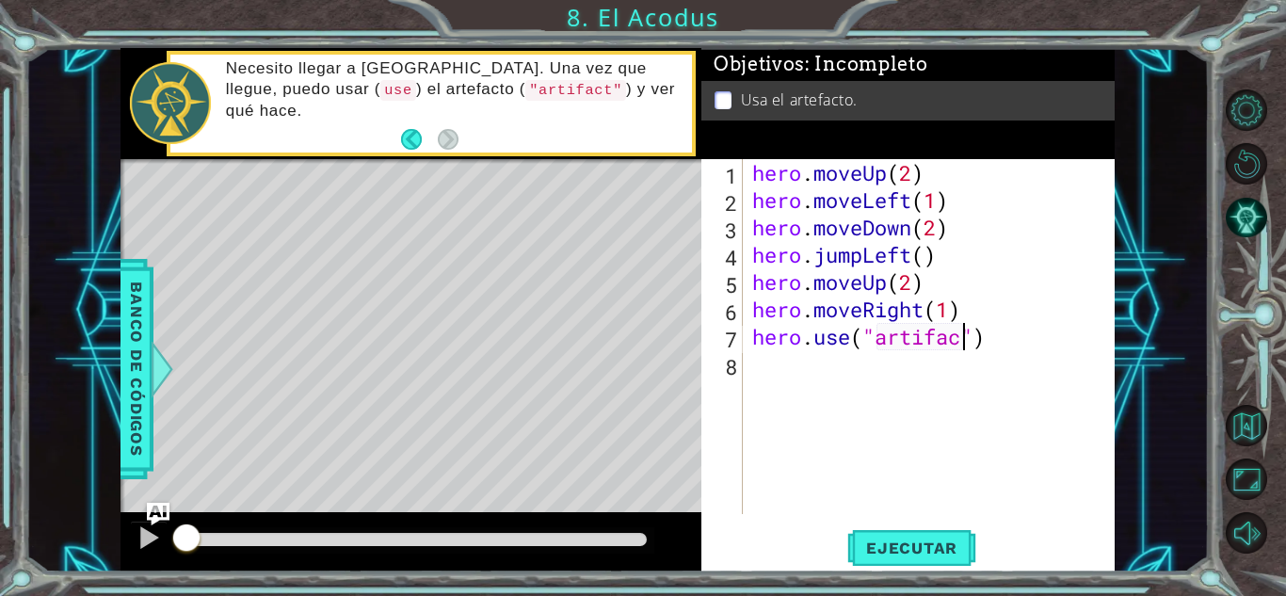
scroll to position [0, 9]
type textarea "hero.use("artifact")"
click at [921, 540] on span "Ejecutar" at bounding box center [911, 548] width 129 height 19
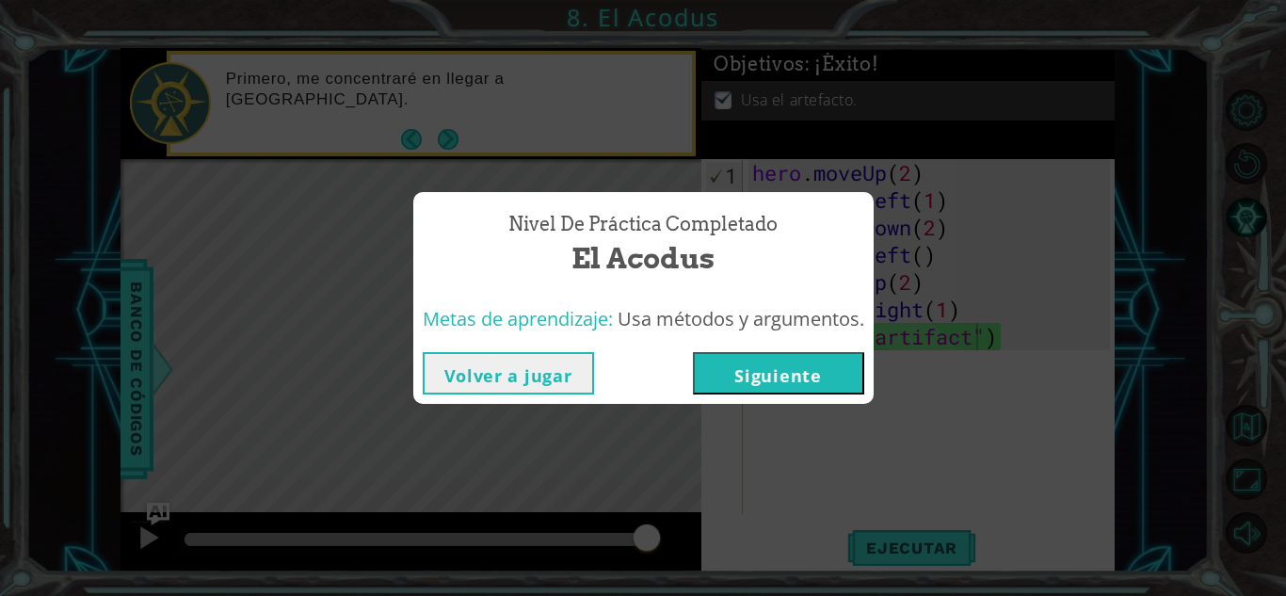
click at [802, 357] on button "Siguiente" at bounding box center [778, 373] width 171 height 42
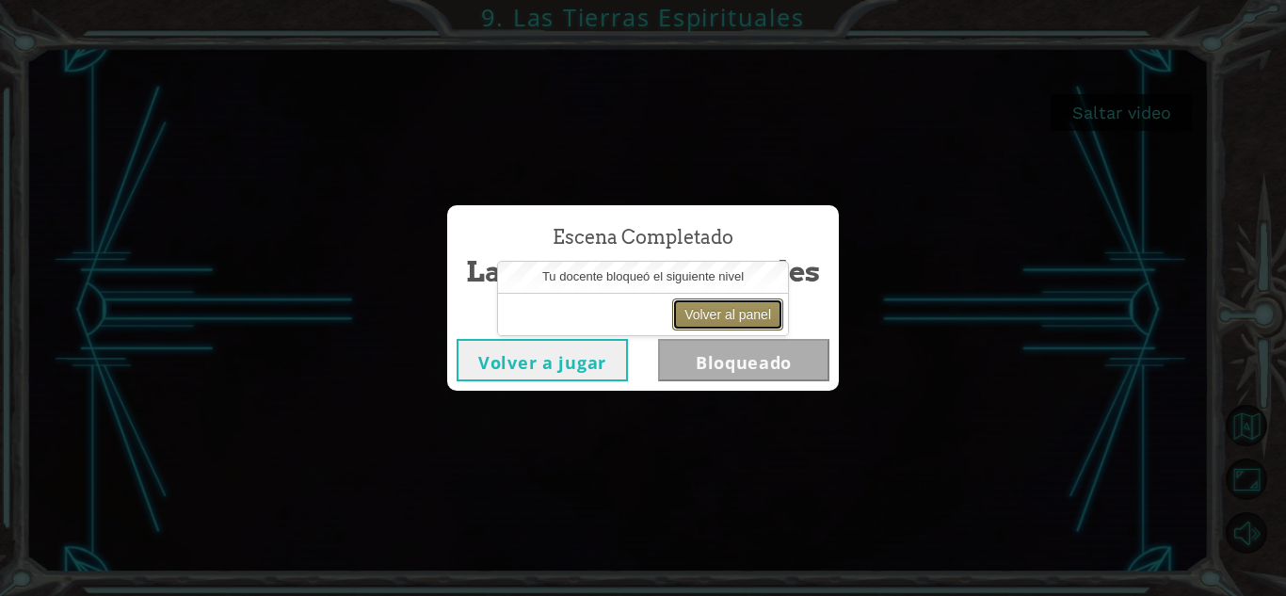
click at [749, 319] on button "Volver al panel" at bounding box center [727, 314] width 111 height 32
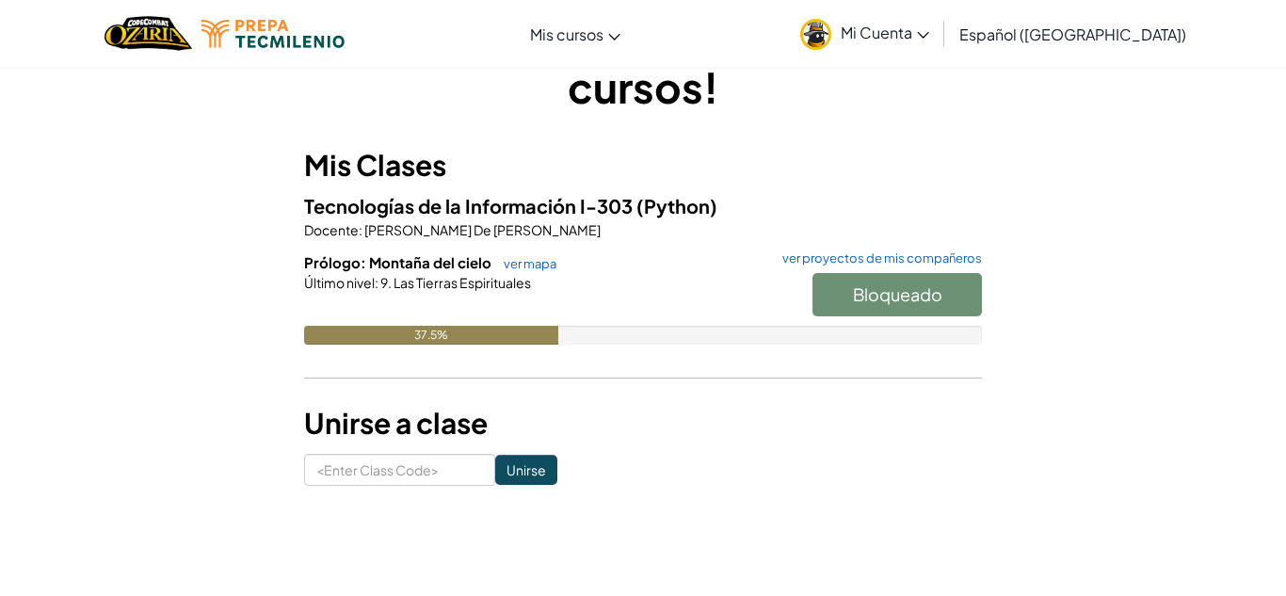
scroll to position [142, 0]
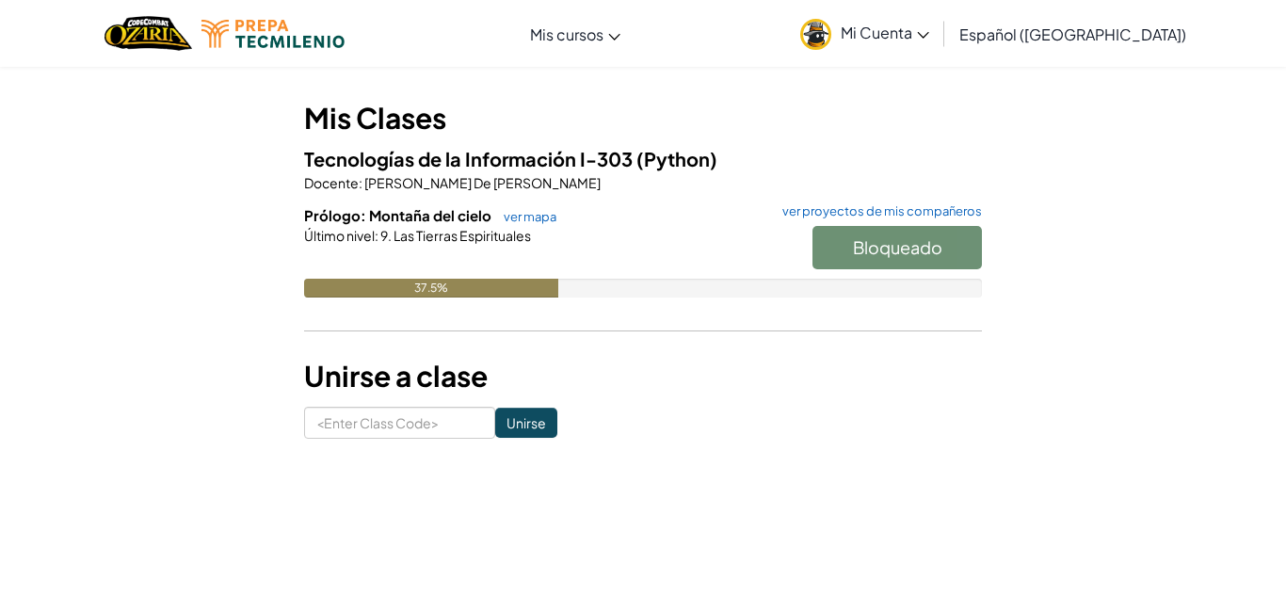
click at [871, 261] on div "Bloqueado" at bounding box center [888, 252] width 188 height 53
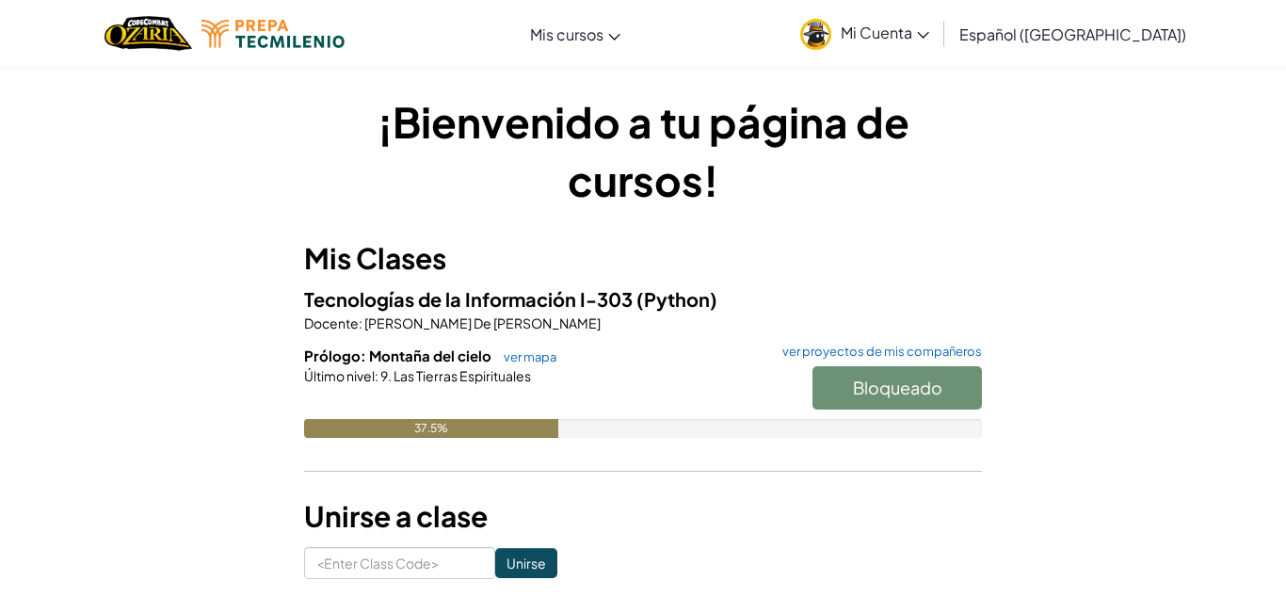
scroll to position [0, 0]
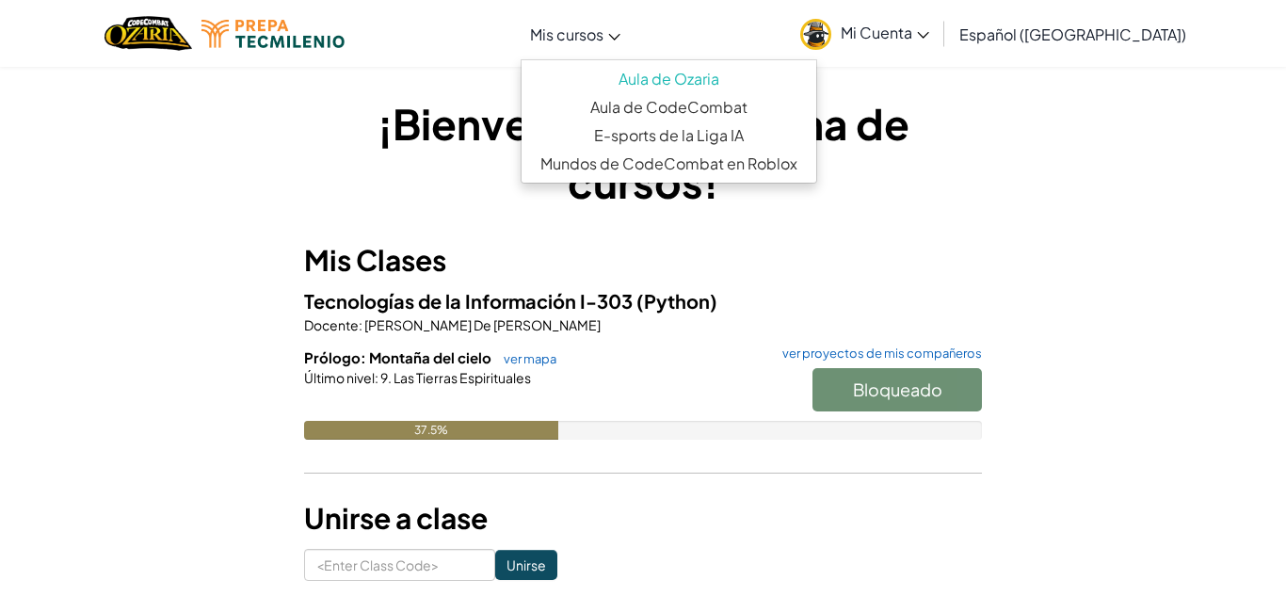
click at [609, 48] on link "Mis cursos" at bounding box center [575, 33] width 109 height 51
click at [507, 317] on span "[PERSON_NAME] De [PERSON_NAME]" at bounding box center [482, 324] width 238 height 17
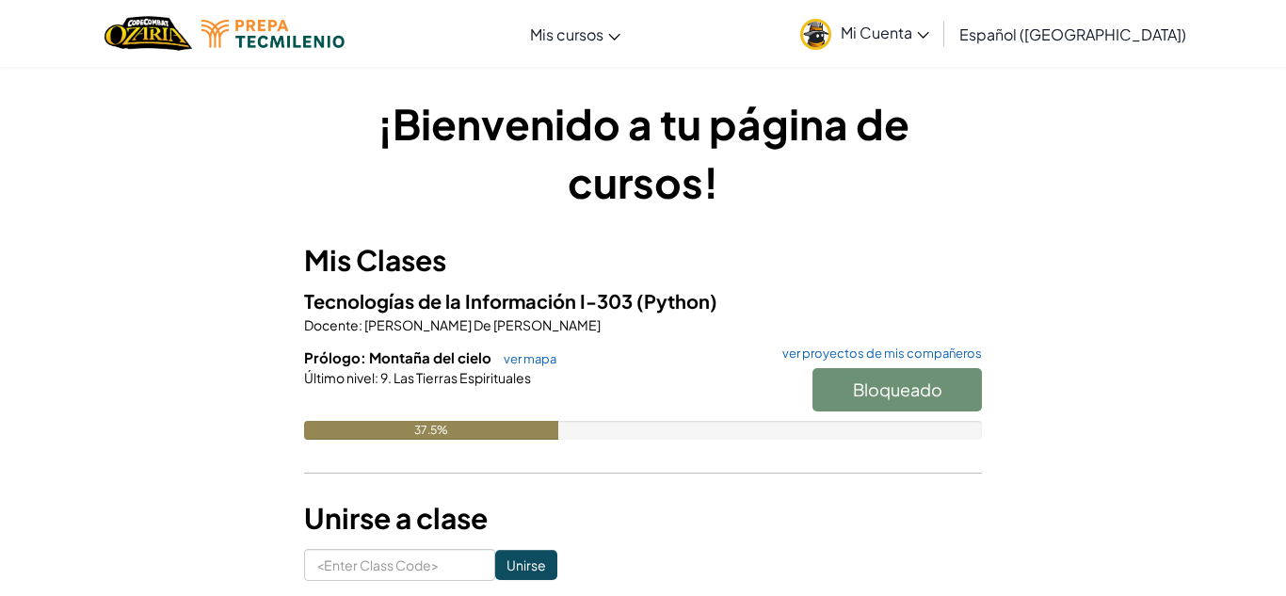
click at [460, 373] on span "Las Tierras Espirituales" at bounding box center [461, 377] width 139 height 17
click at [443, 359] on span "Prólogo: Montaña del cielo" at bounding box center [399, 357] width 190 height 18
click at [530, 362] on link "ver mapa" at bounding box center [525, 358] width 62 height 15
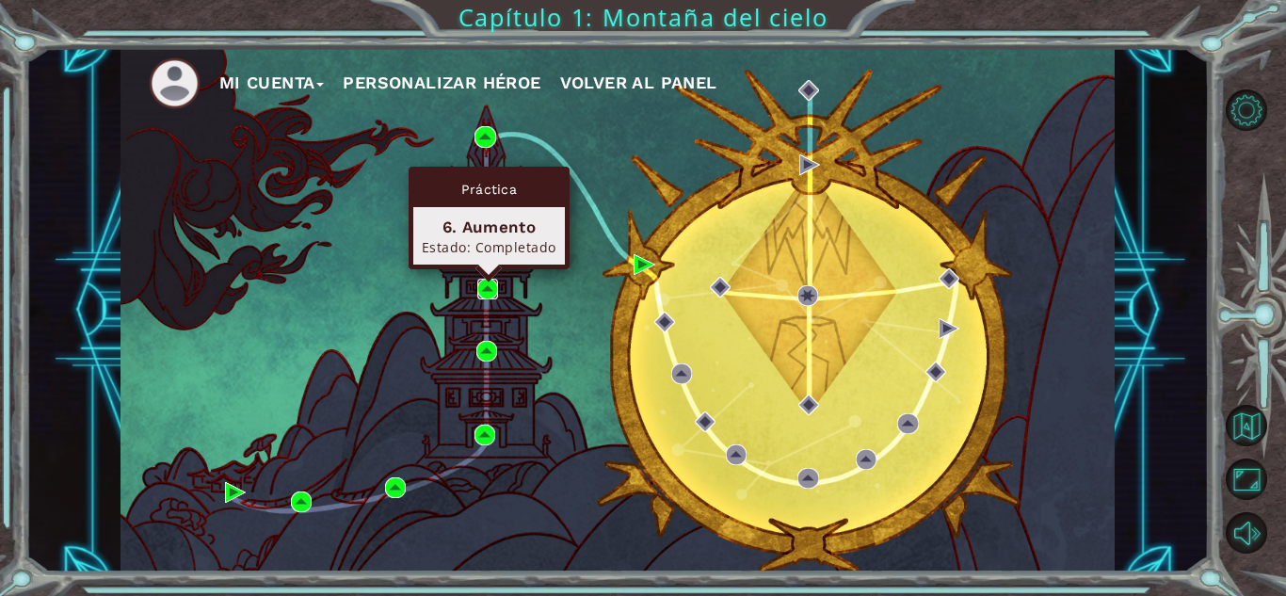
click at [487, 287] on img at bounding box center [487, 289] width 21 height 21
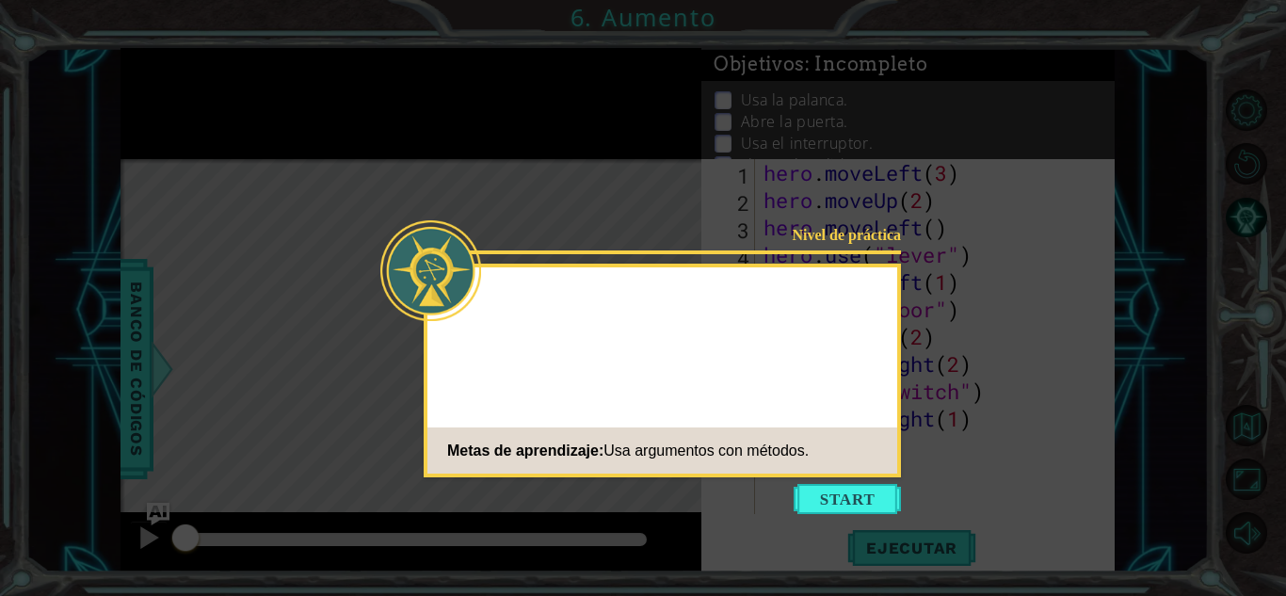
drag, startPoint x: 845, startPoint y: 492, endPoint x: 822, endPoint y: 495, distance: 22.8
click at [844, 492] on button "Start" at bounding box center [847, 499] width 107 height 30
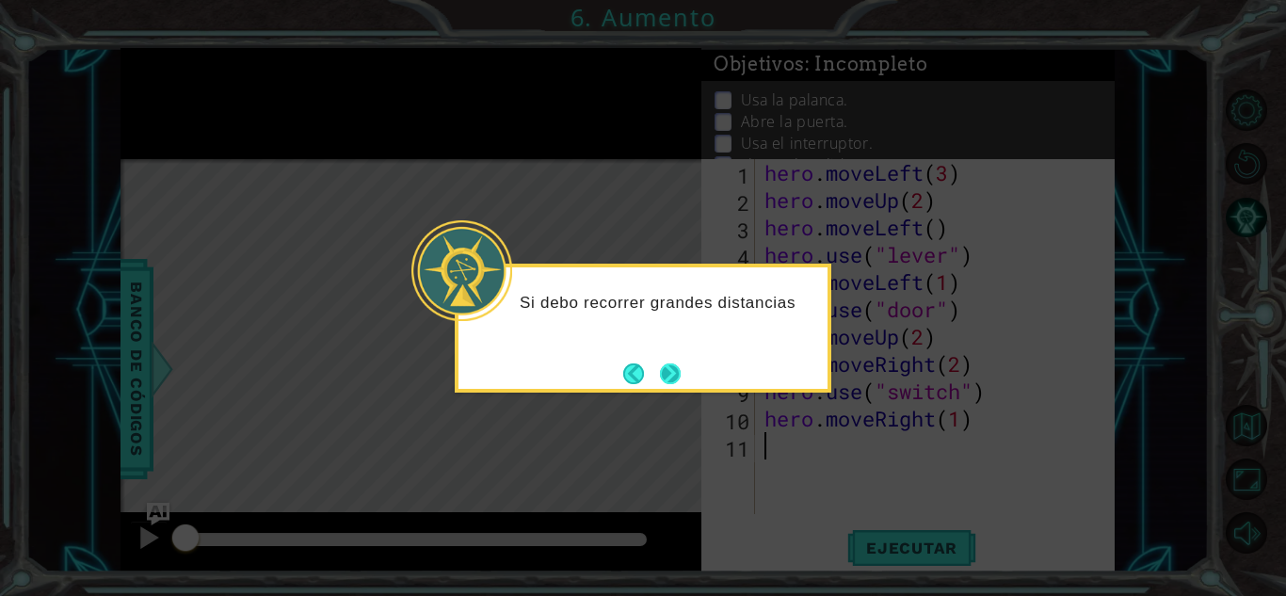
click at [669, 374] on button "Next" at bounding box center [670, 373] width 25 height 25
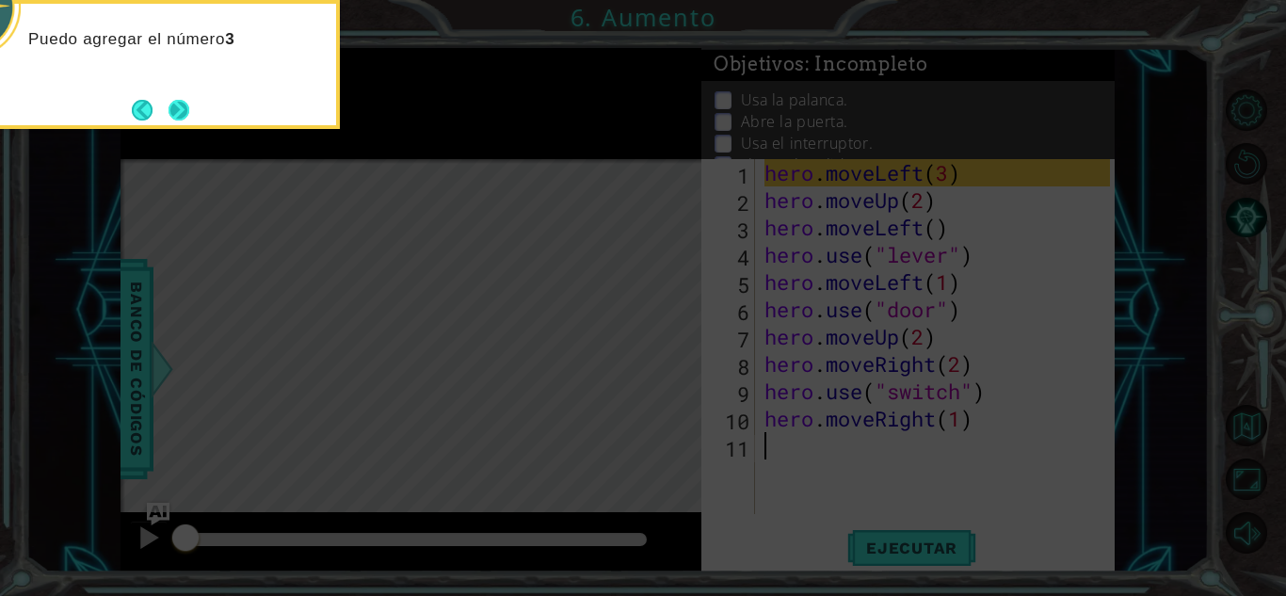
click at [183, 113] on button "Next" at bounding box center [180, 110] width 22 height 22
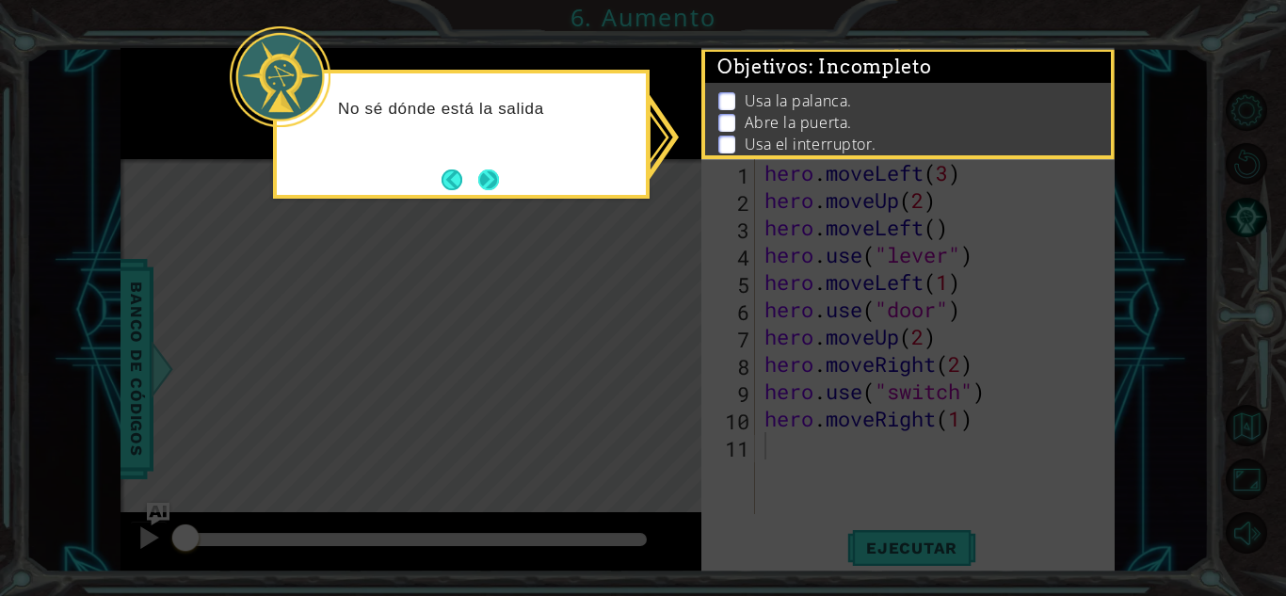
click at [489, 180] on button "Next" at bounding box center [489, 179] width 35 height 35
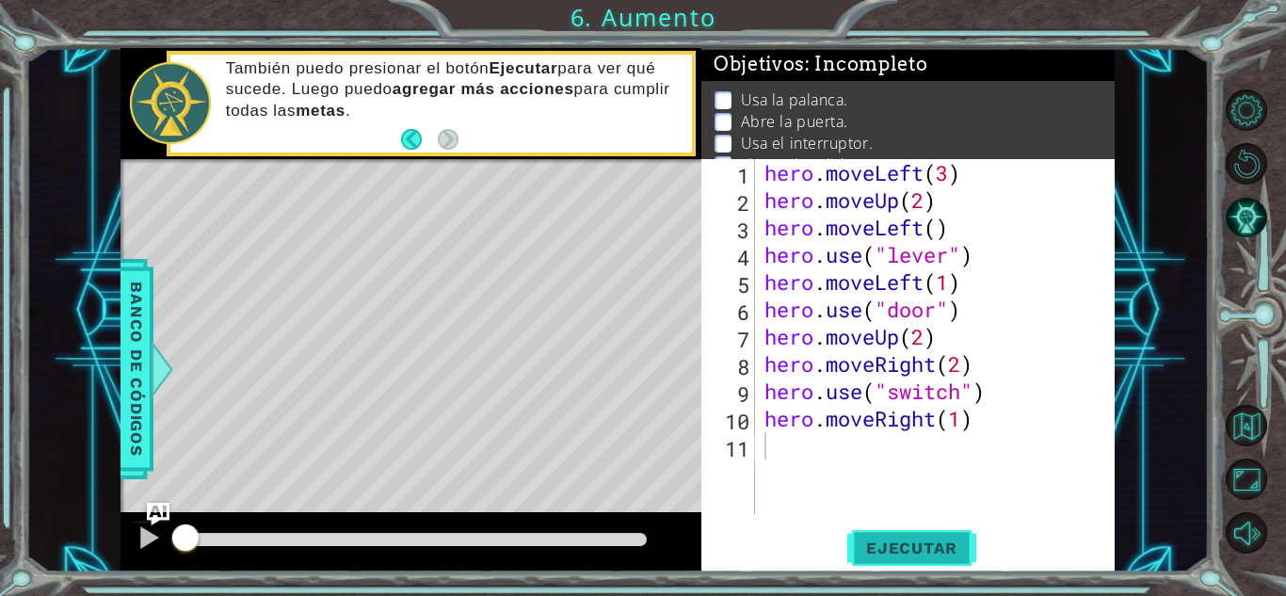
click at [872, 540] on span "Ejecutar" at bounding box center [911, 548] width 129 height 19
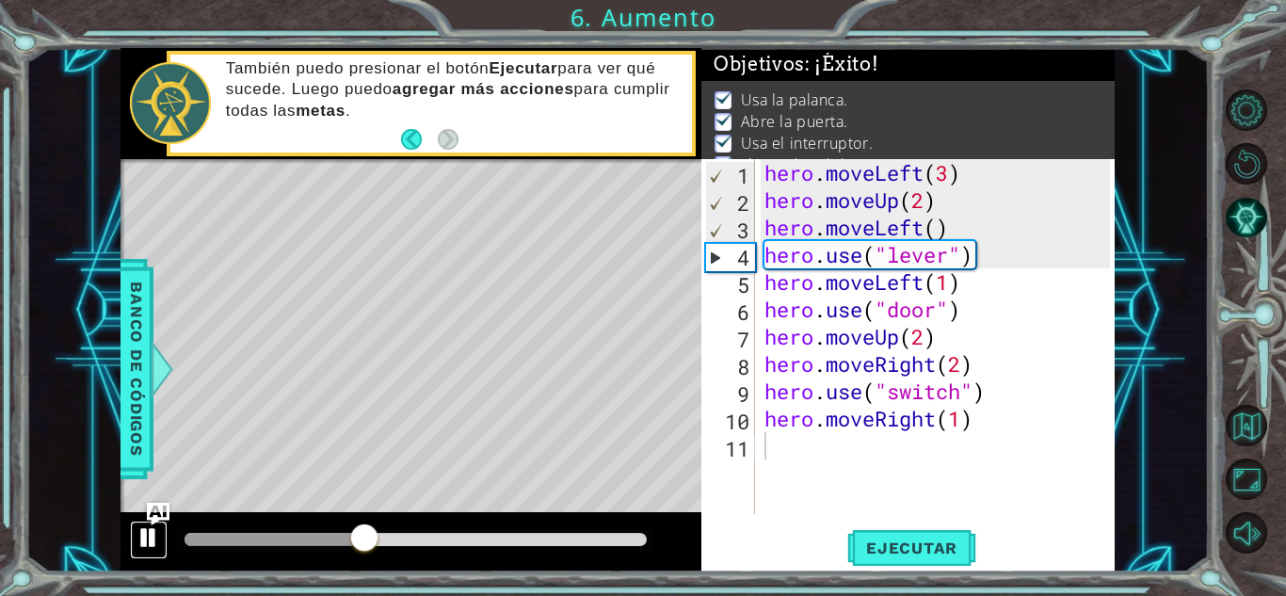
click at [152, 532] on div at bounding box center [149, 537] width 24 height 24
